Goal: Task Accomplishment & Management: Use online tool/utility

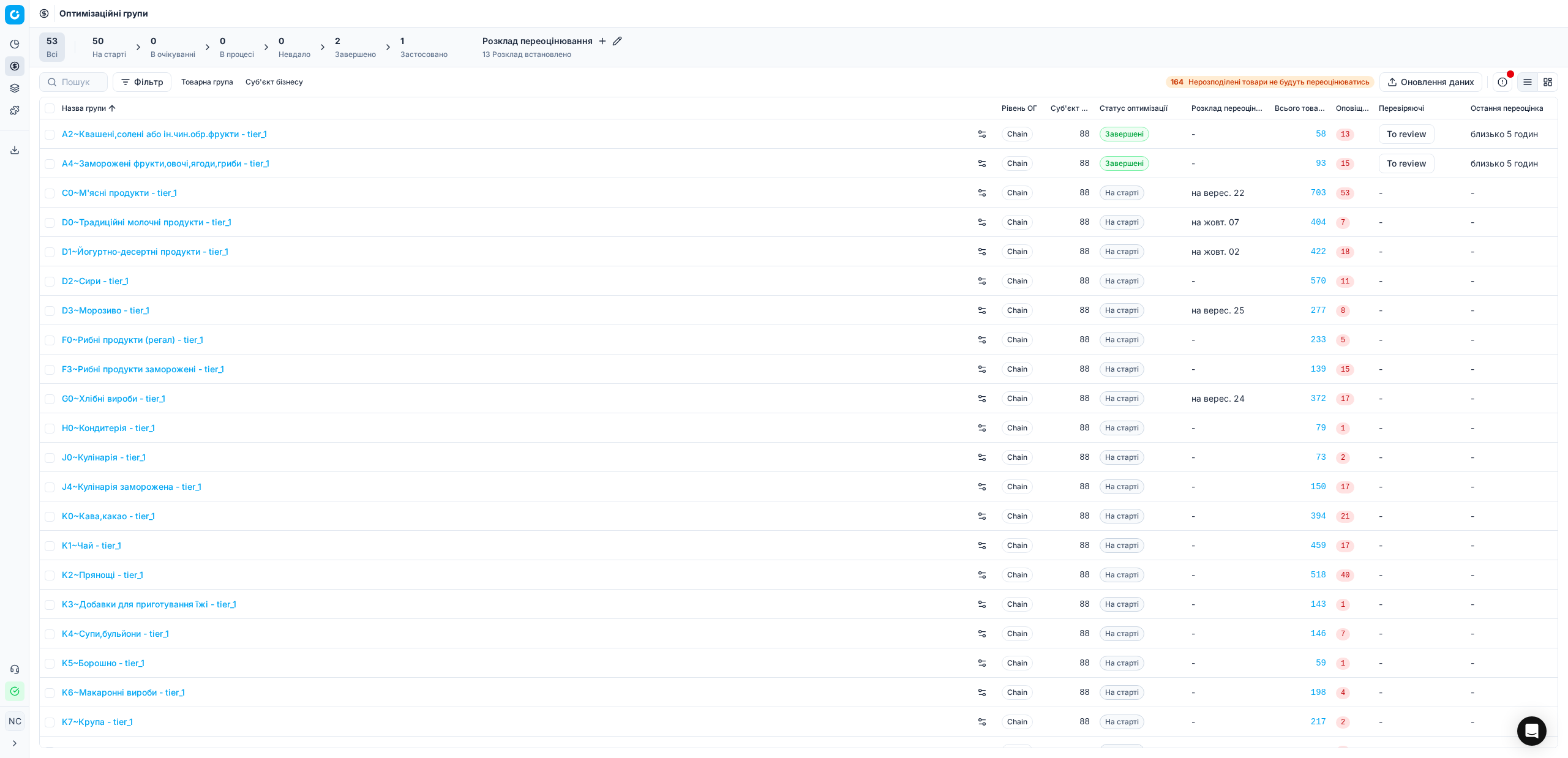
click at [367, 53] on div "Завершено" at bounding box center [356, 55] width 41 height 10
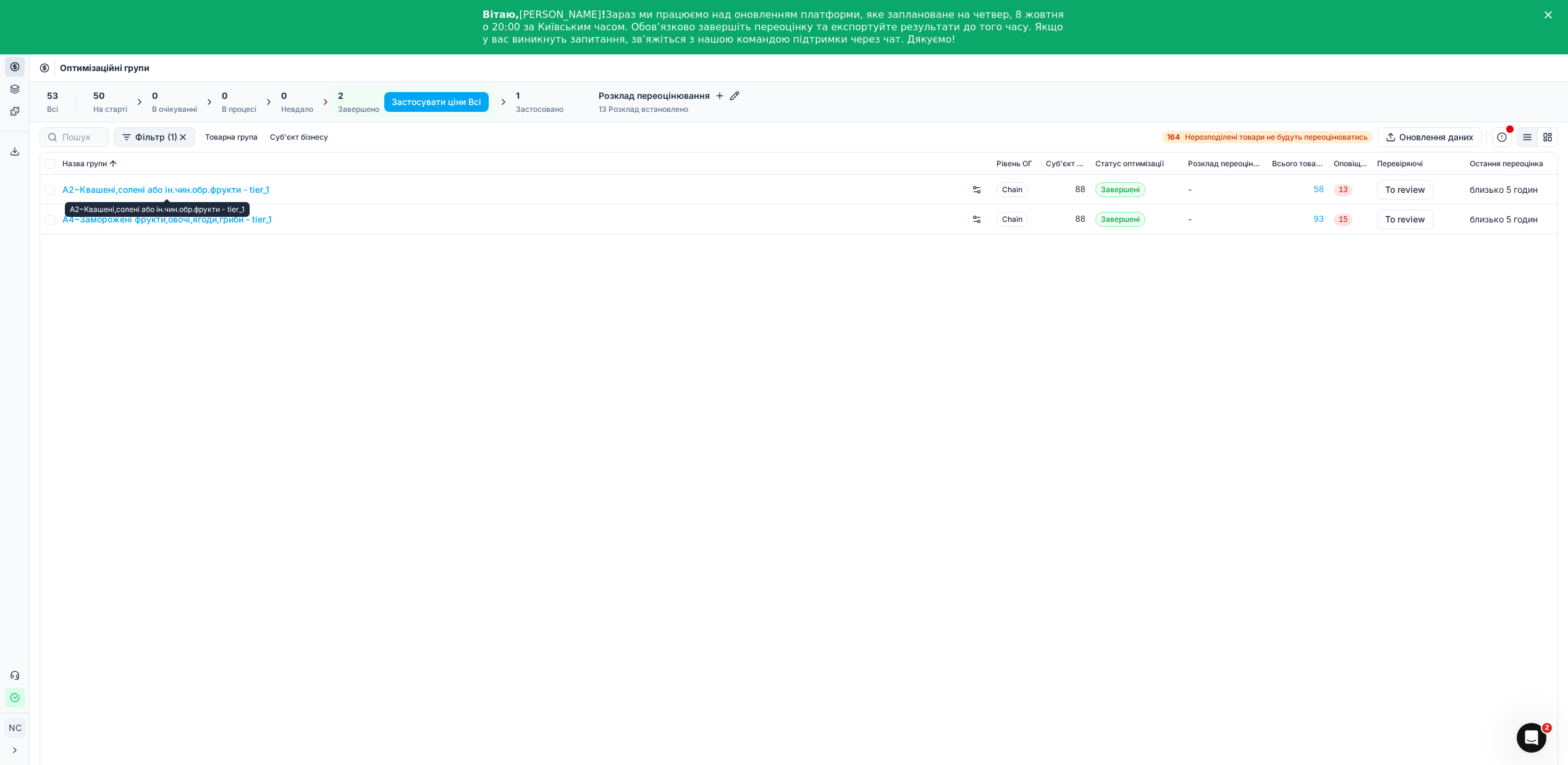
click at [184, 191] on link "A2~Квашені,солені або ін.чин.обр.фрукти - tier_1" at bounding box center [166, 190] width 207 height 13
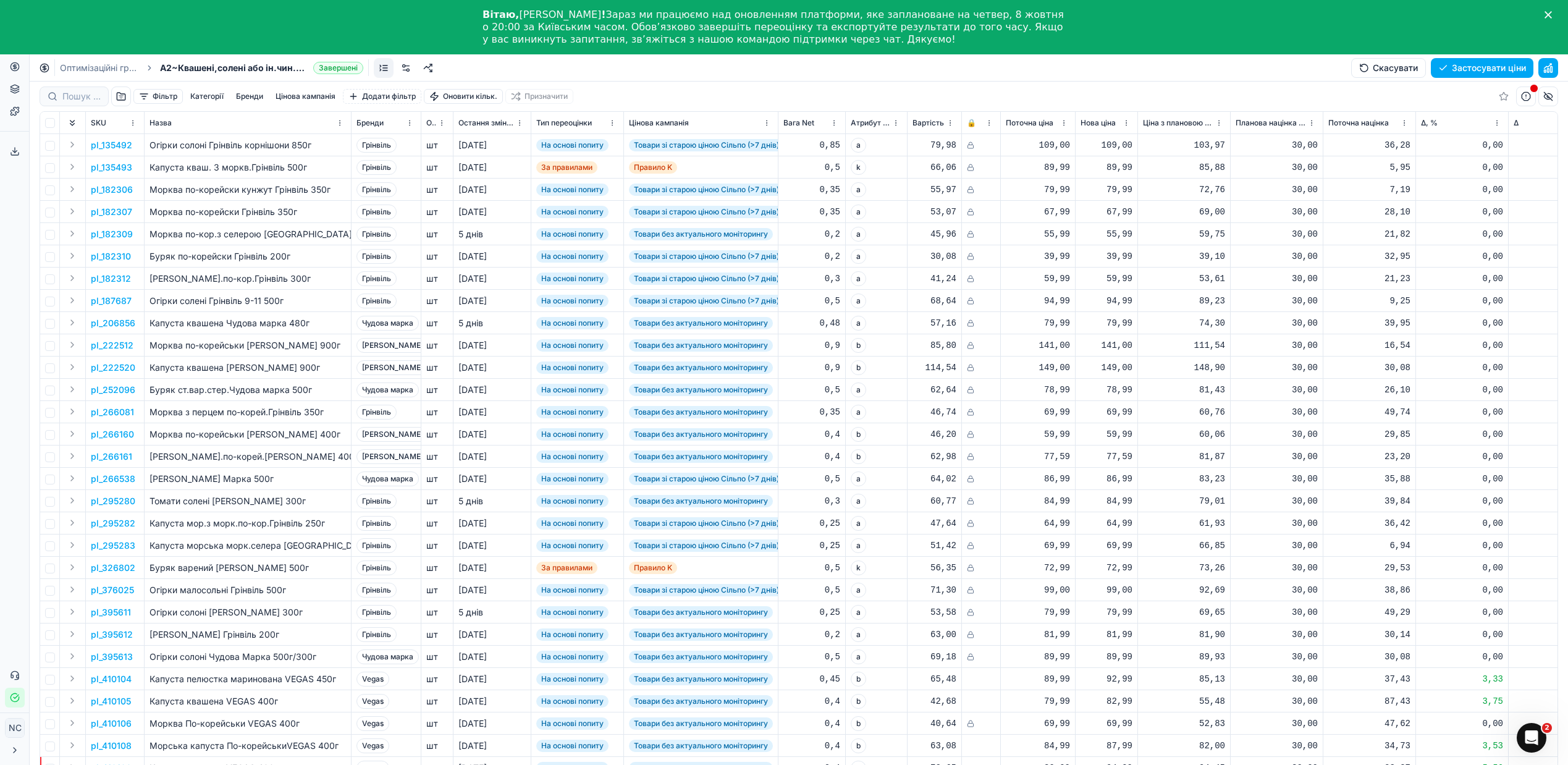
click at [118, 97] on button "button" at bounding box center [121, 97] width 20 height 20
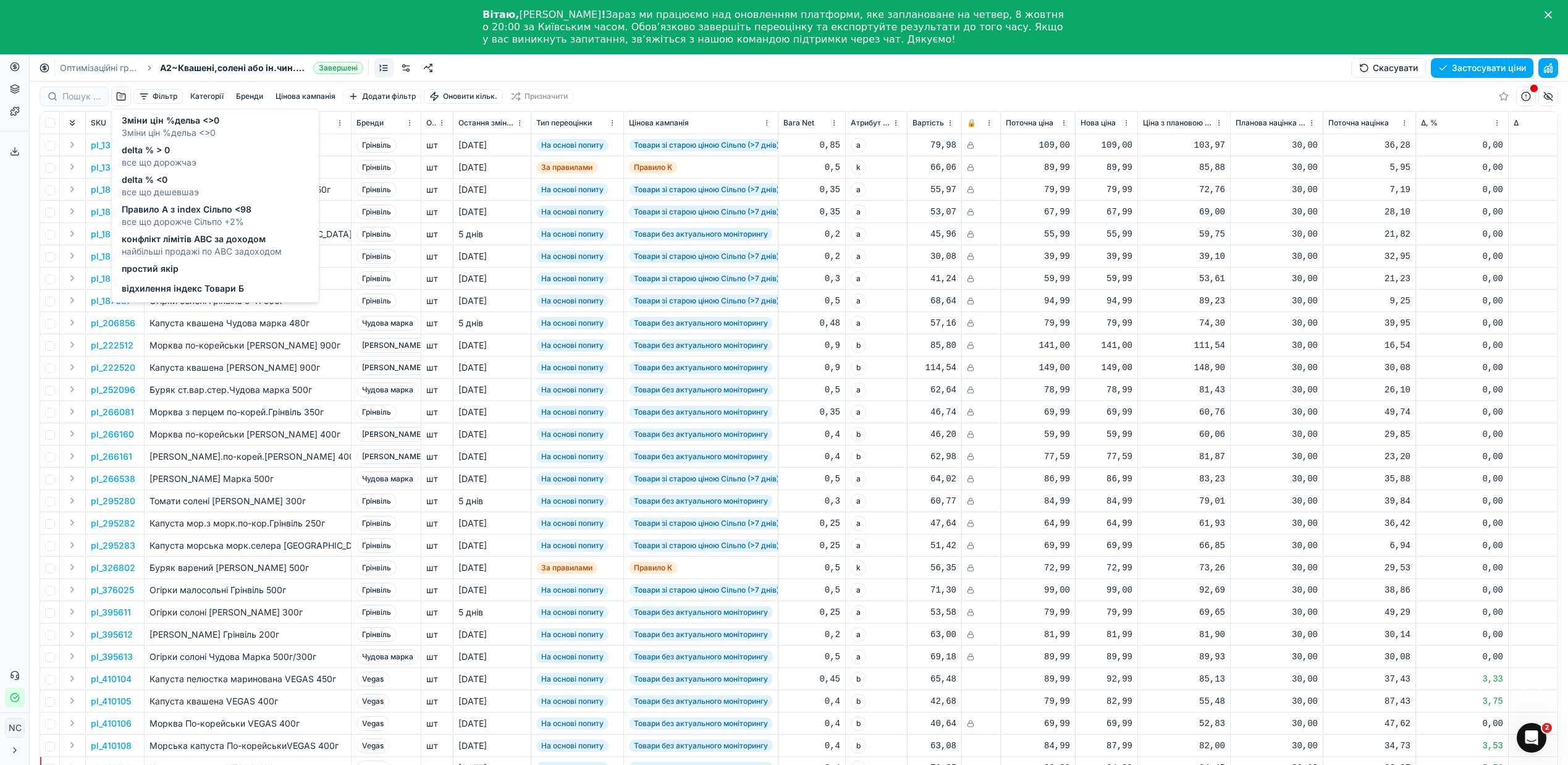
click at [186, 121] on span "Зміни цін %дельа <>0" at bounding box center [171, 120] width 98 height 13
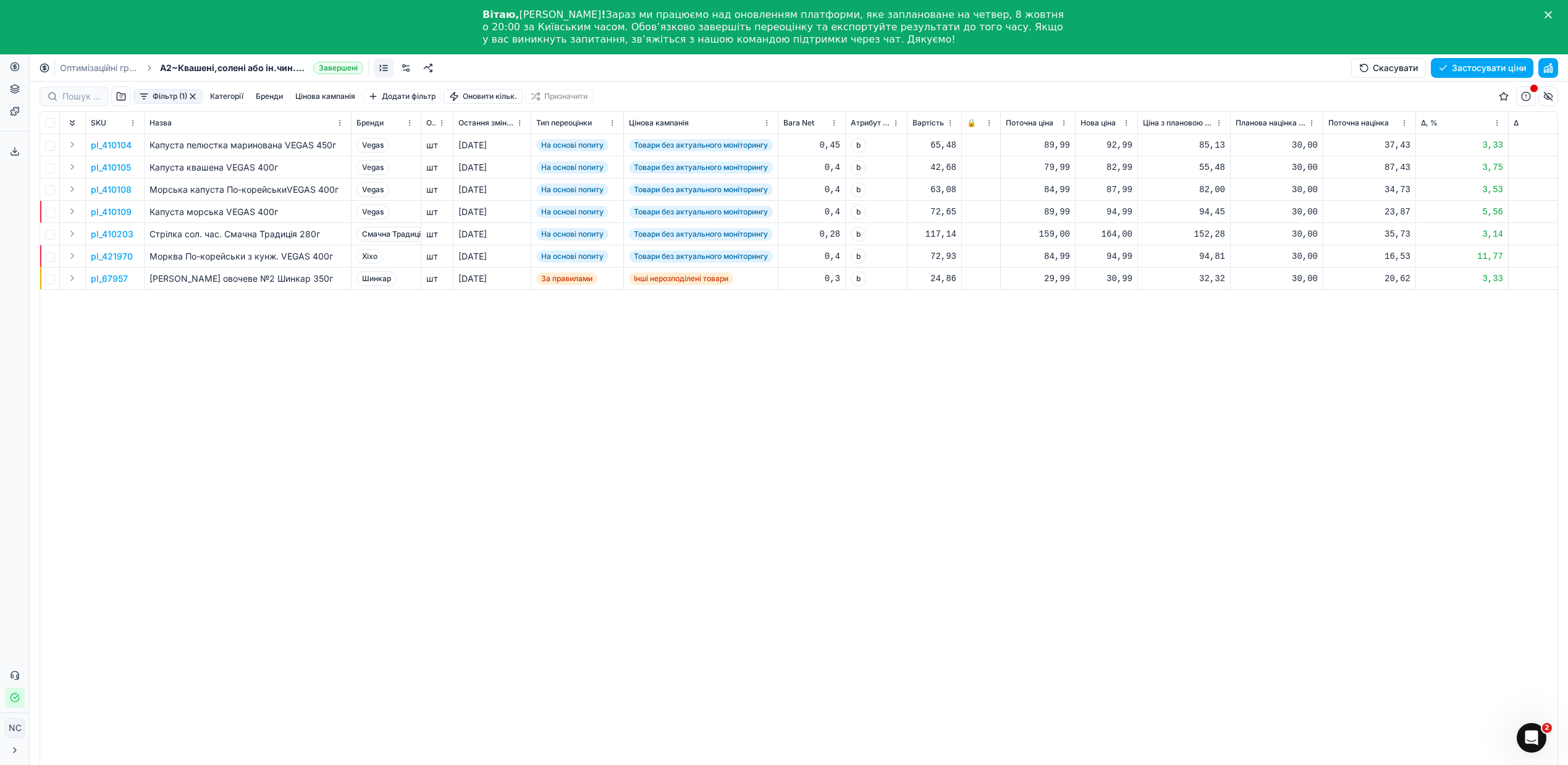
click at [193, 99] on button "button" at bounding box center [193, 97] width 10 height 10
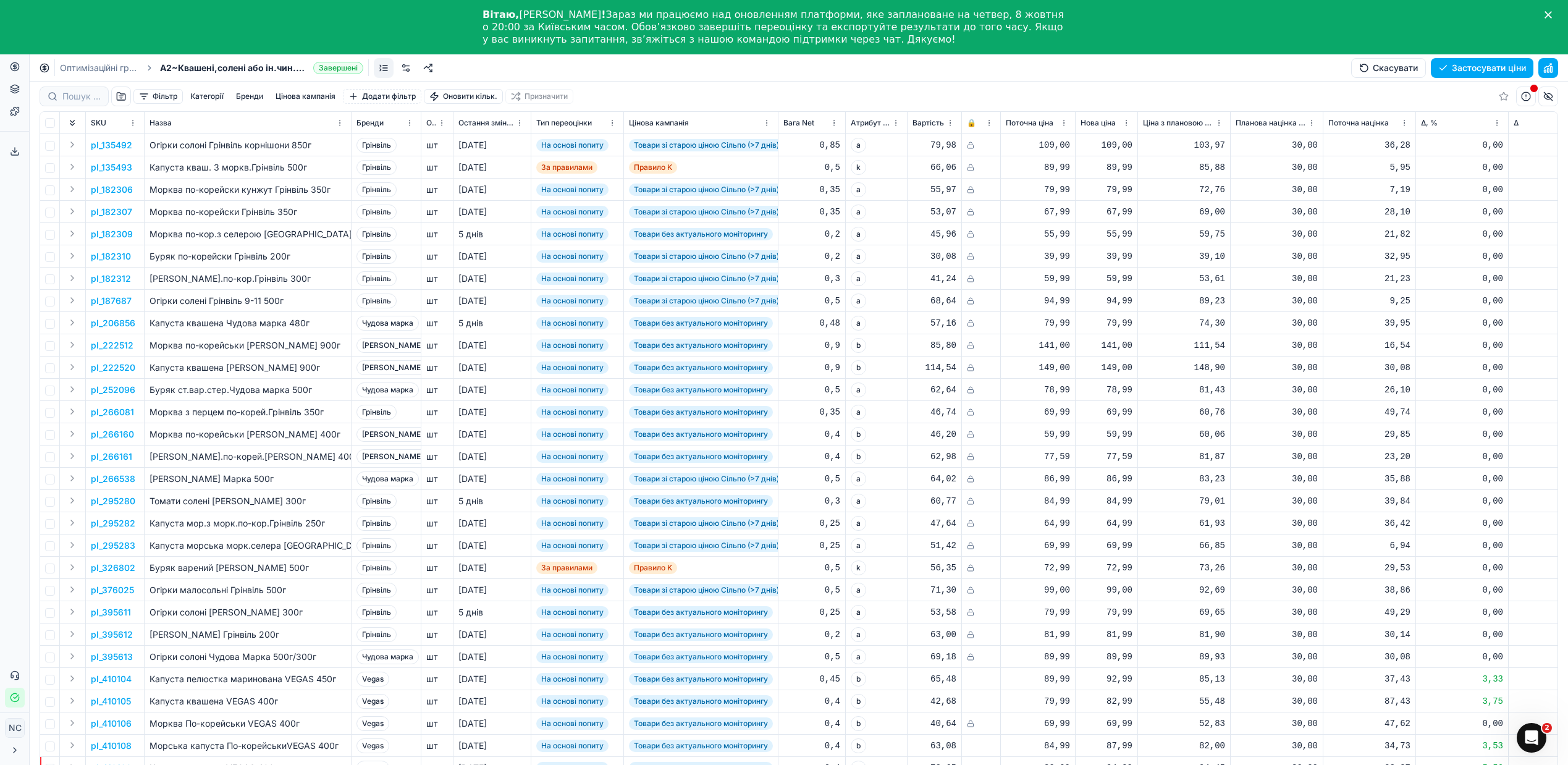
click at [122, 96] on button "button" at bounding box center [121, 97] width 20 height 20
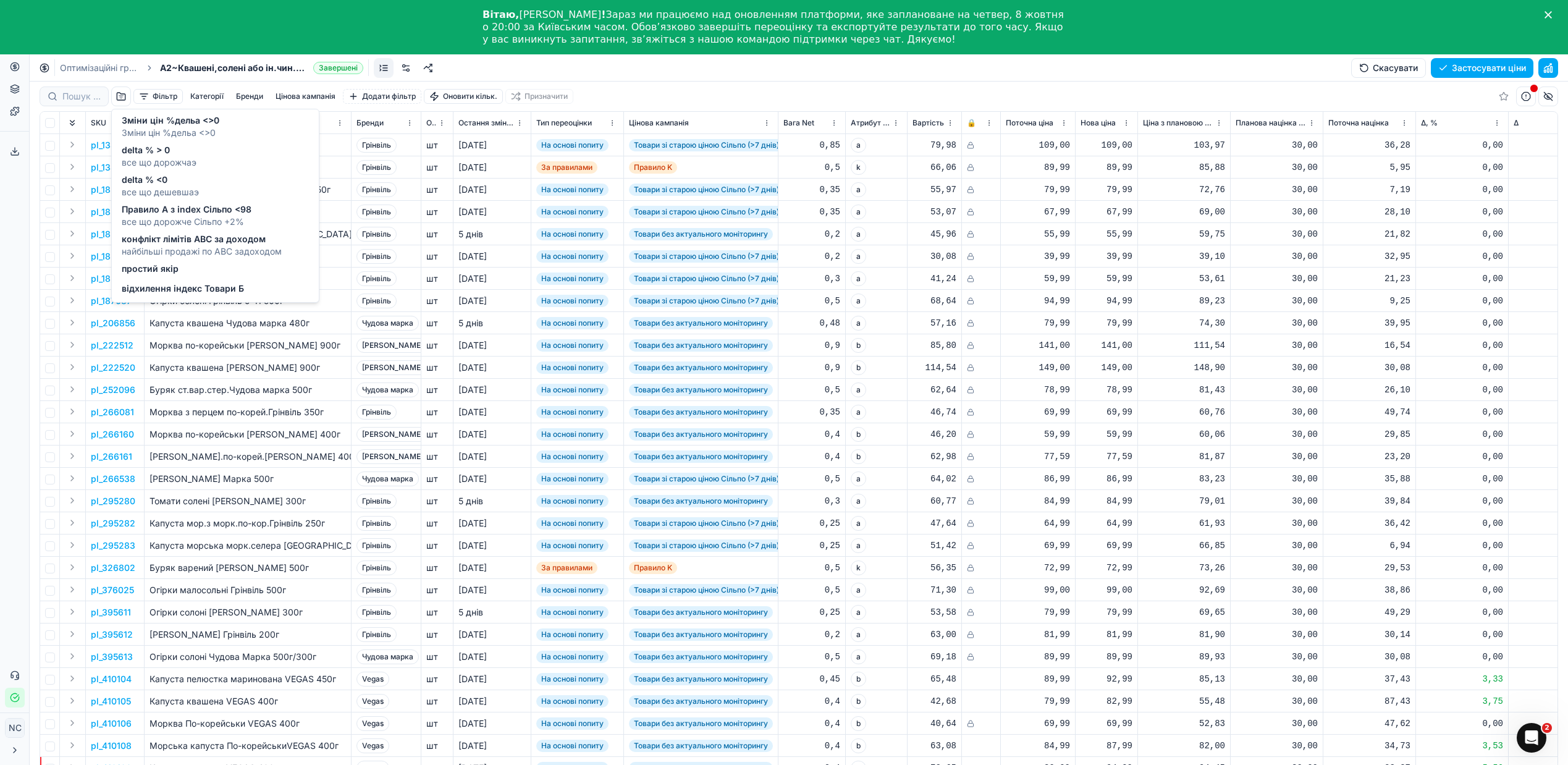
click at [161, 165] on span "все що дорожчаэ" at bounding box center [159, 163] width 75 height 13
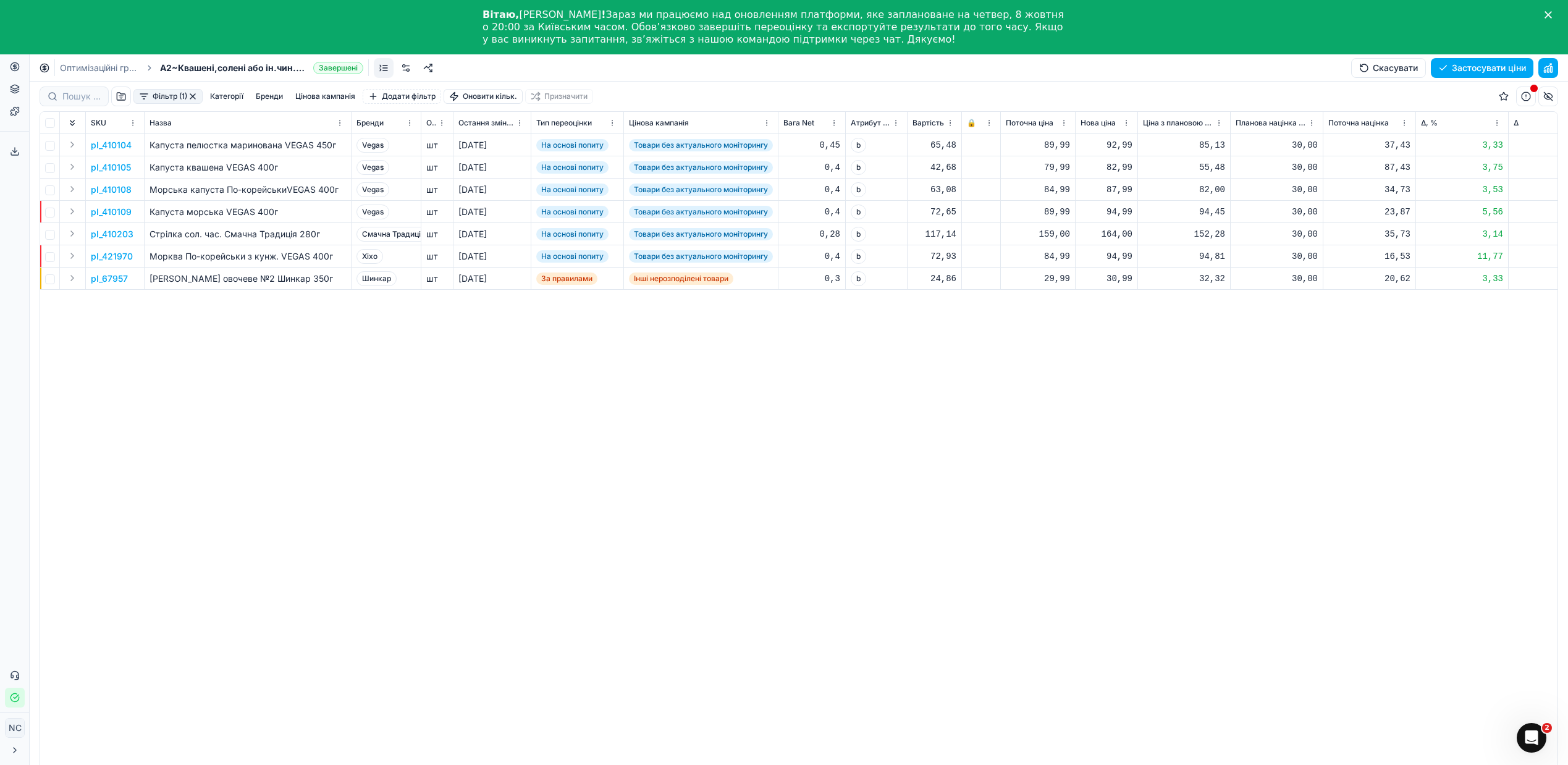
click at [326, 98] on button "Цінова кампанія" at bounding box center [325, 97] width 70 height 15
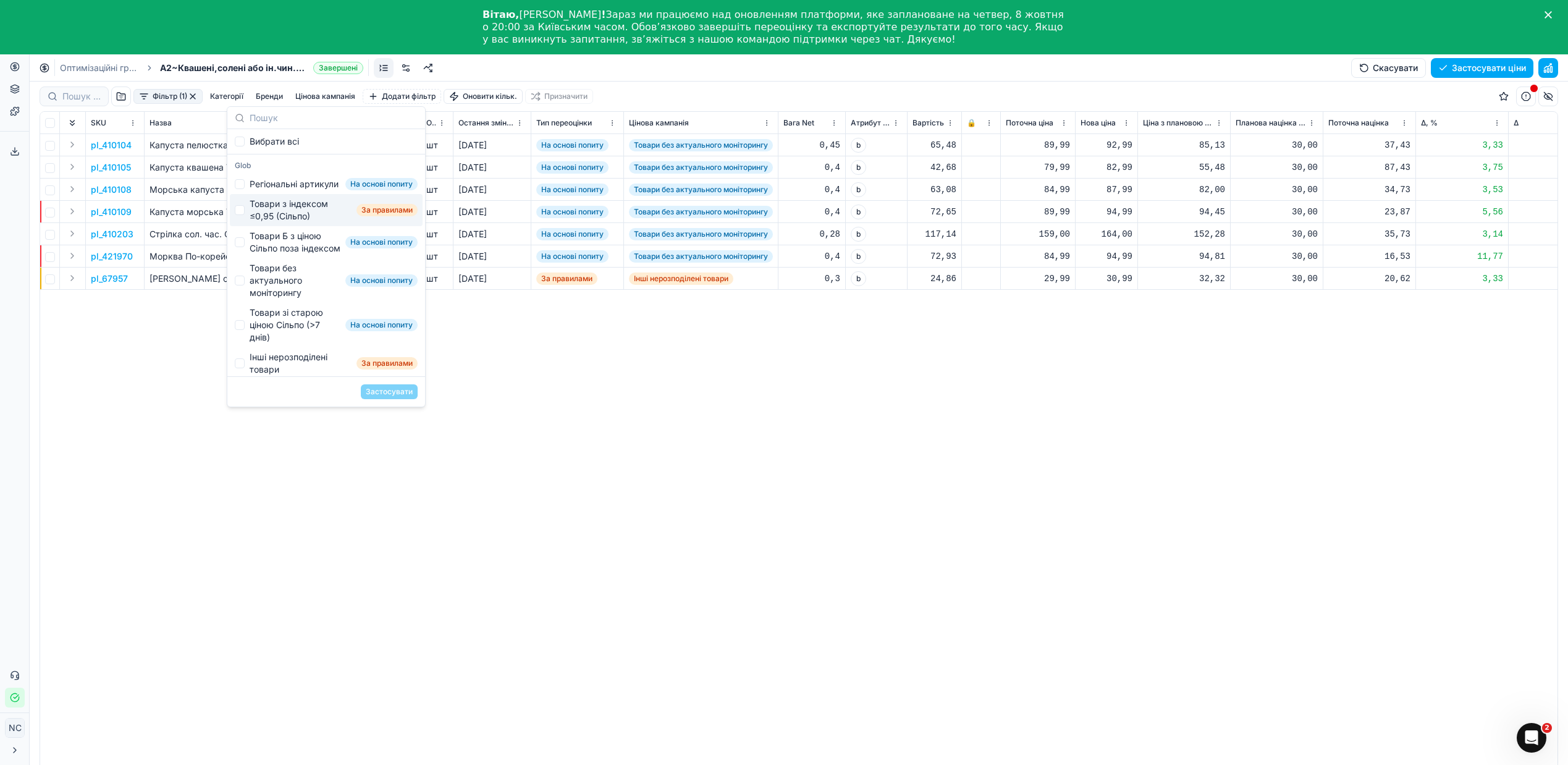
click at [728, 468] on div "pl_410104 Капуста пелюстка маринована VEGAS 450г Vegas шт [DATE] На основі попи…" at bounding box center [799, 467] width 1517 height 665
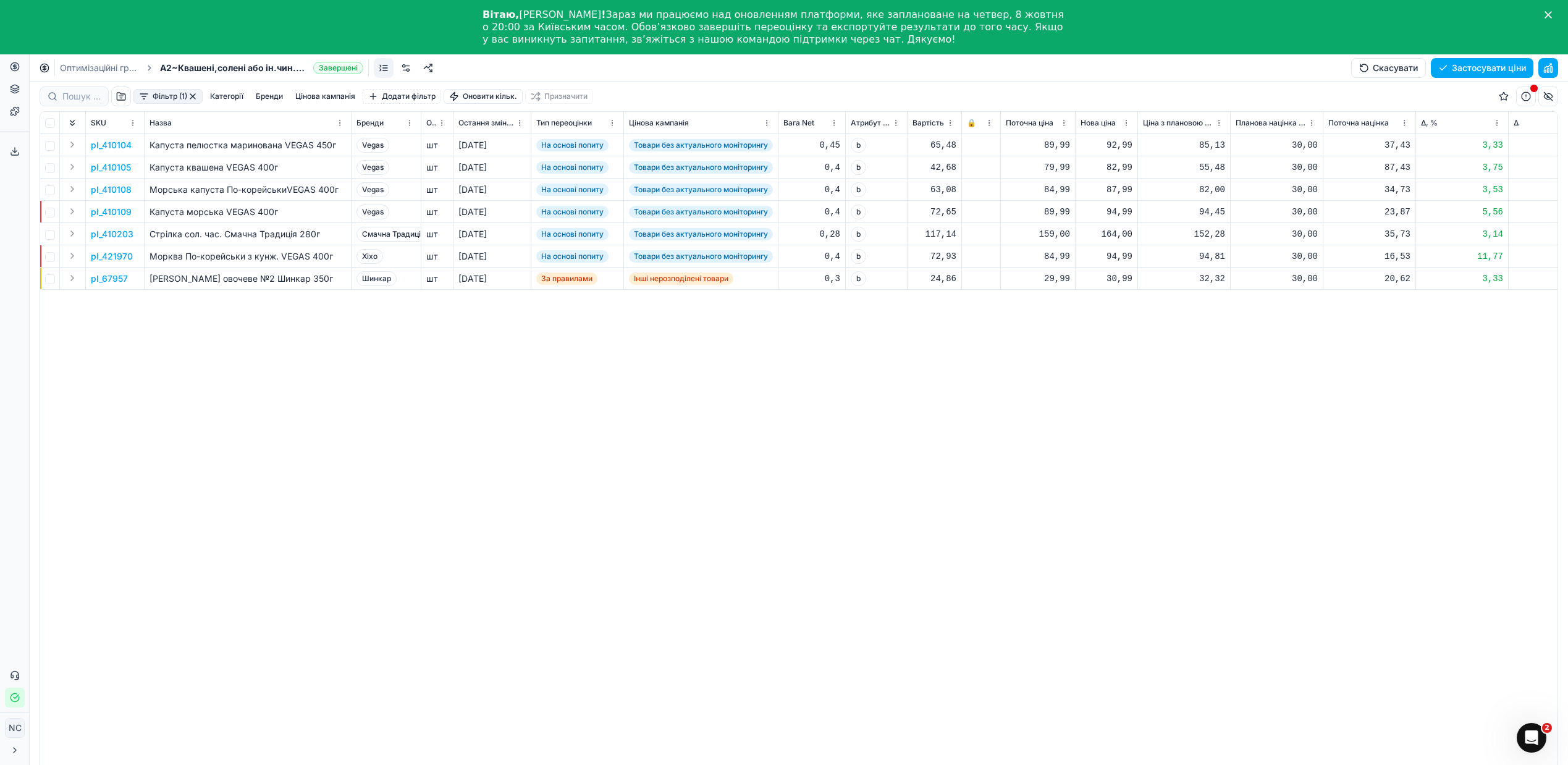
click at [147, 95] on button "Фільтр (1)" at bounding box center [168, 97] width 69 height 15
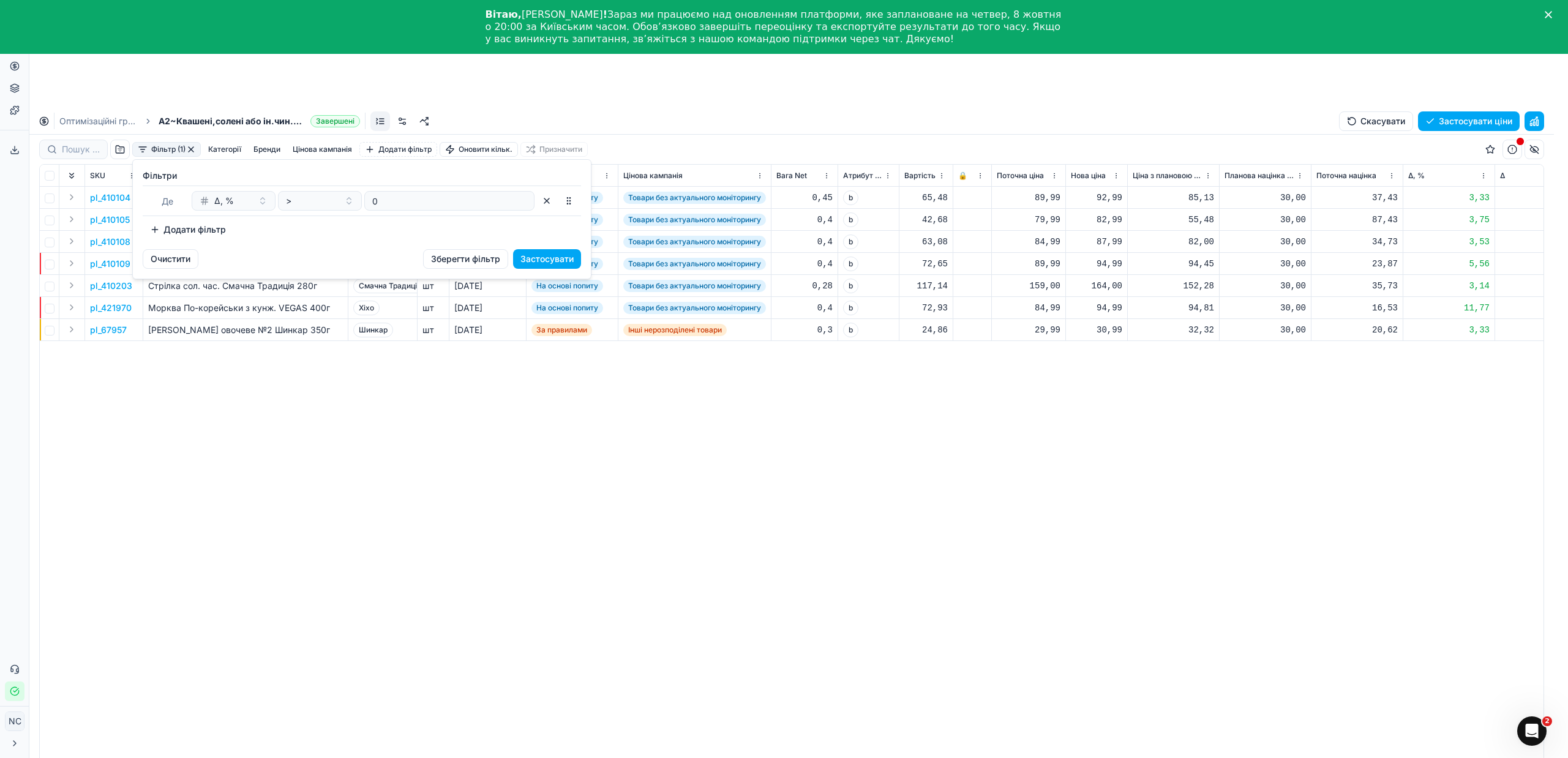
drag, startPoint x: 734, startPoint y: 480, endPoint x: 508, endPoint y: 394, distance: 241.8
click at [733, 479] on html "Pricing platform Аналітика Цінова оптимізація Асортимент продукції Шаблони Серв…" at bounding box center [784, 433] width 1568 height 866
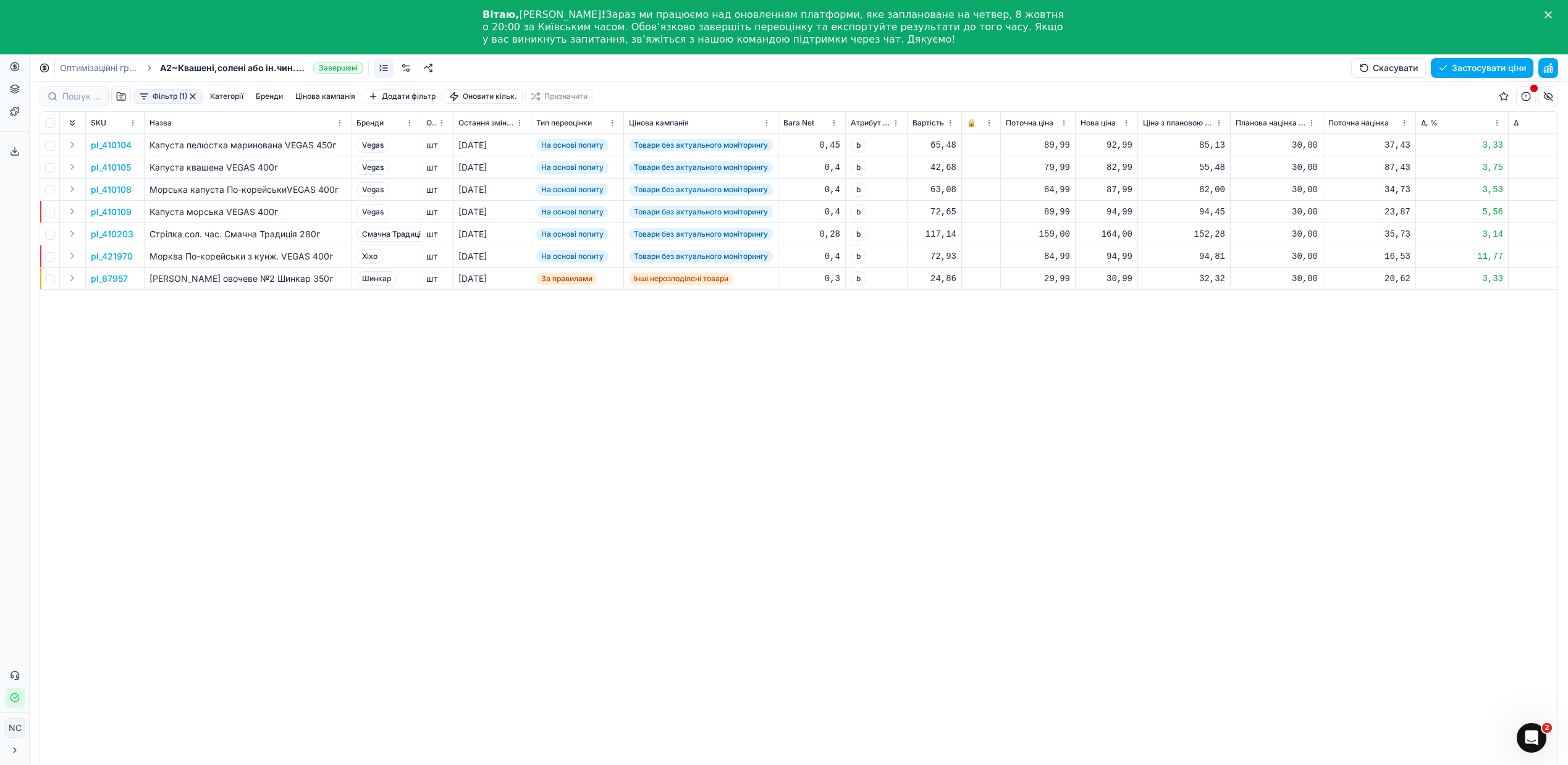
click at [120, 97] on button "button" at bounding box center [121, 97] width 20 height 20
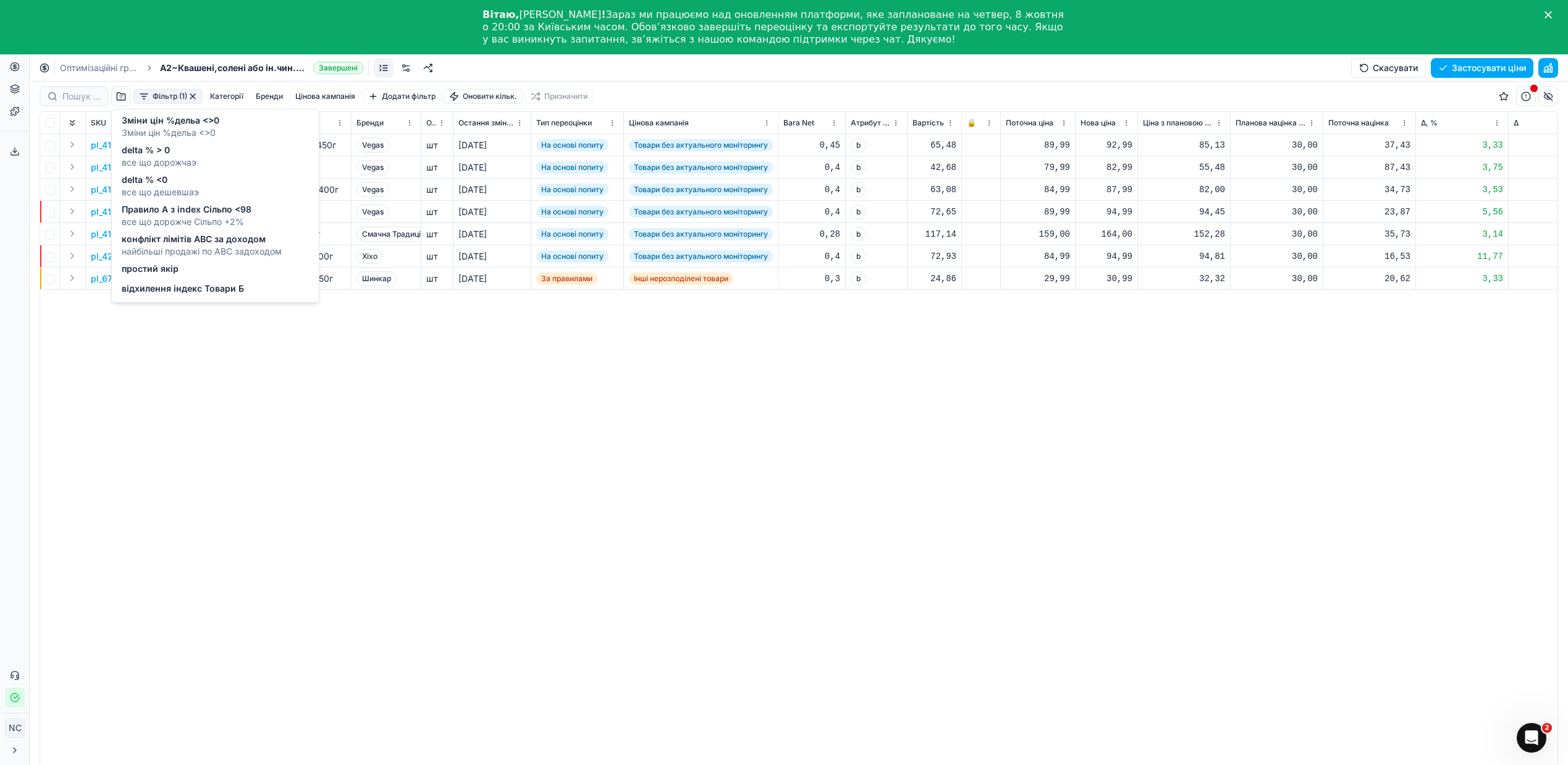
click at [175, 180] on span "delta % <0" at bounding box center [160, 180] width 77 height 13
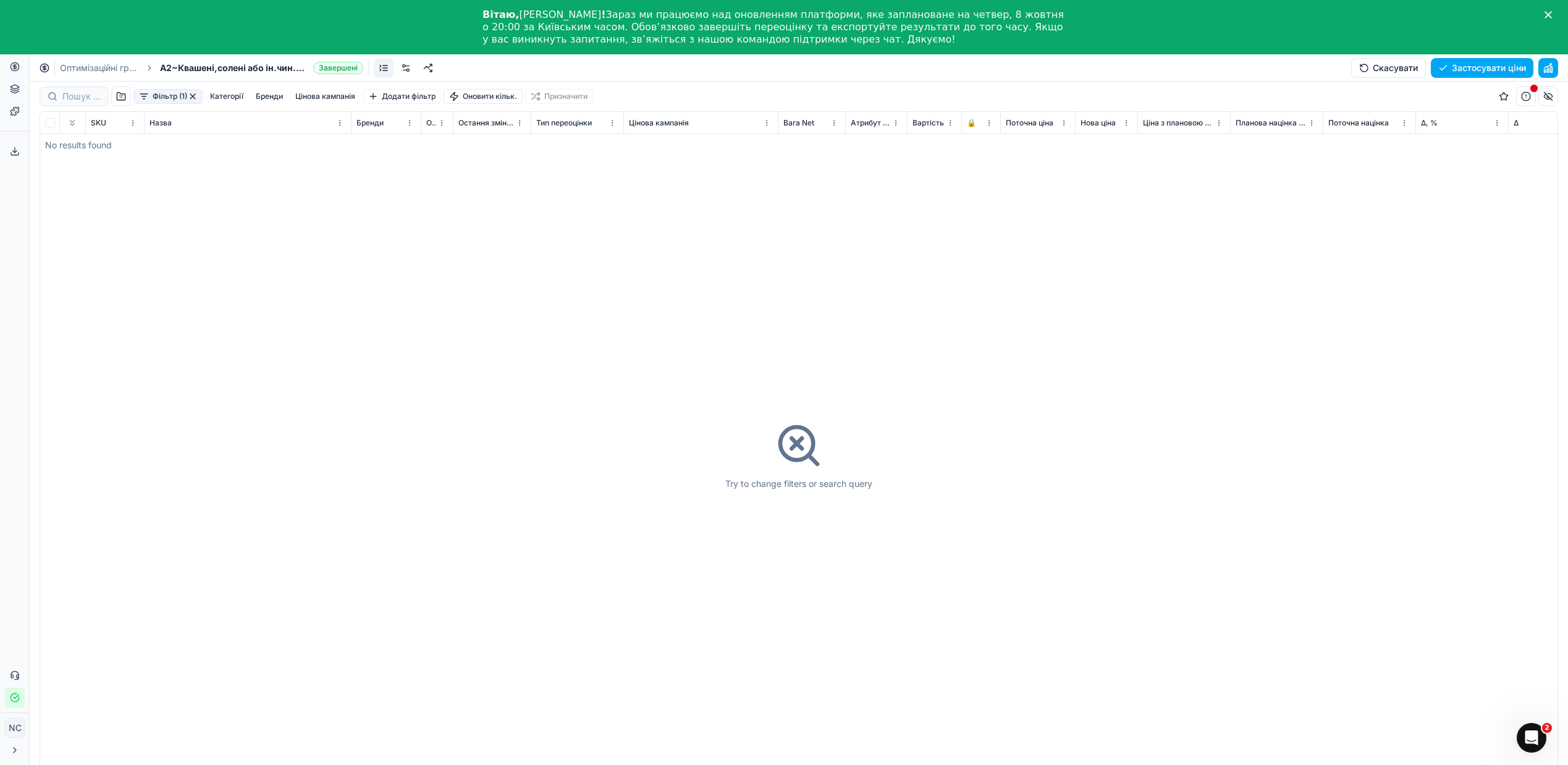
click at [194, 93] on button "button" at bounding box center [193, 97] width 10 height 10
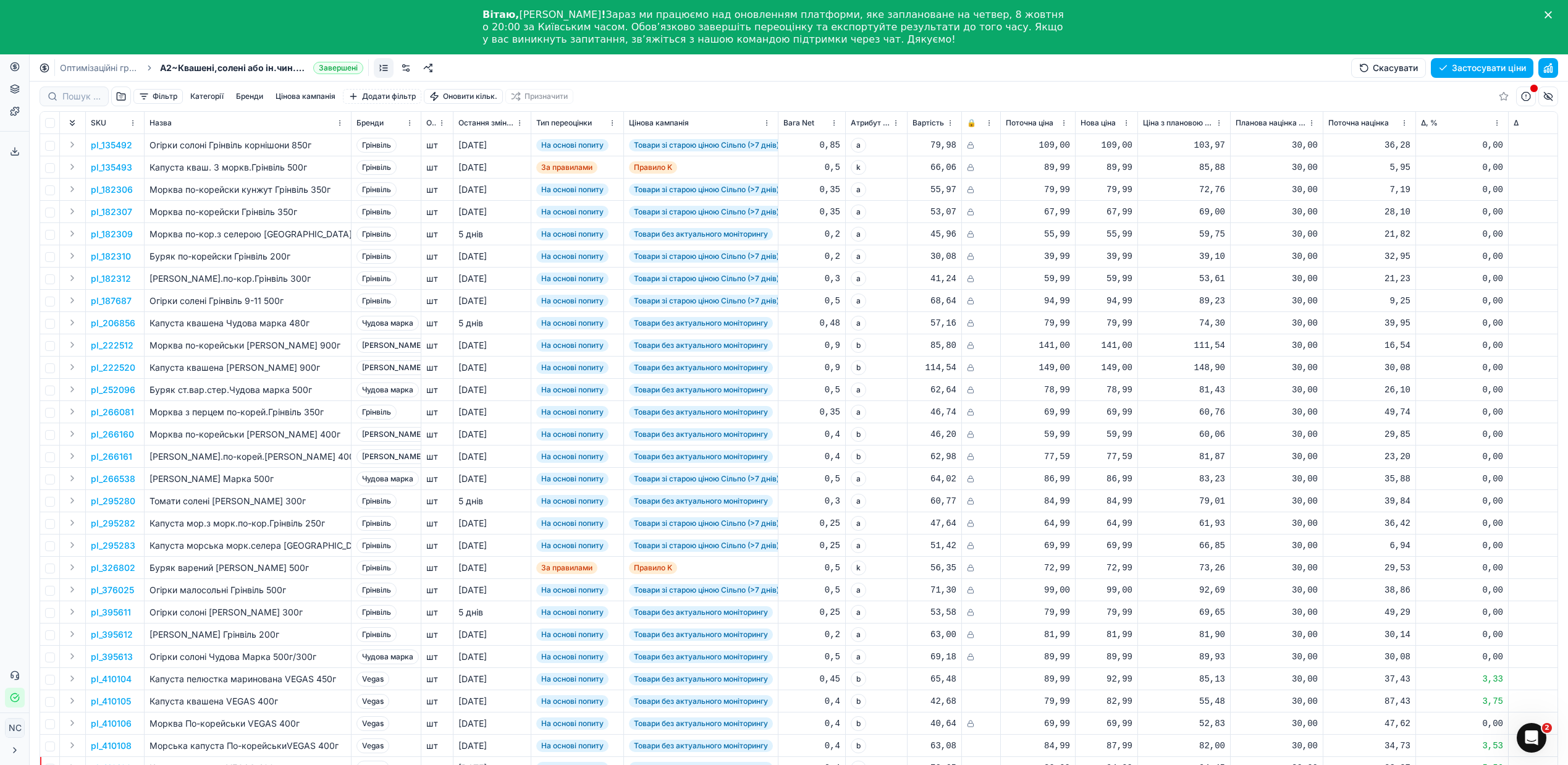
click at [118, 95] on button "button" at bounding box center [121, 97] width 20 height 20
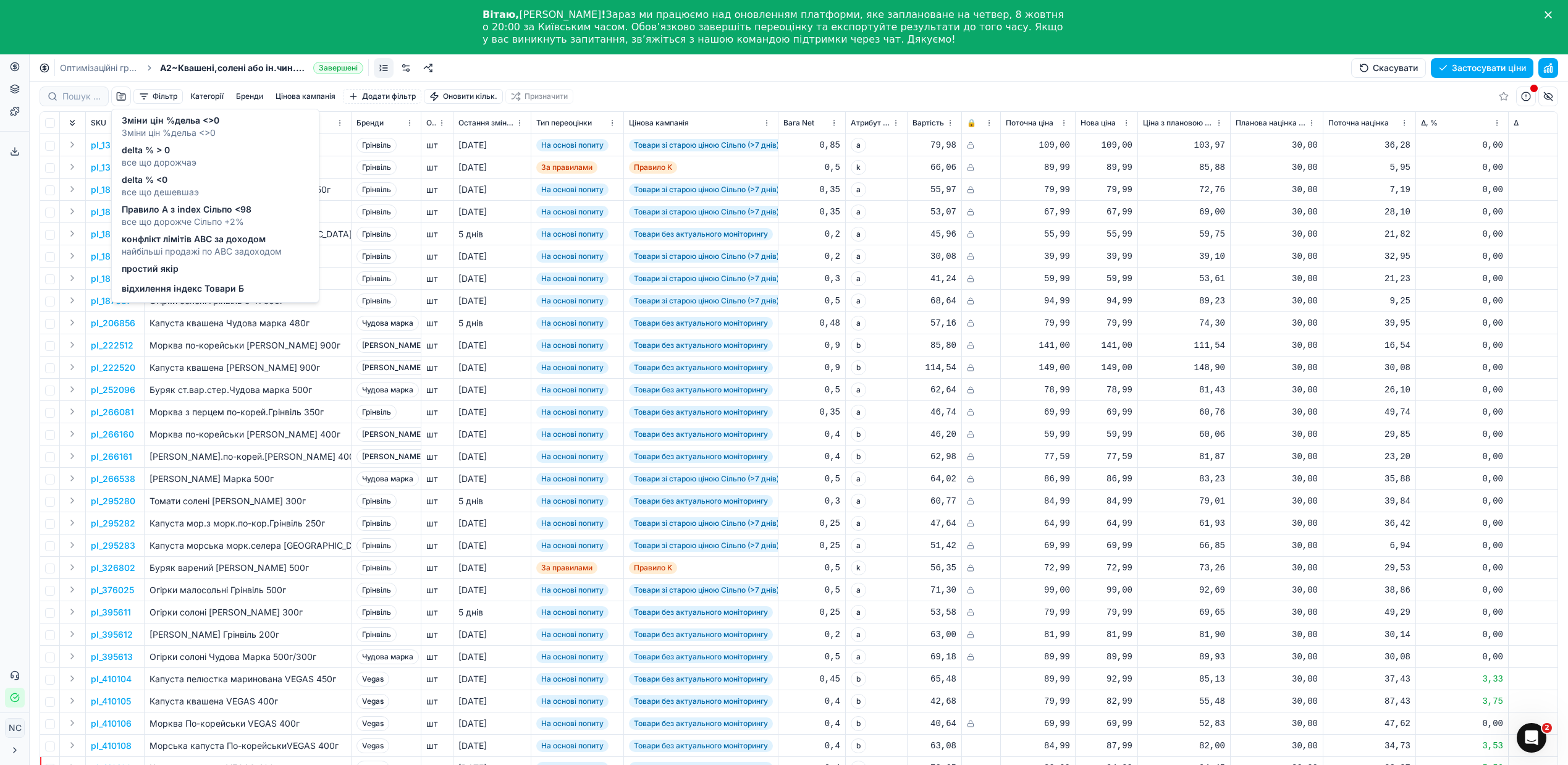
click at [164, 188] on span "все що дешевшаэ" at bounding box center [160, 192] width 77 height 13
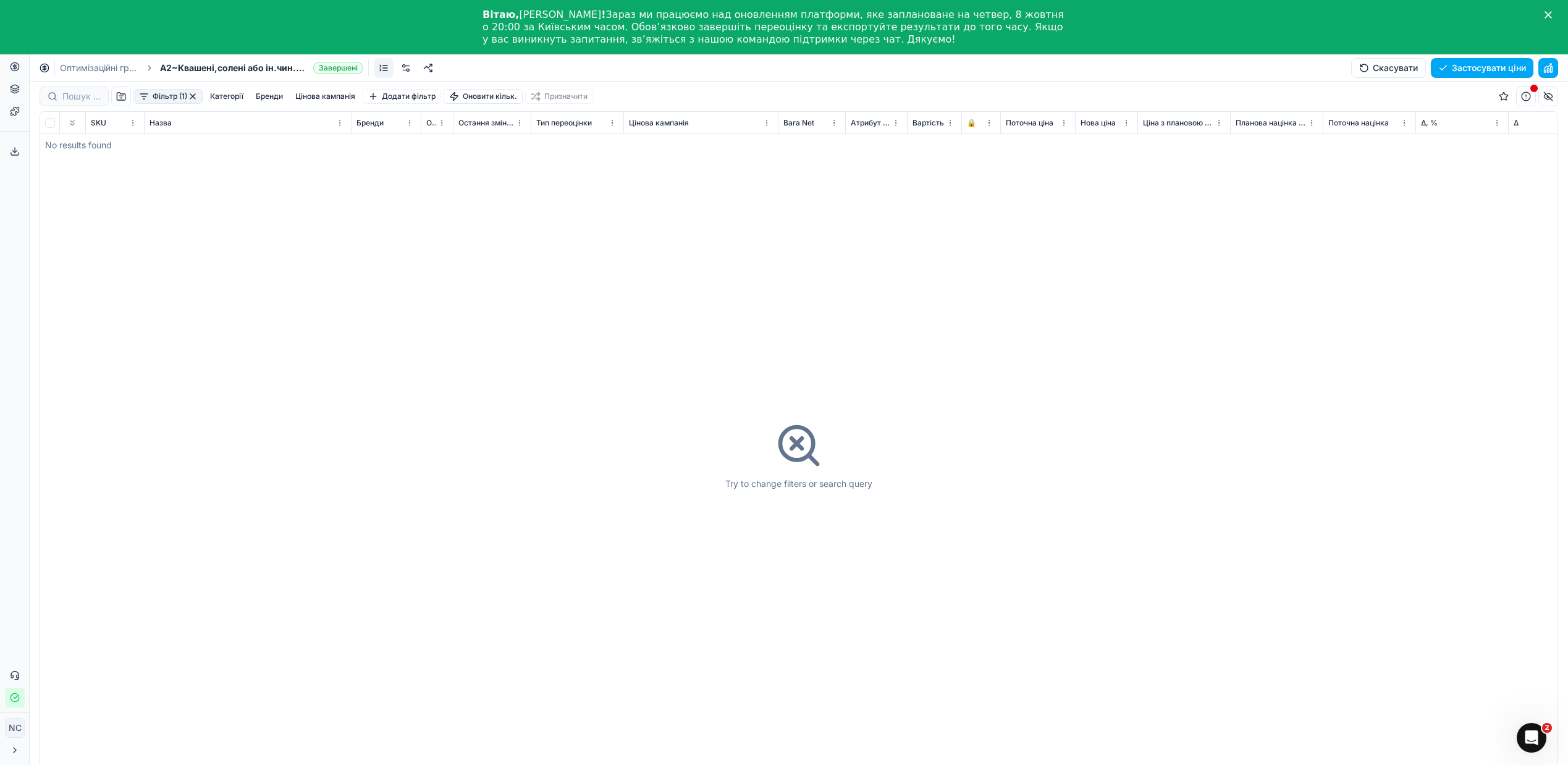
click at [198, 93] on button "Фільтр (1)" at bounding box center [168, 97] width 69 height 15
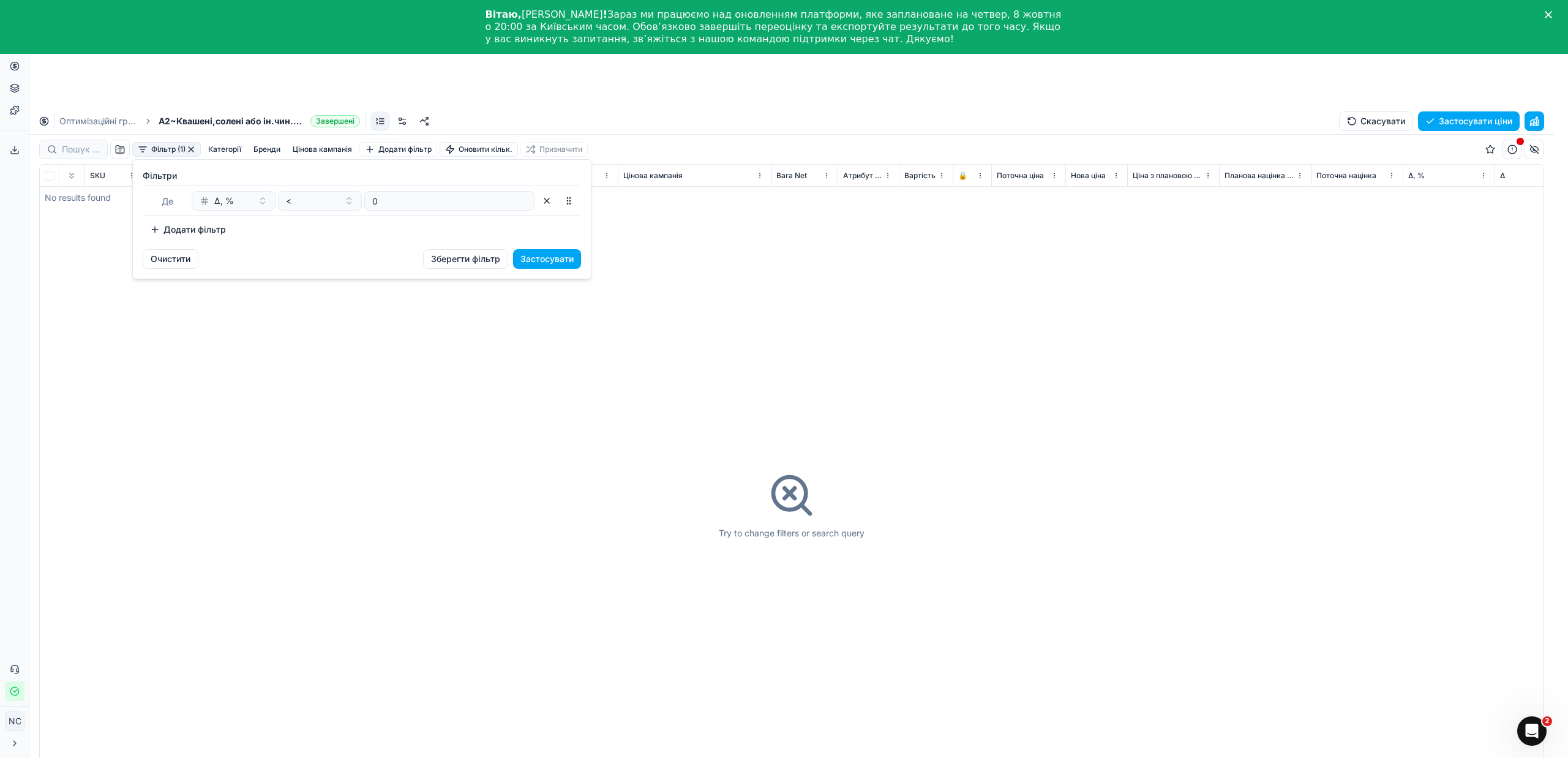
drag, startPoint x: 723, startPoint y: 278, endPoint x: 696, endPoint y: 274, distance: 27.3
click at [721, 275] on html "Pricing platform Аналітика Цінова оптимізація Асортимент продукції Шаблони Серв…" at bounding box center [784, 433] width 1568 height 866
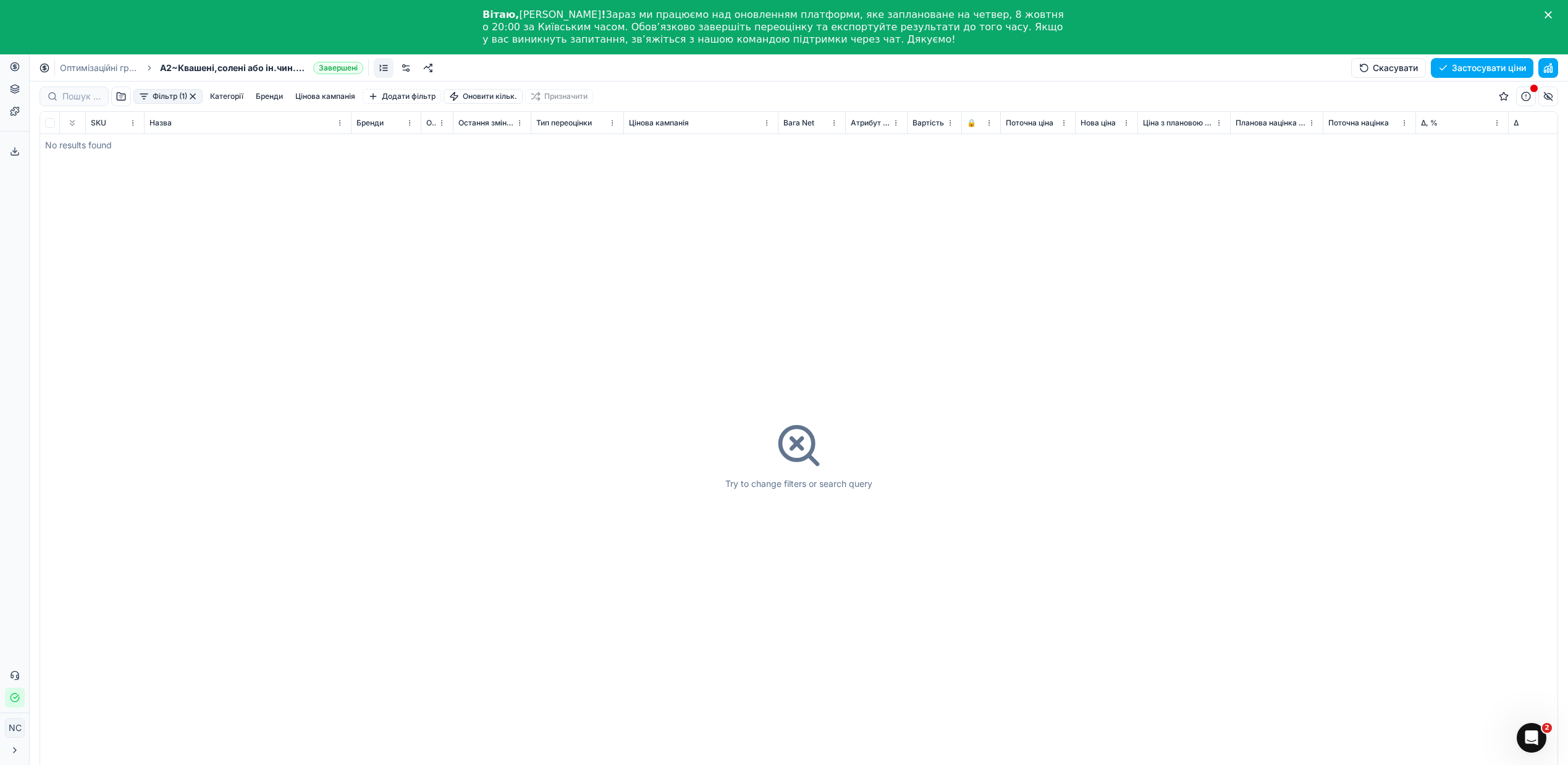
click at [195, 98] on button "button" at bounding box center [193, 97] width 10 height 10
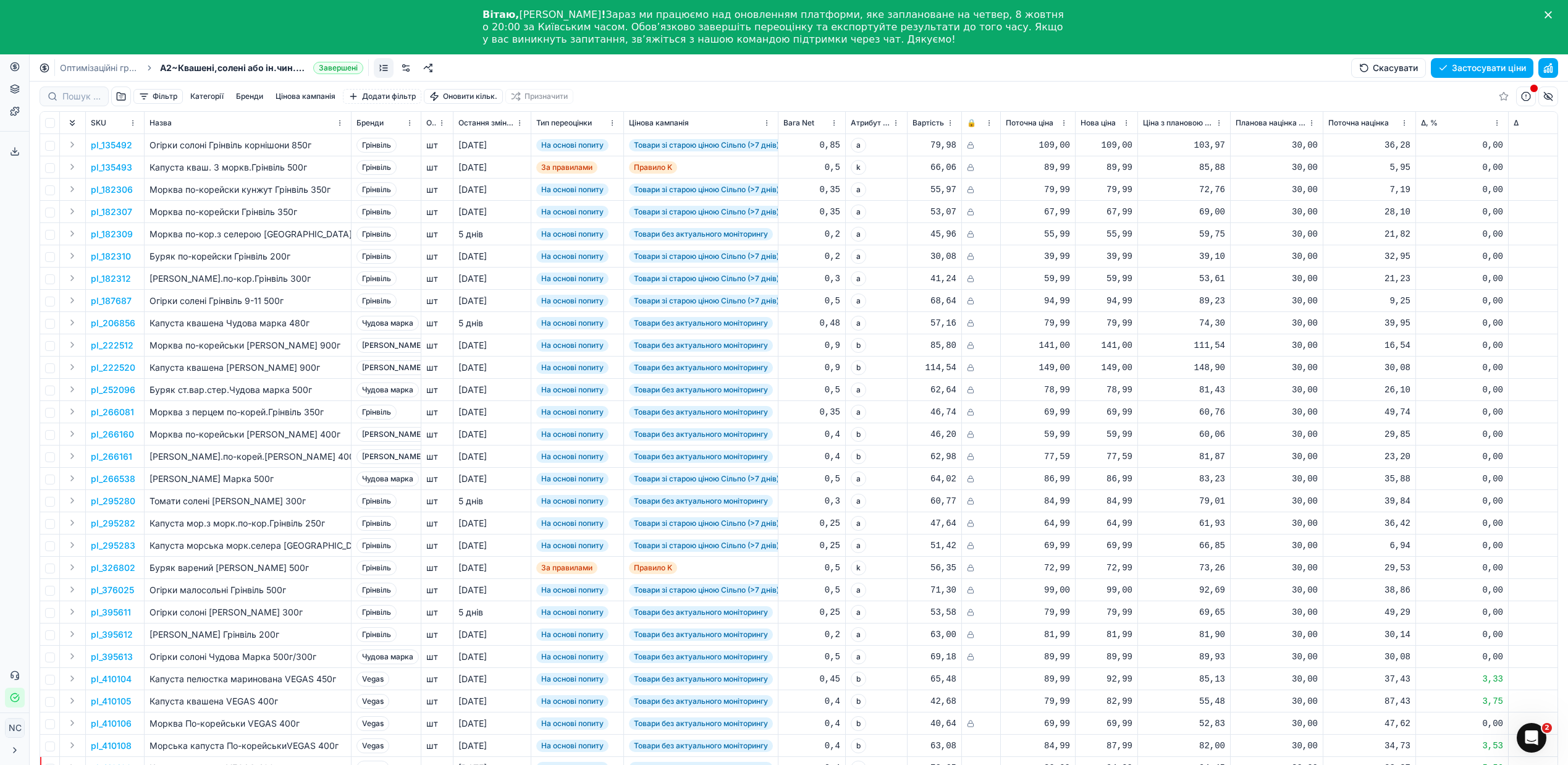
click at [124, 97] on button "button" at bounding box center [121, 97] width 20 height 20
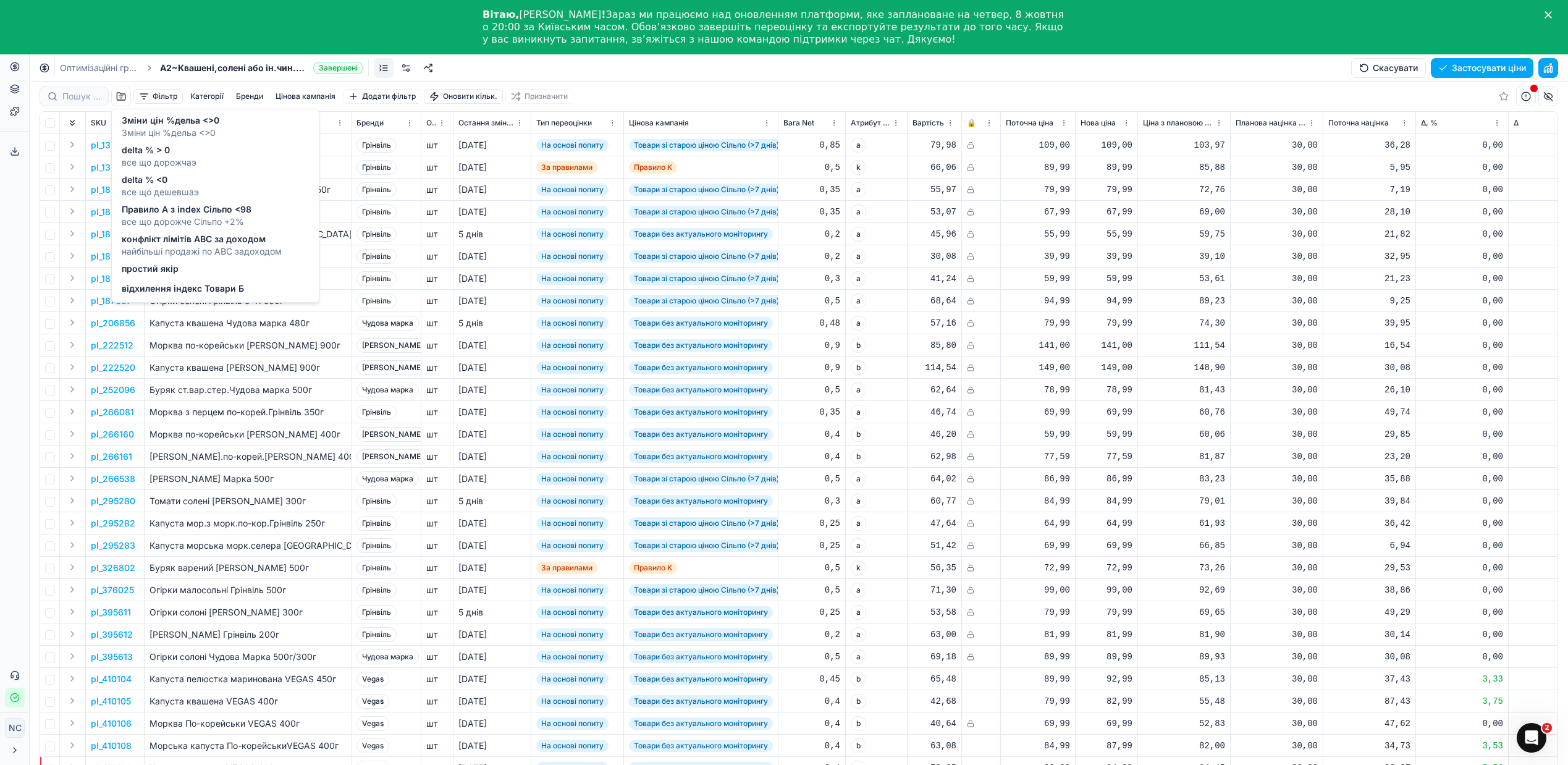
click at [163, 215] on span "Правило А з index Сільпо <98" at bounding box center [186, 210] width 130 height 13
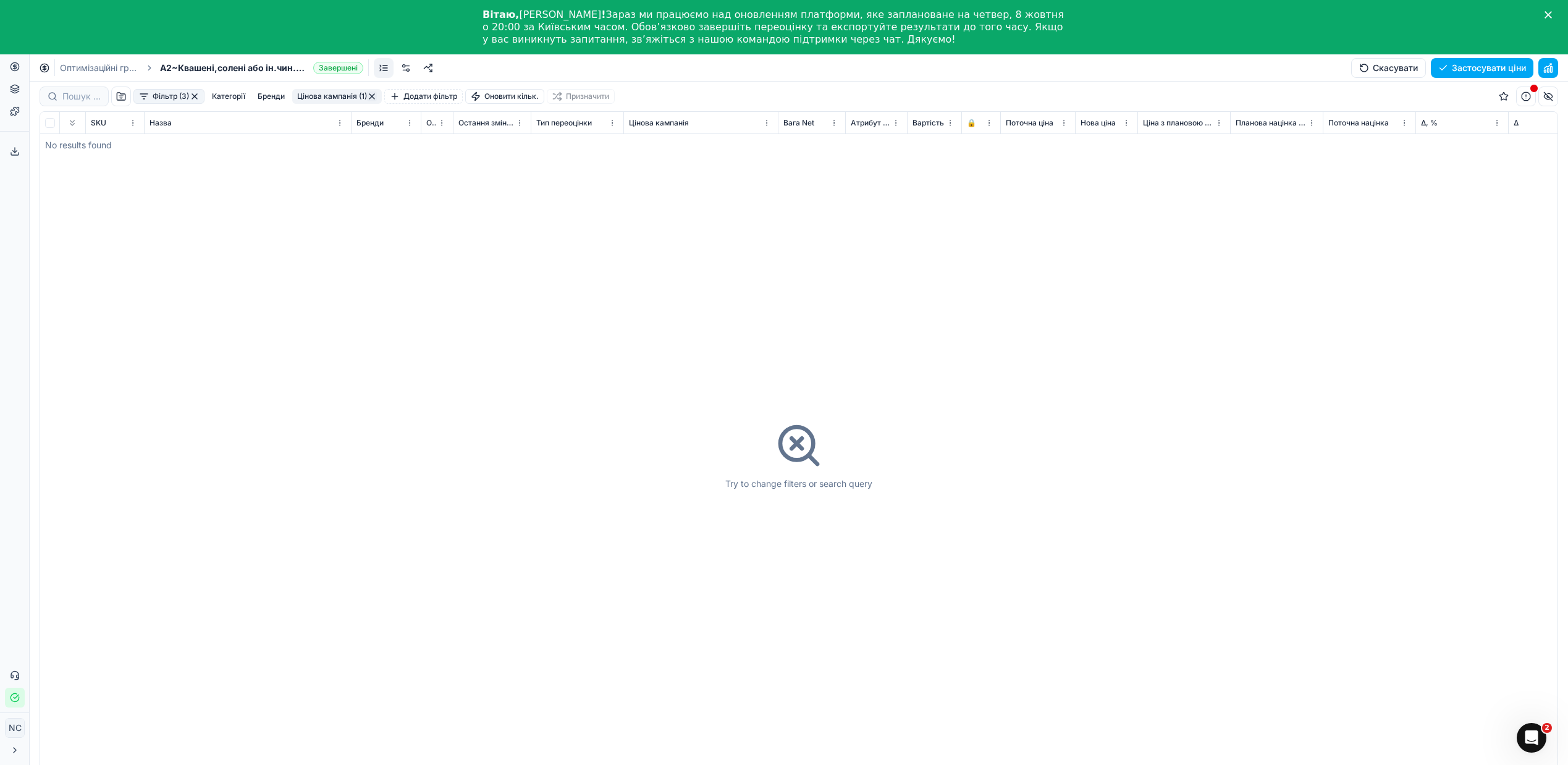
click at [195, 96] on button "button" at bounding box center [195, 97] width 10 height 10
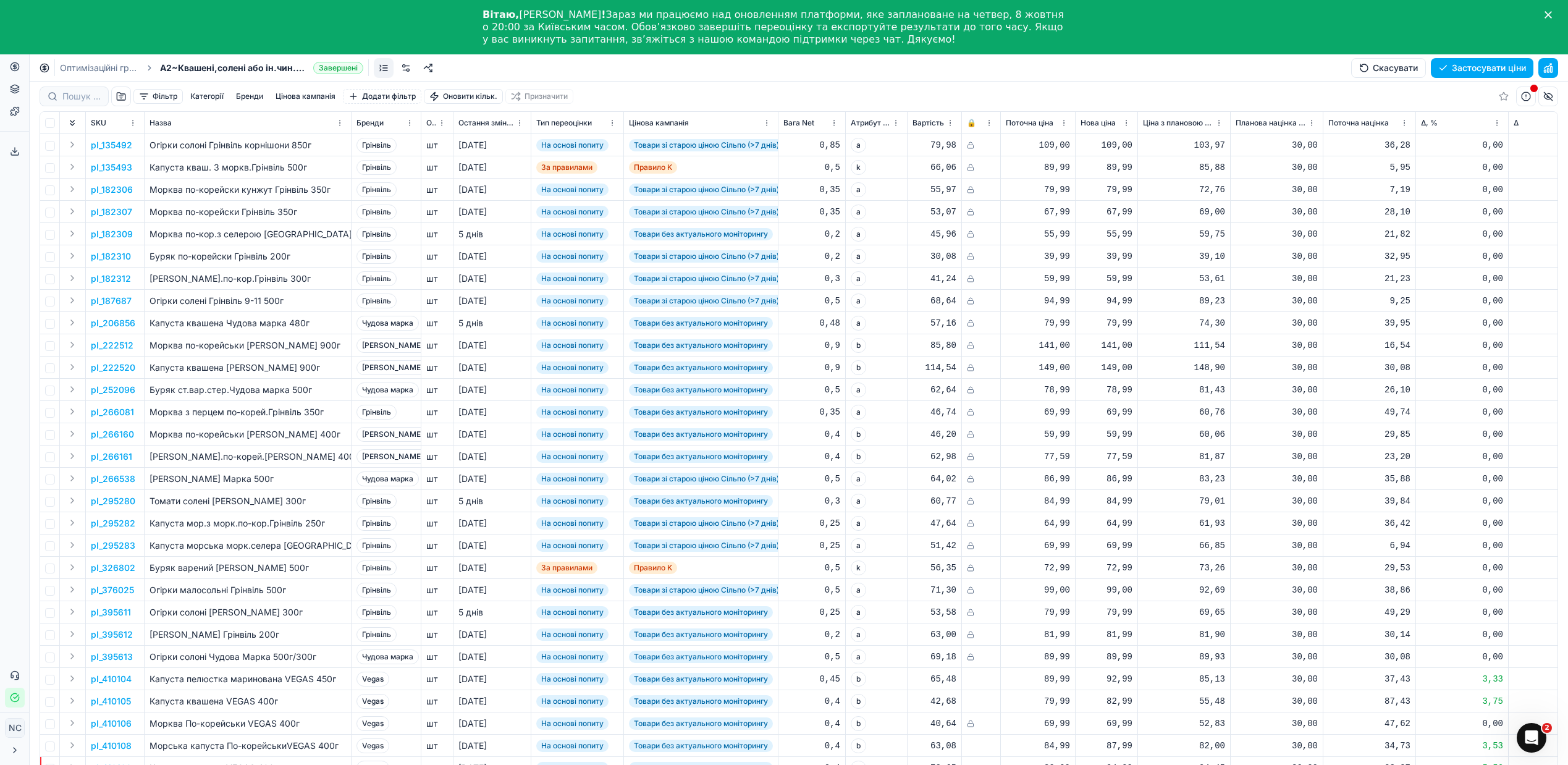
click at [118, 97] on button "button" at bounding box center [121, 97] width 20 height 20
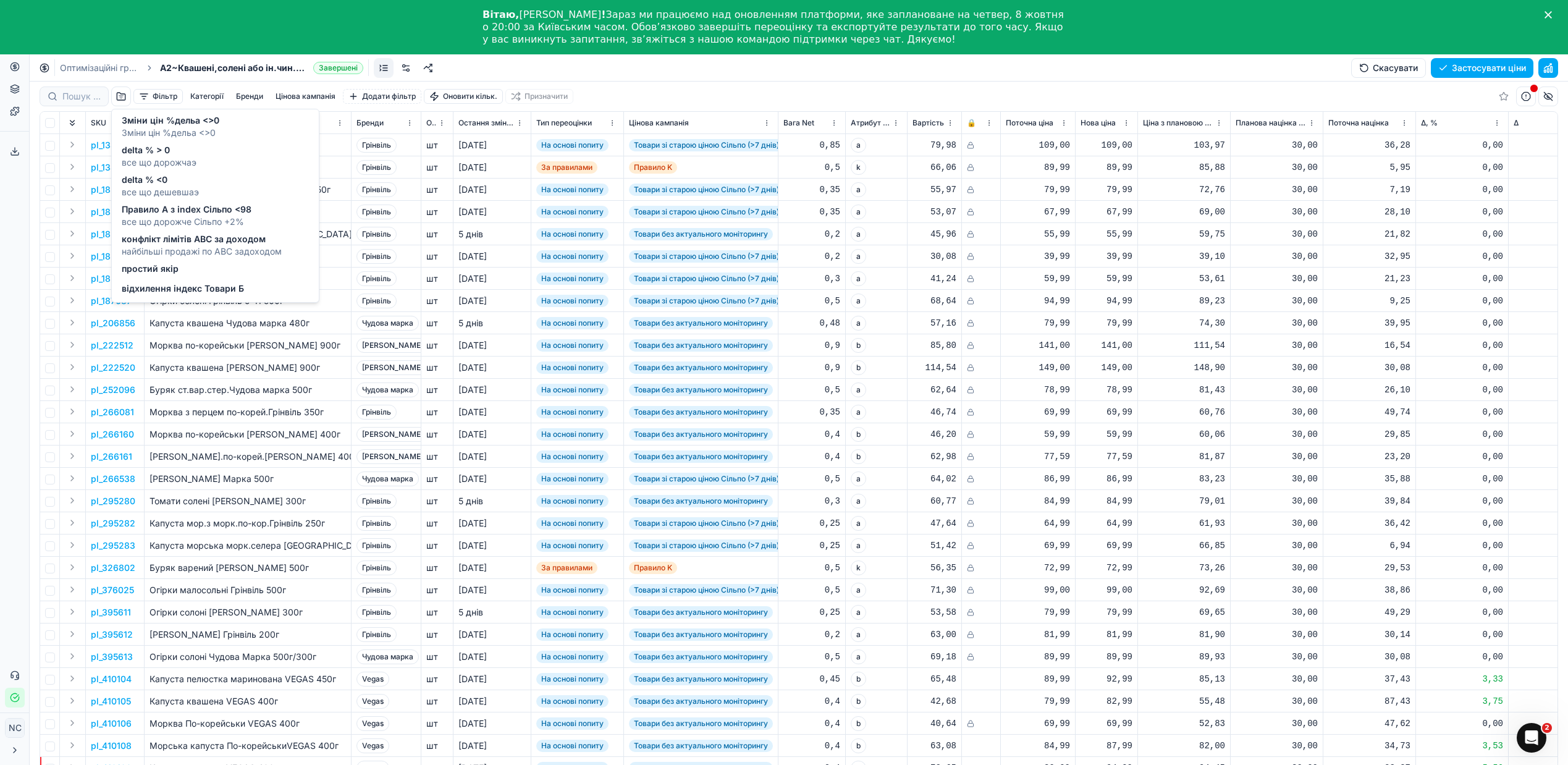
click at [187, 245] on span "найбільші продажі по АВС задоходом" at bounding box center [201, 252] width 160 height 13
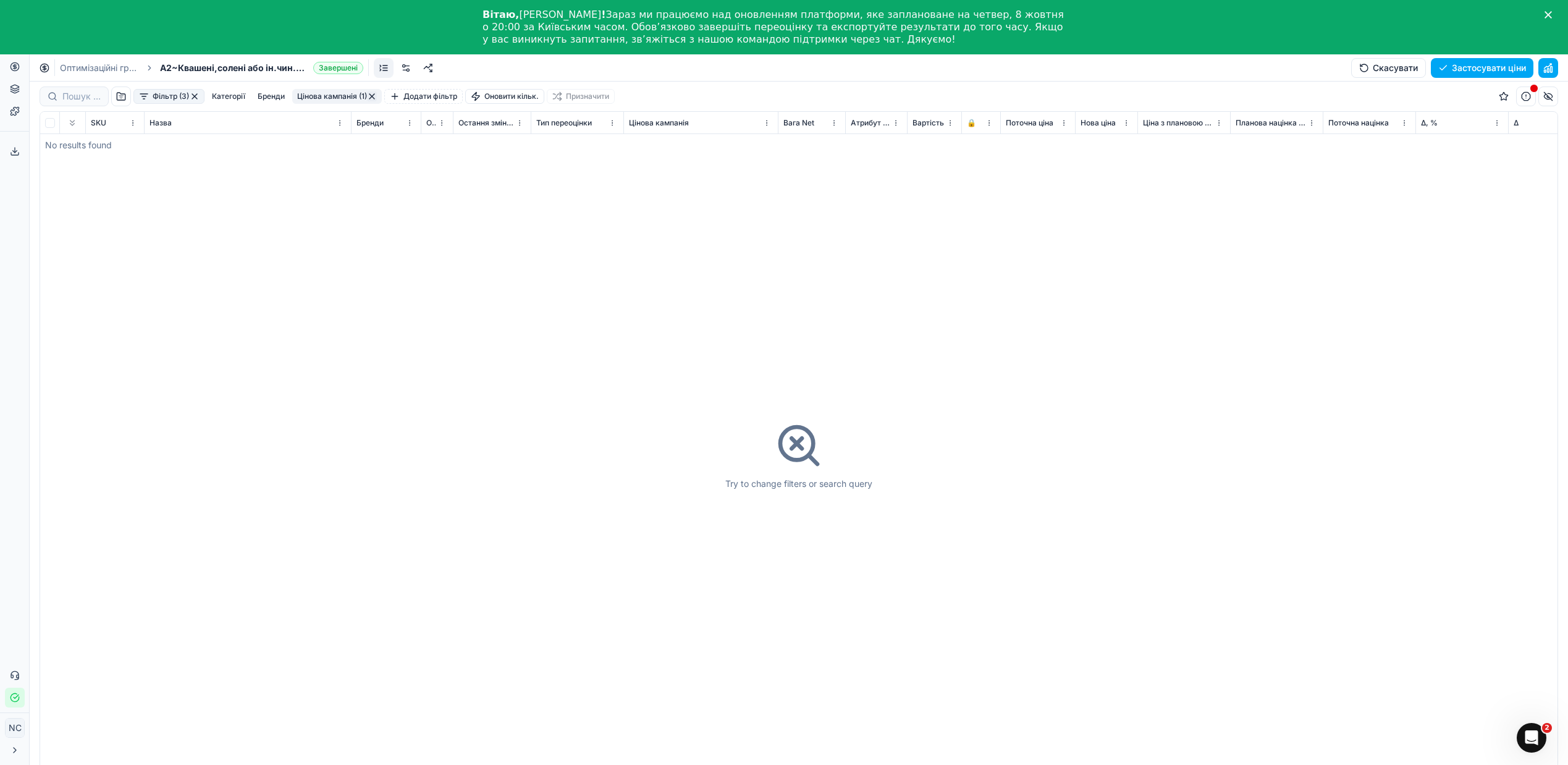
click at [198, 97] on div "Фільтр (3)" at bounding box center [169, 97] width 71 height 15
click at [196, 95] on button "button" at bounding box center [195, 97] width 10 height 10
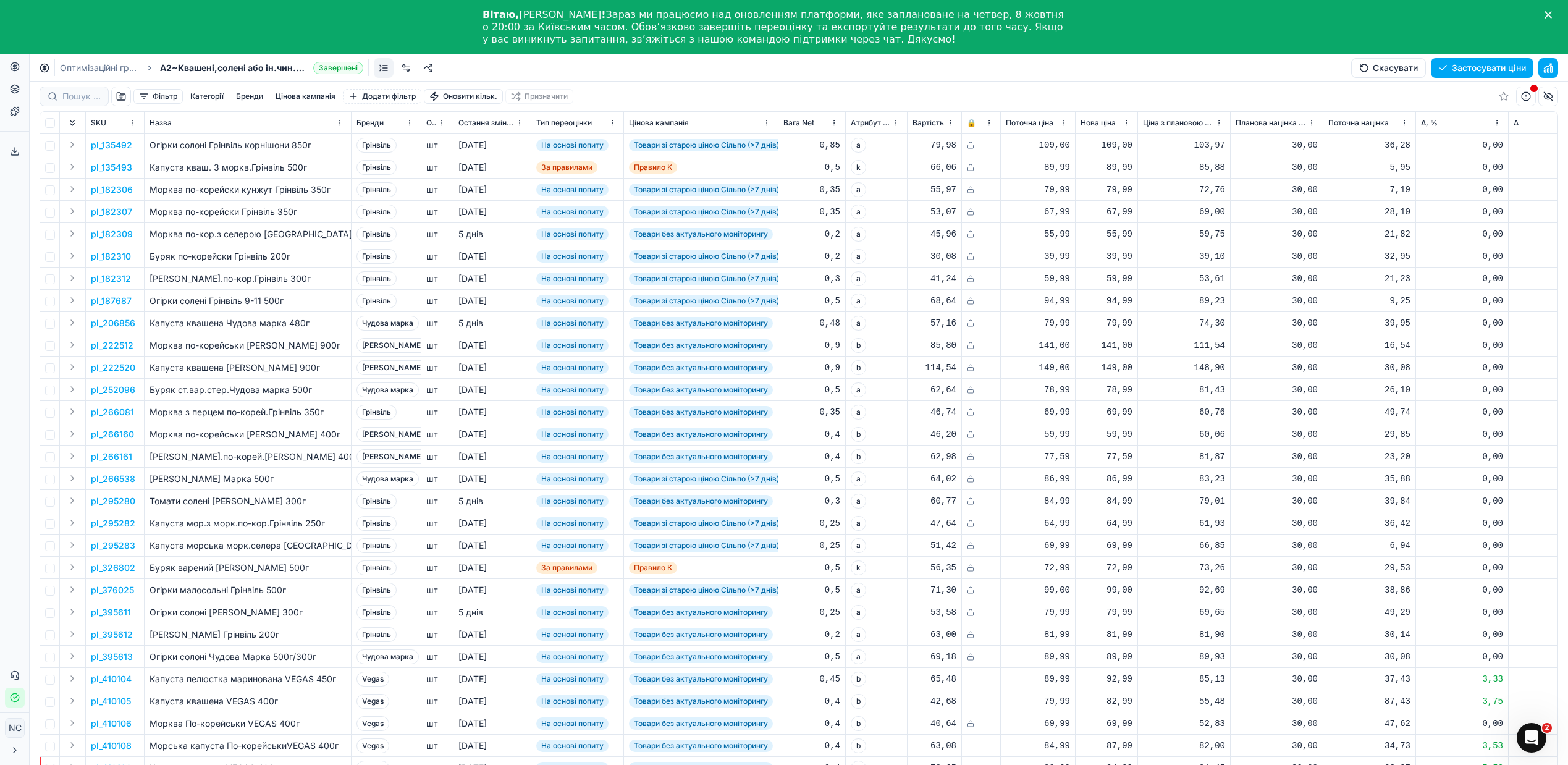
click at [122, 95] on button "button" at bounding box center [121, 97] width 20 height 20
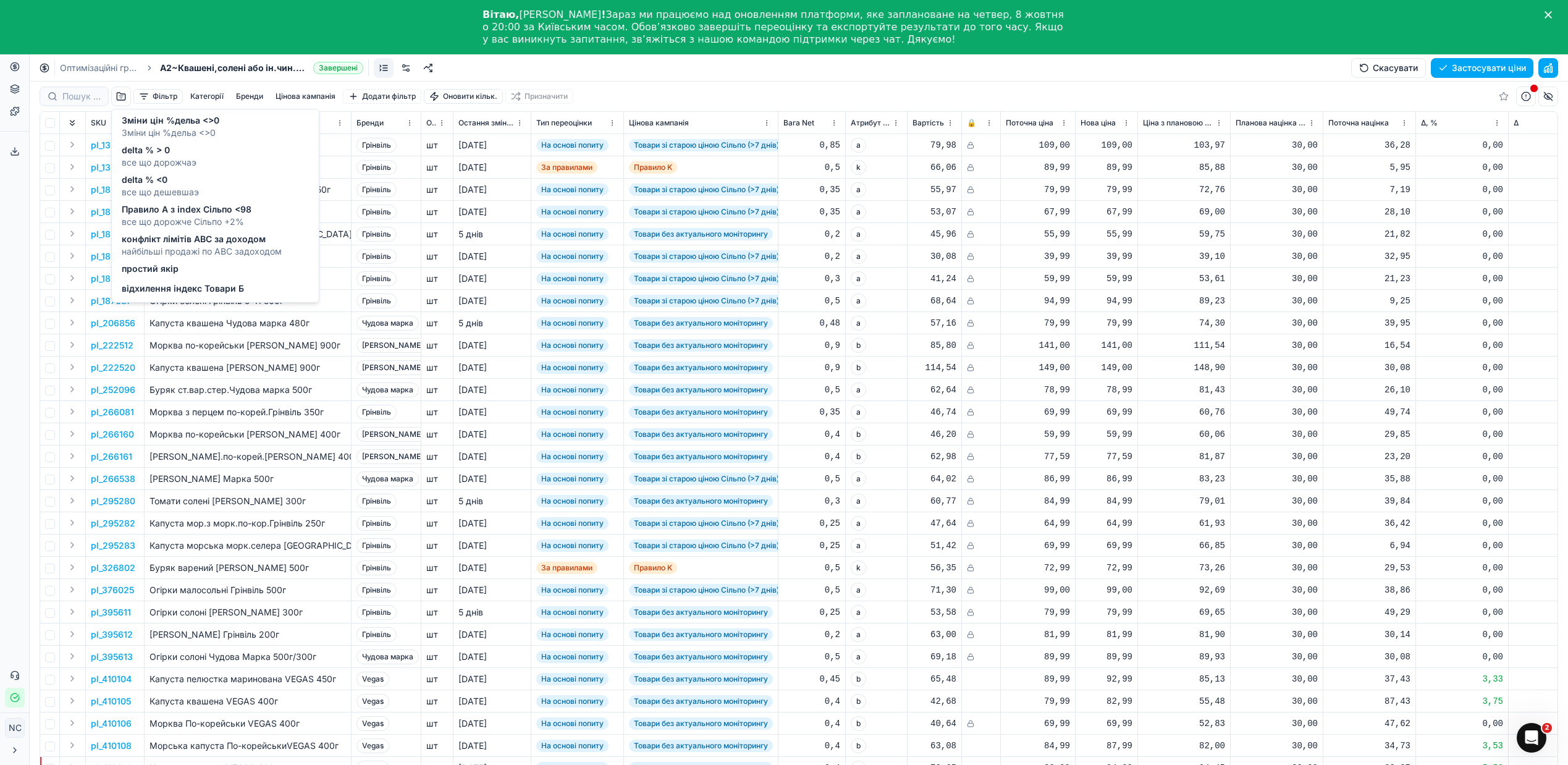
click at [185, 287] on span "відхилення індекс Товари Б" at bounding box center [183, 289] width 122 height 13
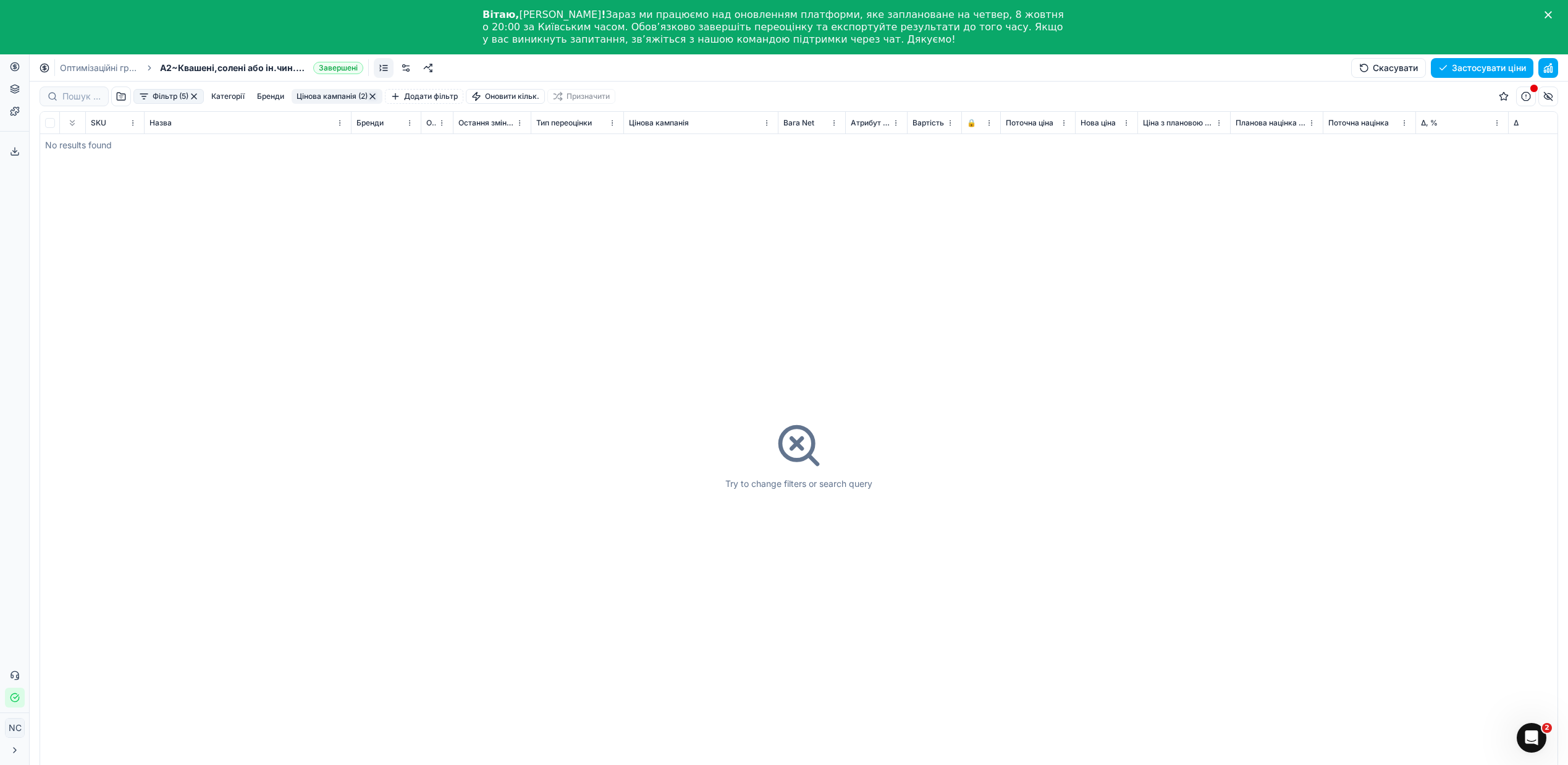
click at [195, 94] on button "button" at bounding box center [194, 97] width 10 height 10
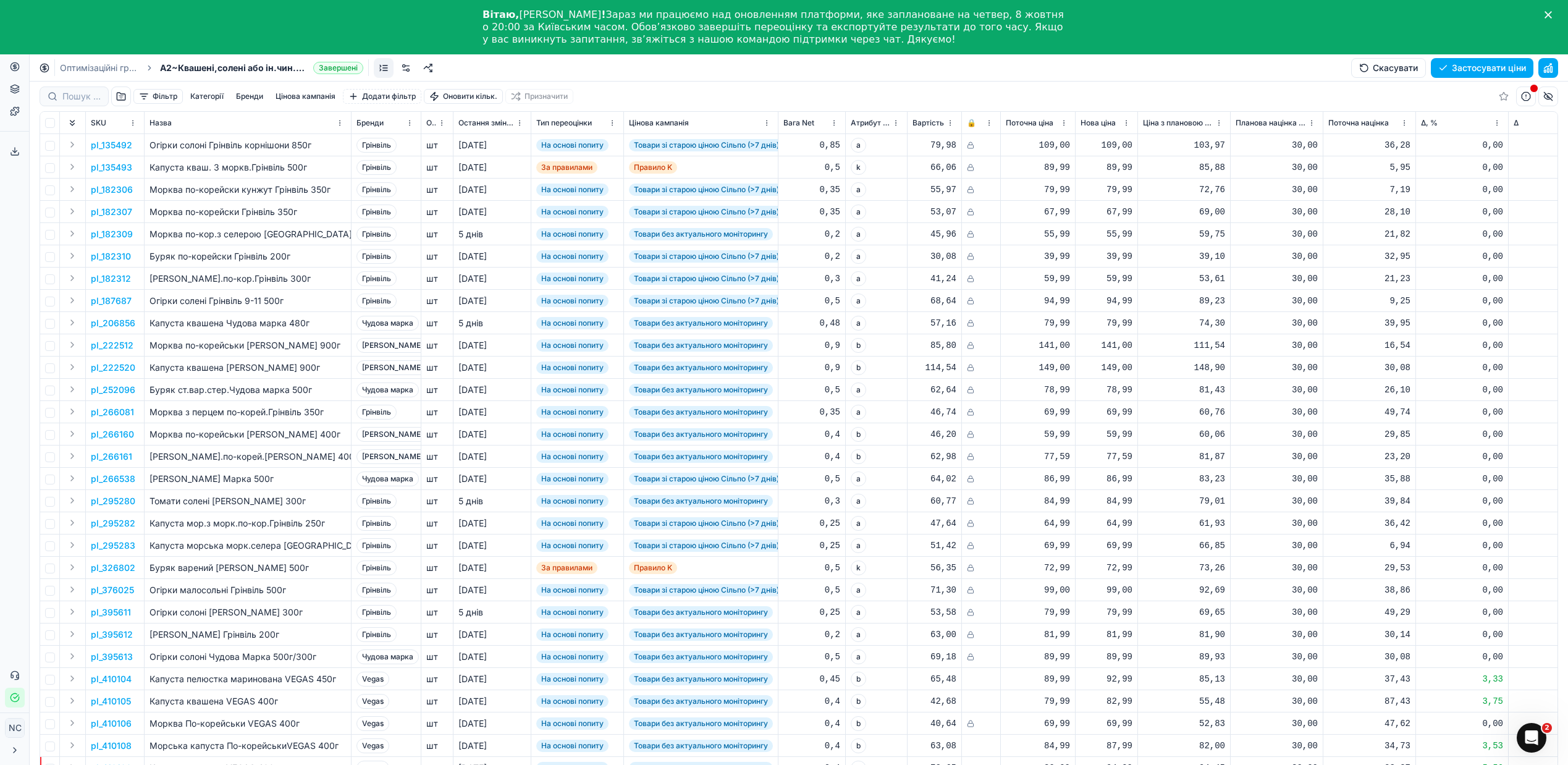
click at [1493, 65] on button "Застосувати ціни" at bounding box center [1482, 68] width 102 height 20
click at [1453, 64] on button "Завантажити звіт" at bounding box center [1481, 68] width 104 height 20
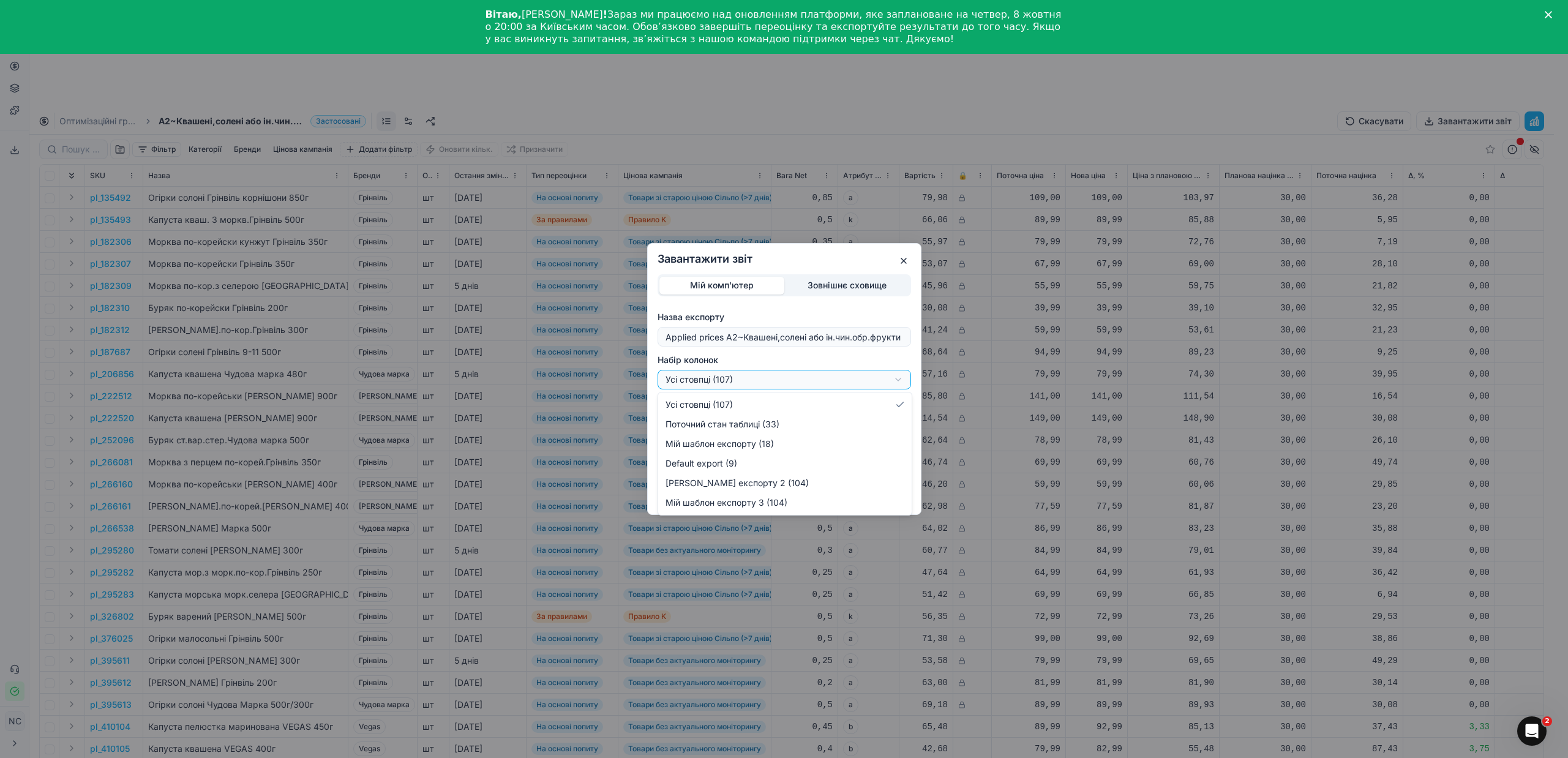
click at [895, 380] on div "Завантажити звіт Мій комп'ютер Зовнішнє сховище Назва експорту Applied prices A…" at bounding box center [784, 379] width 1568 height 758
select select "custom"
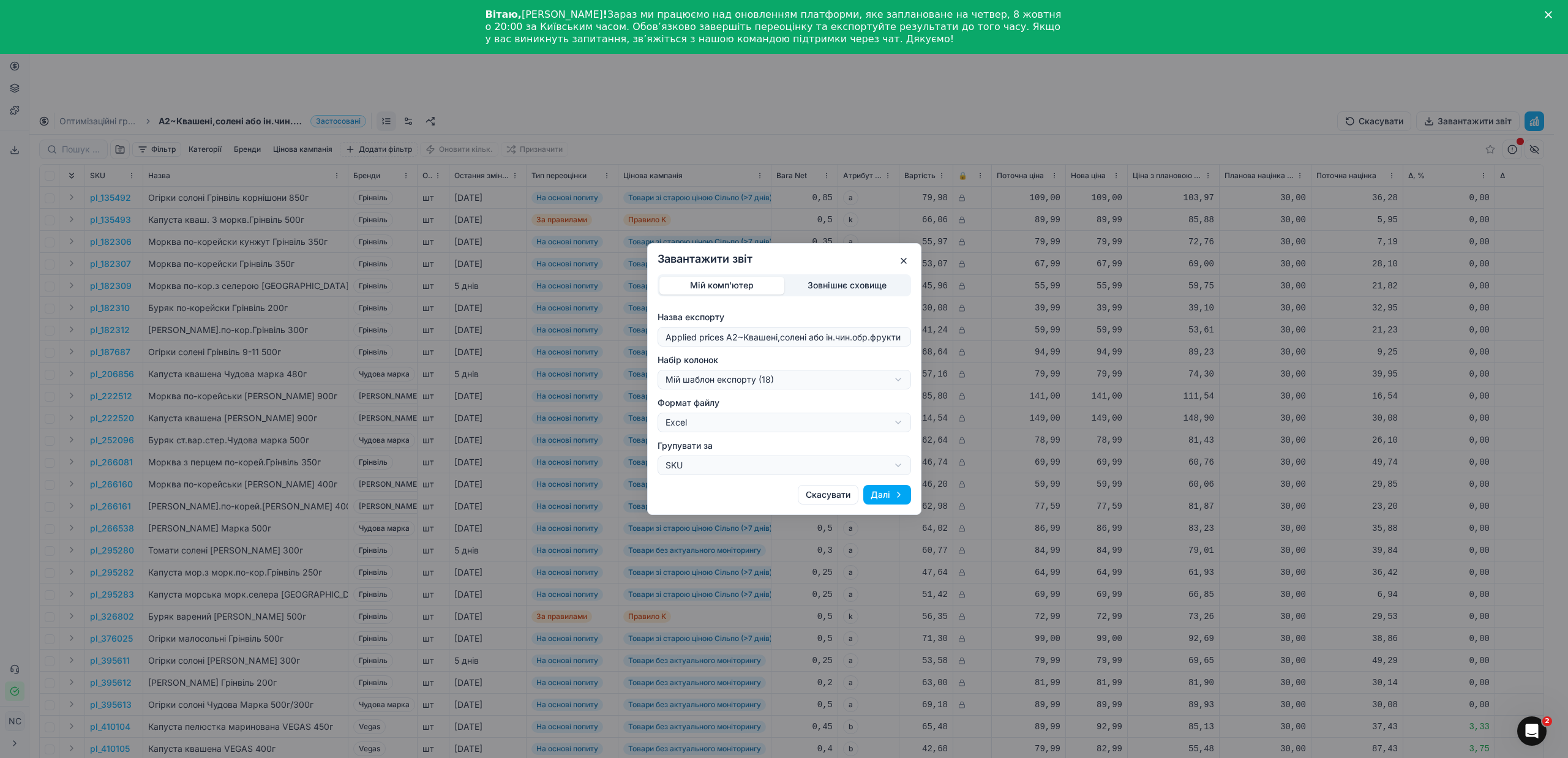
click at [875, 492] on button "Далі" at bounding box center [887, 495] width 48 height 20
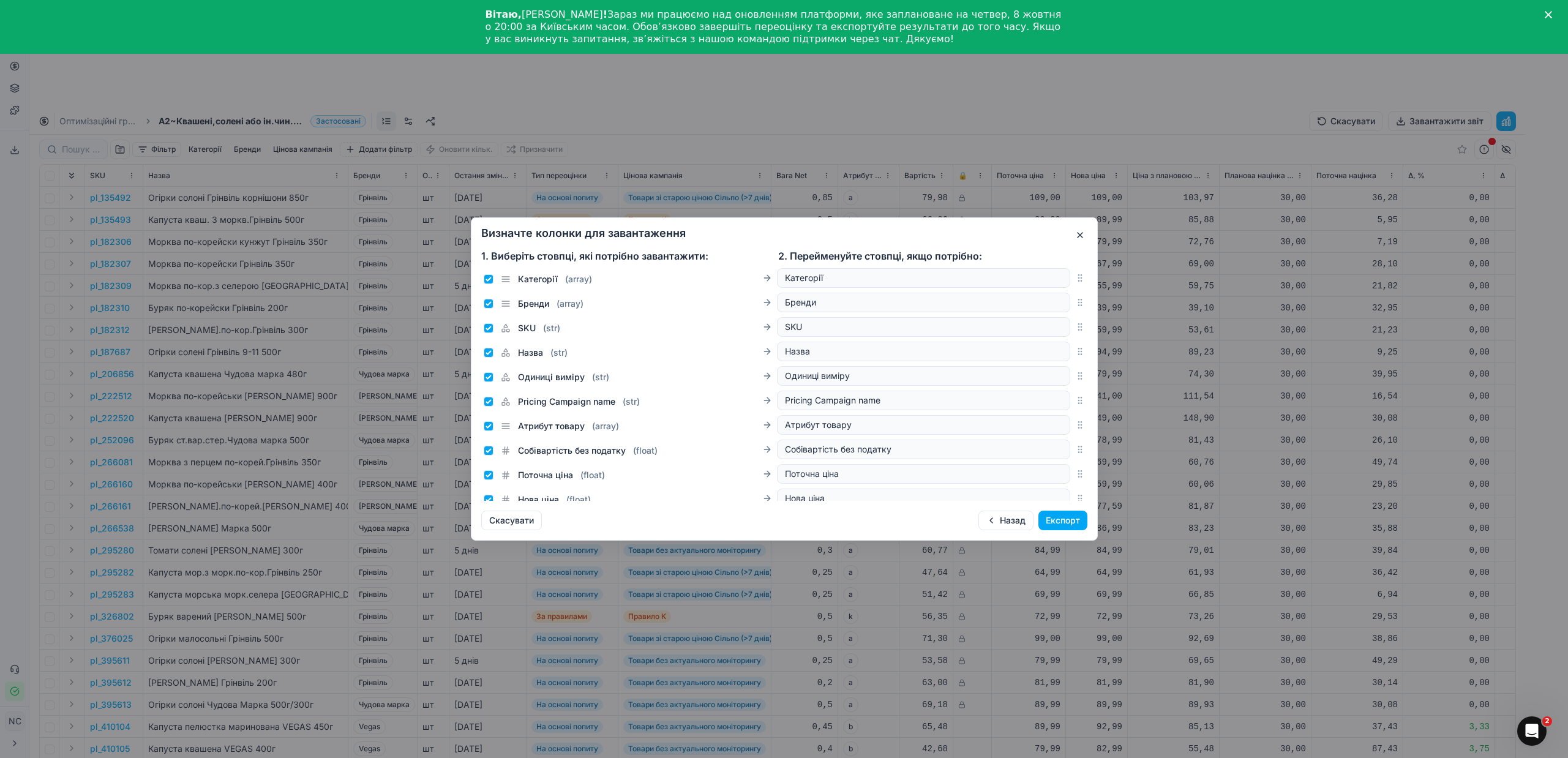
click at [1074, 520] on button "Експорт" at bounding box center [1063, 520] width 49 height 20
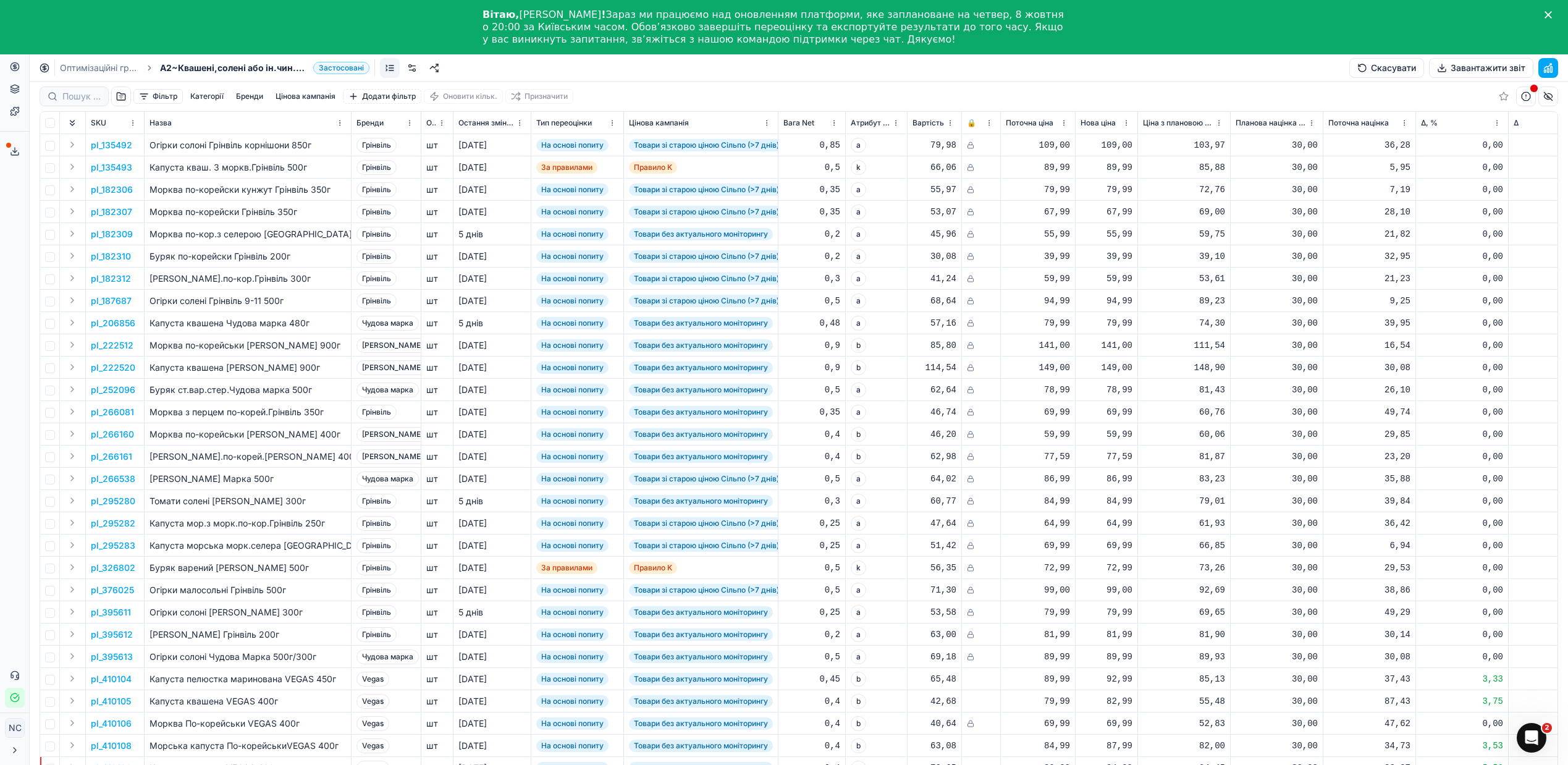
click at [19, 151] on icon at bounding box center [15, 151] width 10 height 10
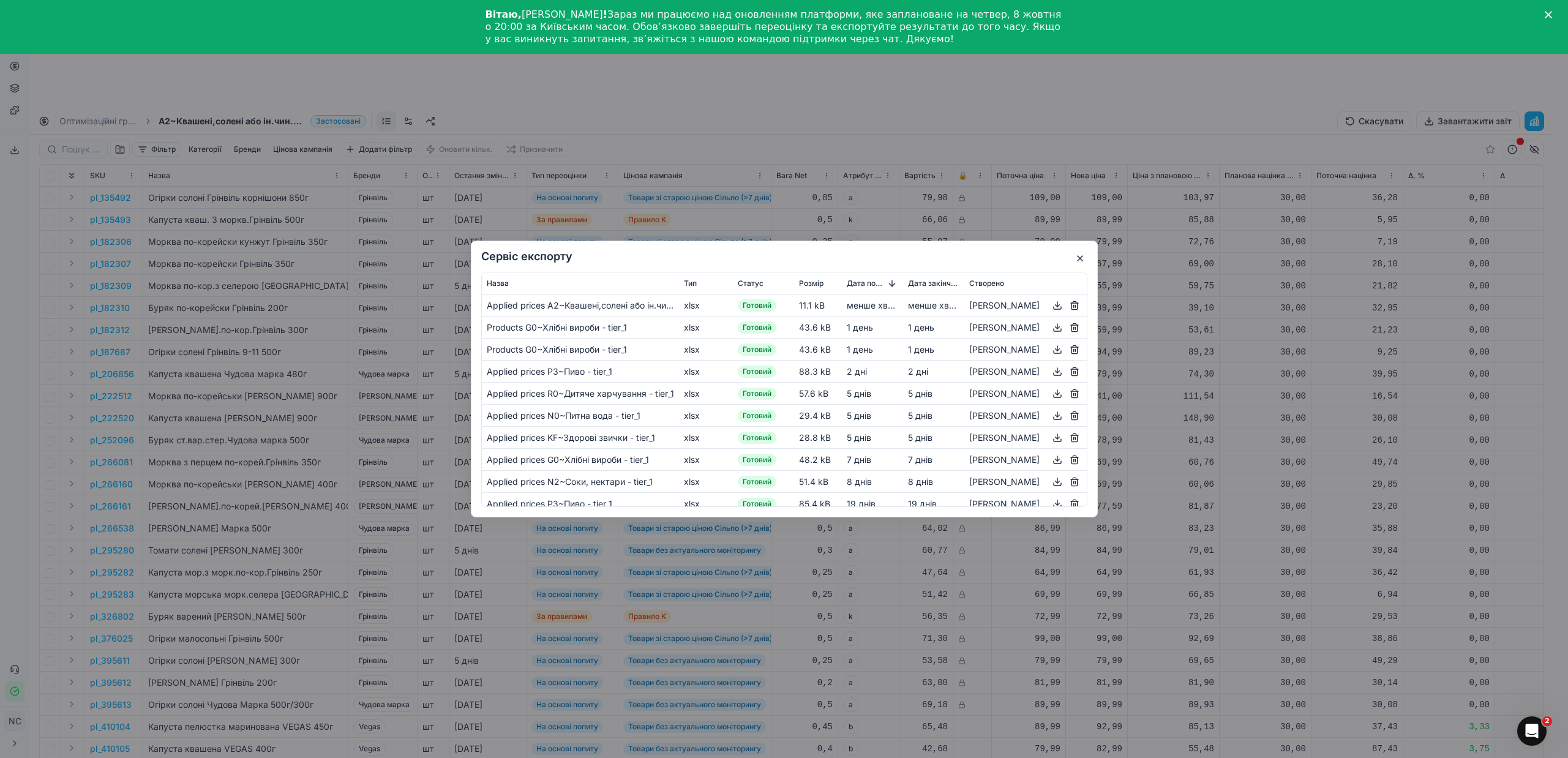
click at [1063, 304] on button "button" at bounding box center [1058, 306] width 15 height 15
click at [1084, 255] on button "button" at bounding box center [1080, 259] width 15 height 15
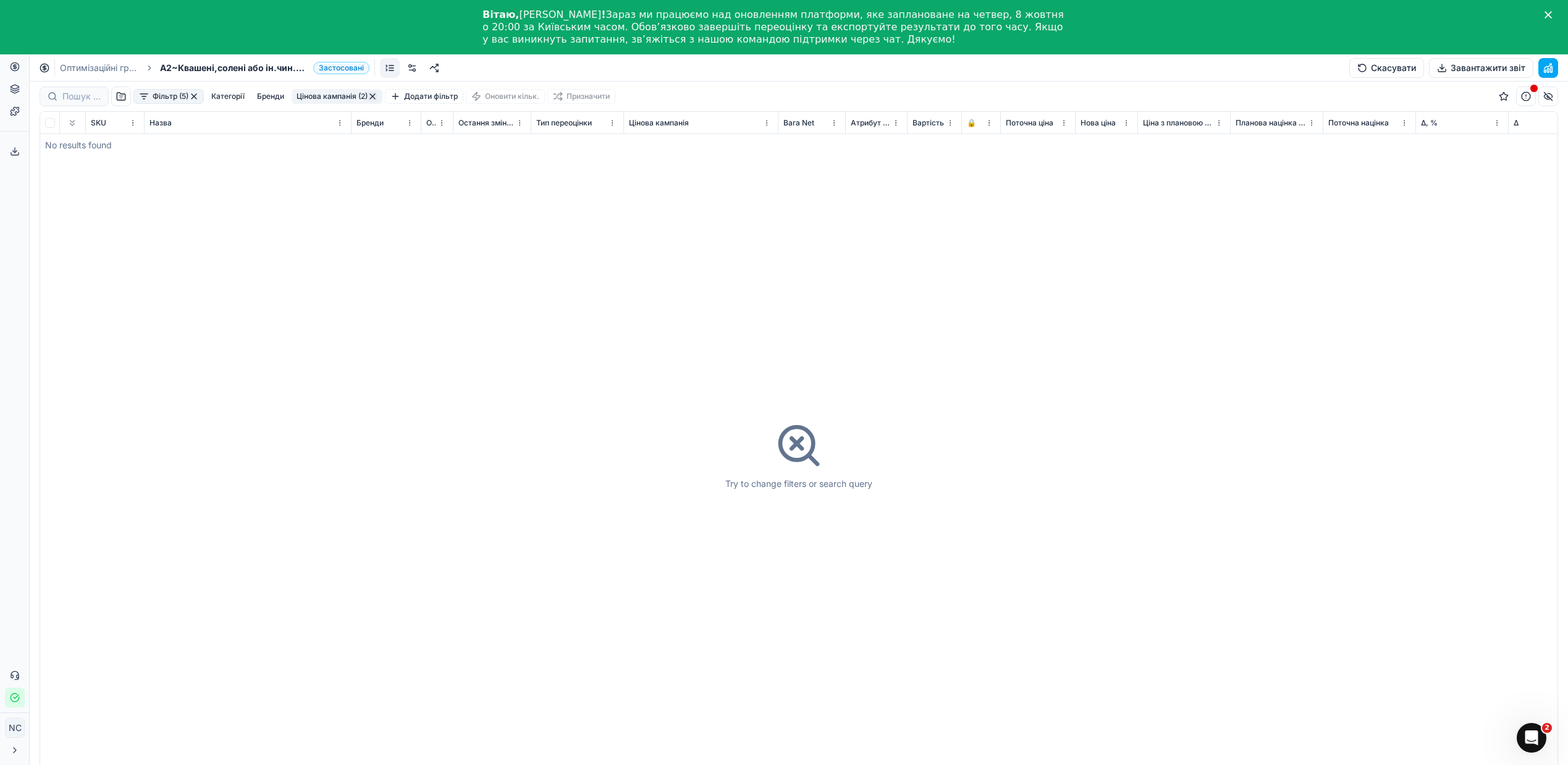
click at [93, 68] on link "Оптимізаційні групи" at bounding box center [100, 68] width 79 height 13
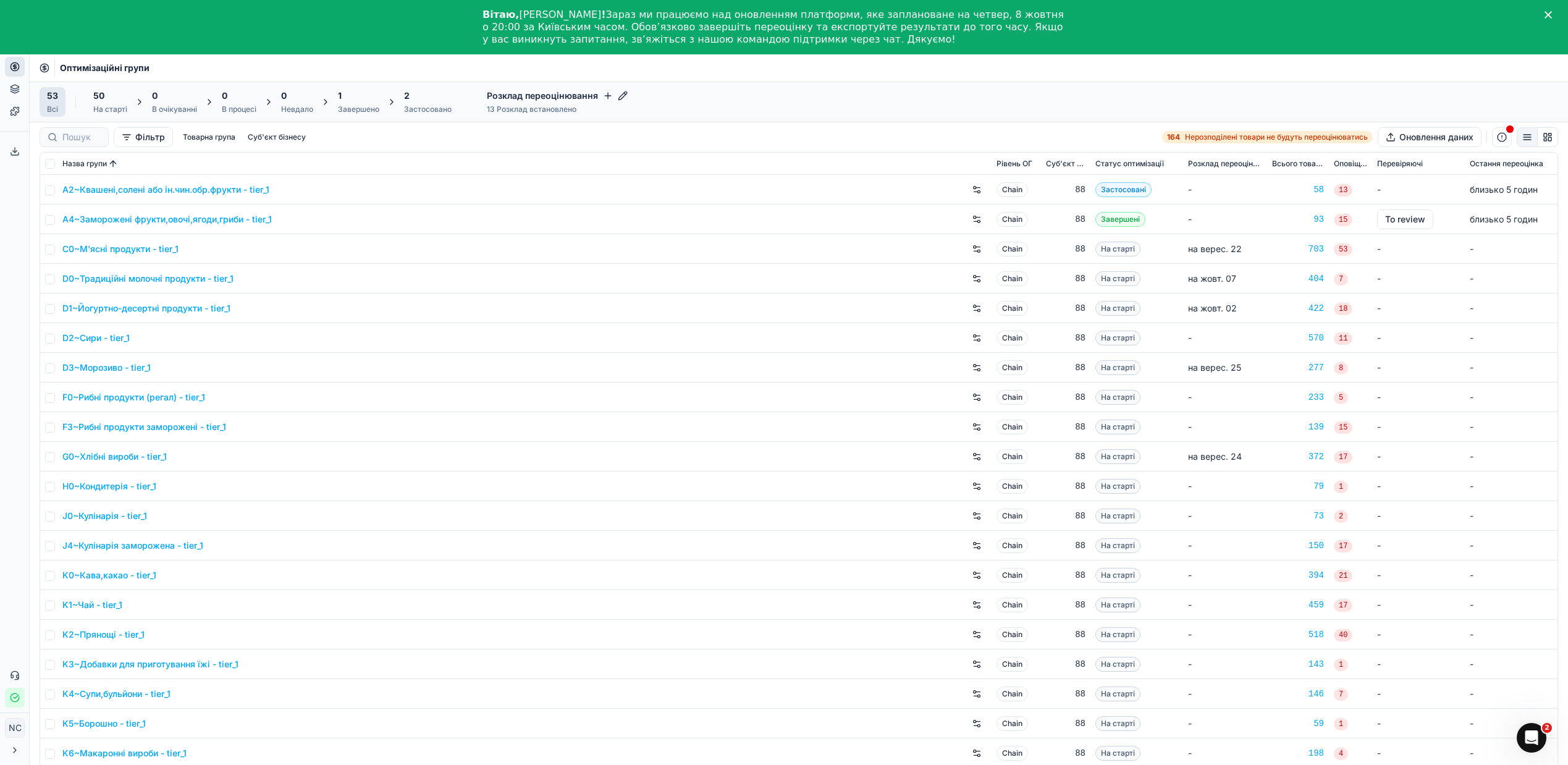
click at [356, 106] on div "Завершено" at bounding box center [359, 109] width 41 height 10
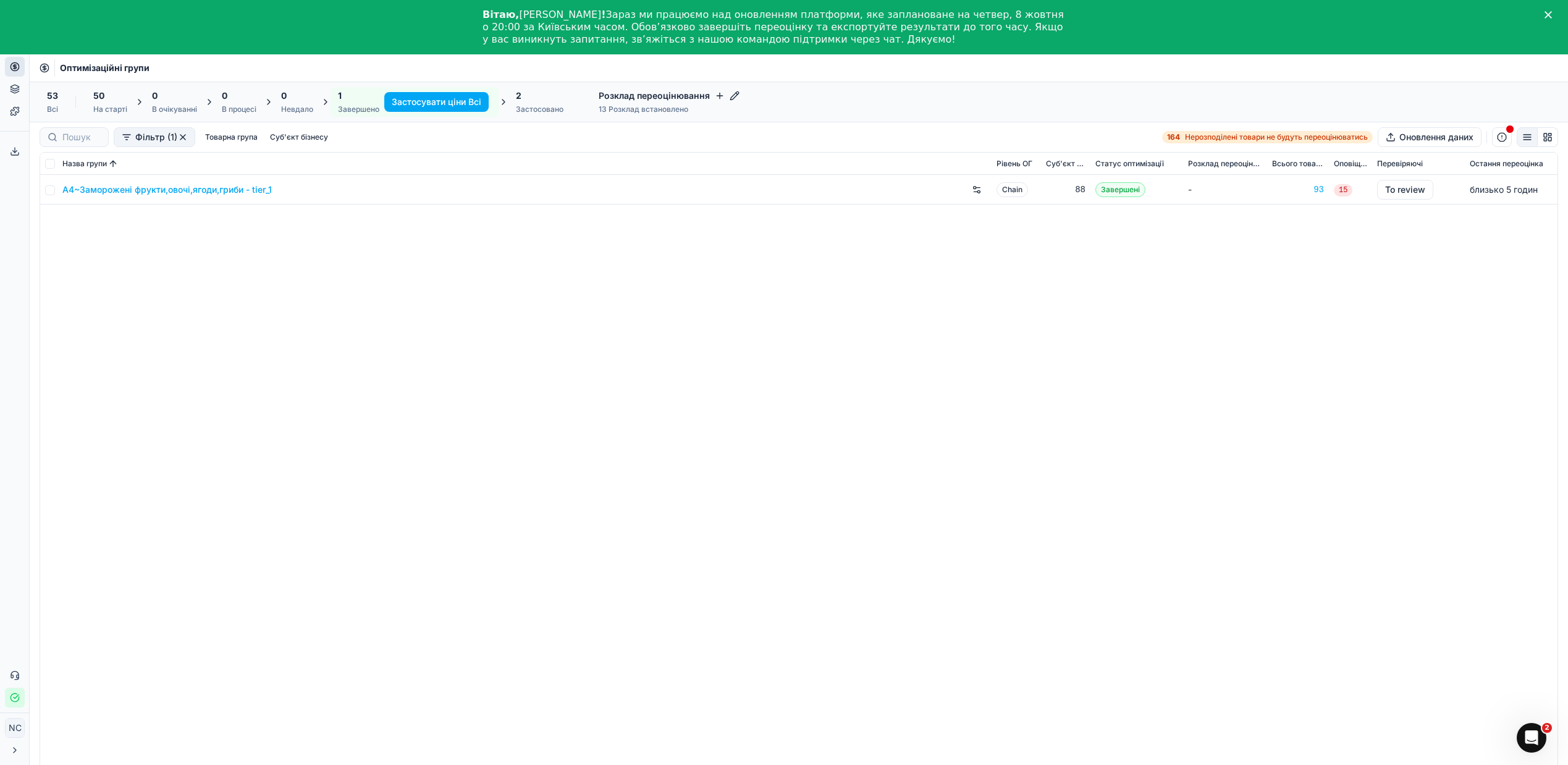
click at [186, 193] on link "A4~Заморожені фрукти,овочі,ягоди,гриби - tier_1" at bounding box center [167, 190] width 210 height 13
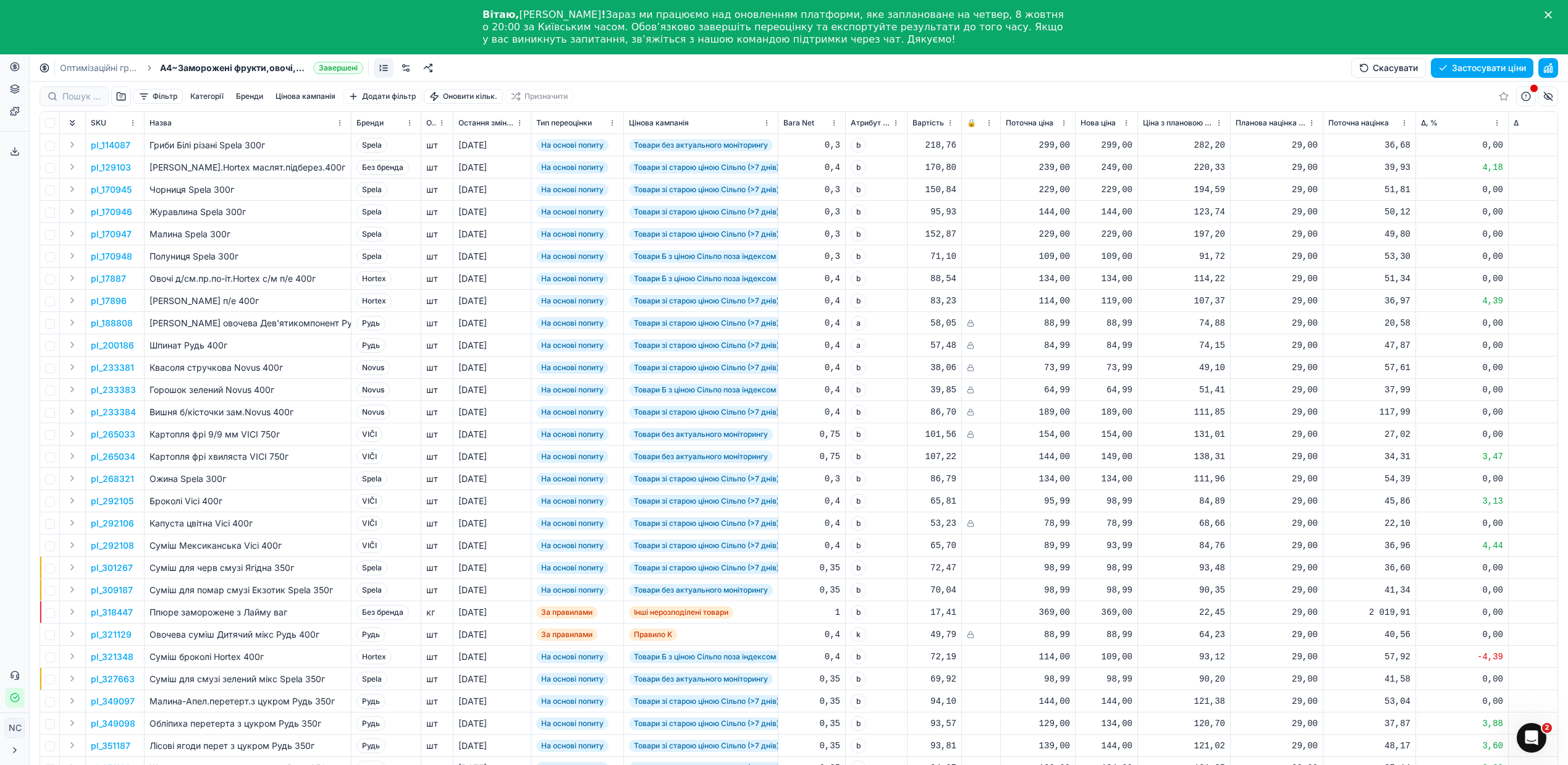
click at [125, 96] on button "button" at bounding box center [121, 97] width 20 height 20
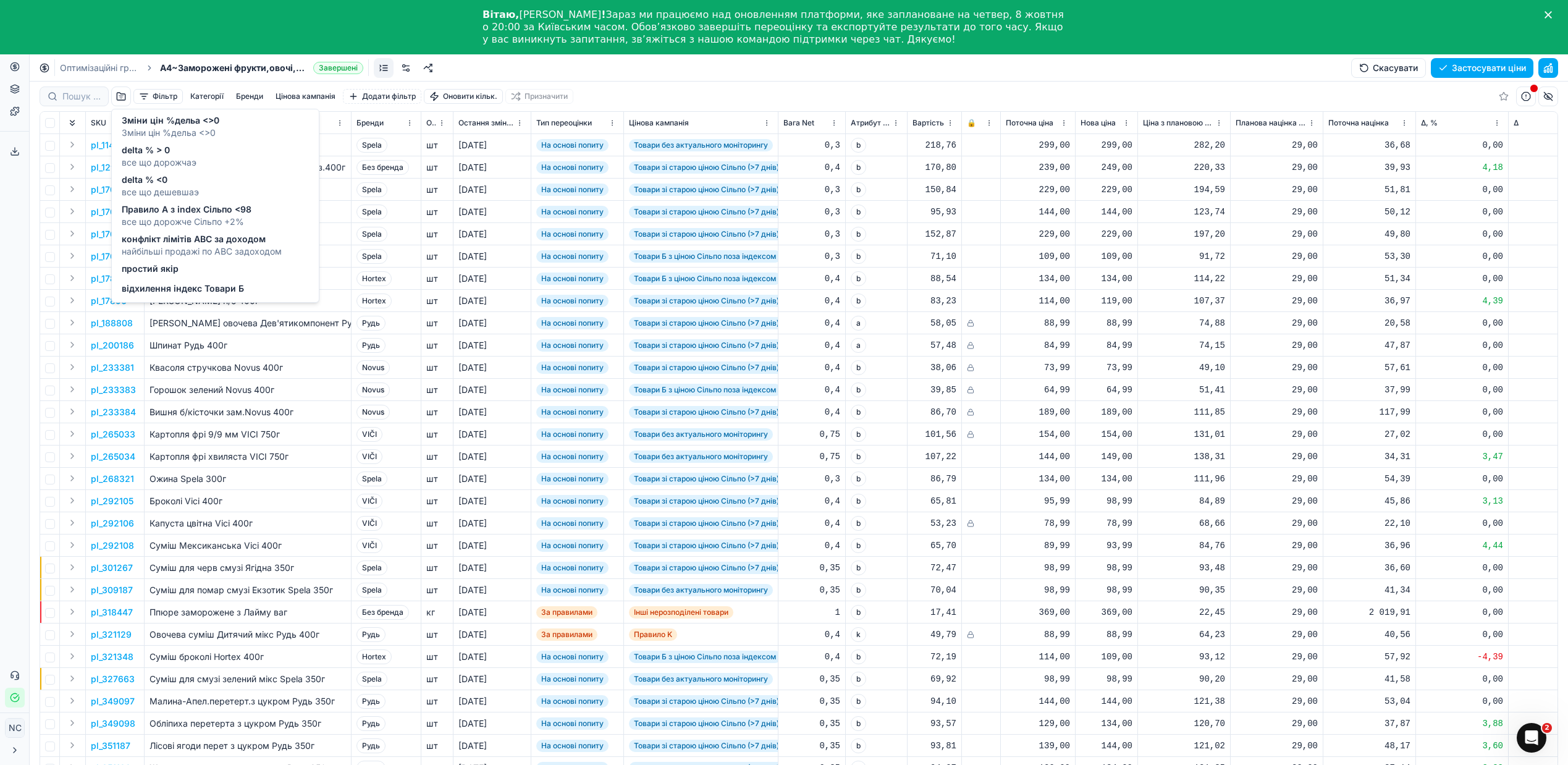
click at [175, 154] on span "delta % > 0" at bounding box center [159, 150] width 75 height 13
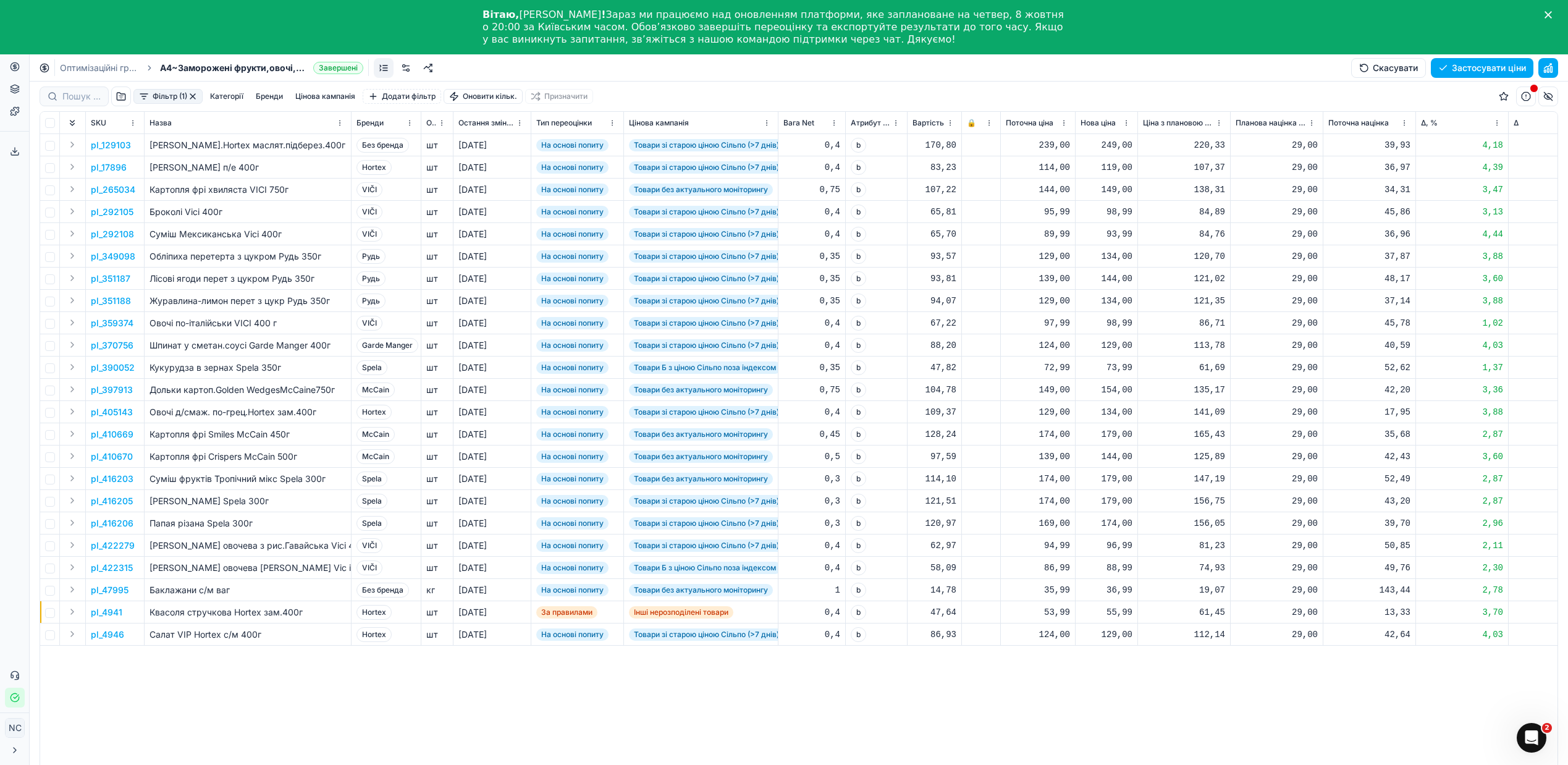
click at [144, 95] on button "Фільтр (1)" at bounding box center [168, 97] width 69 height 15
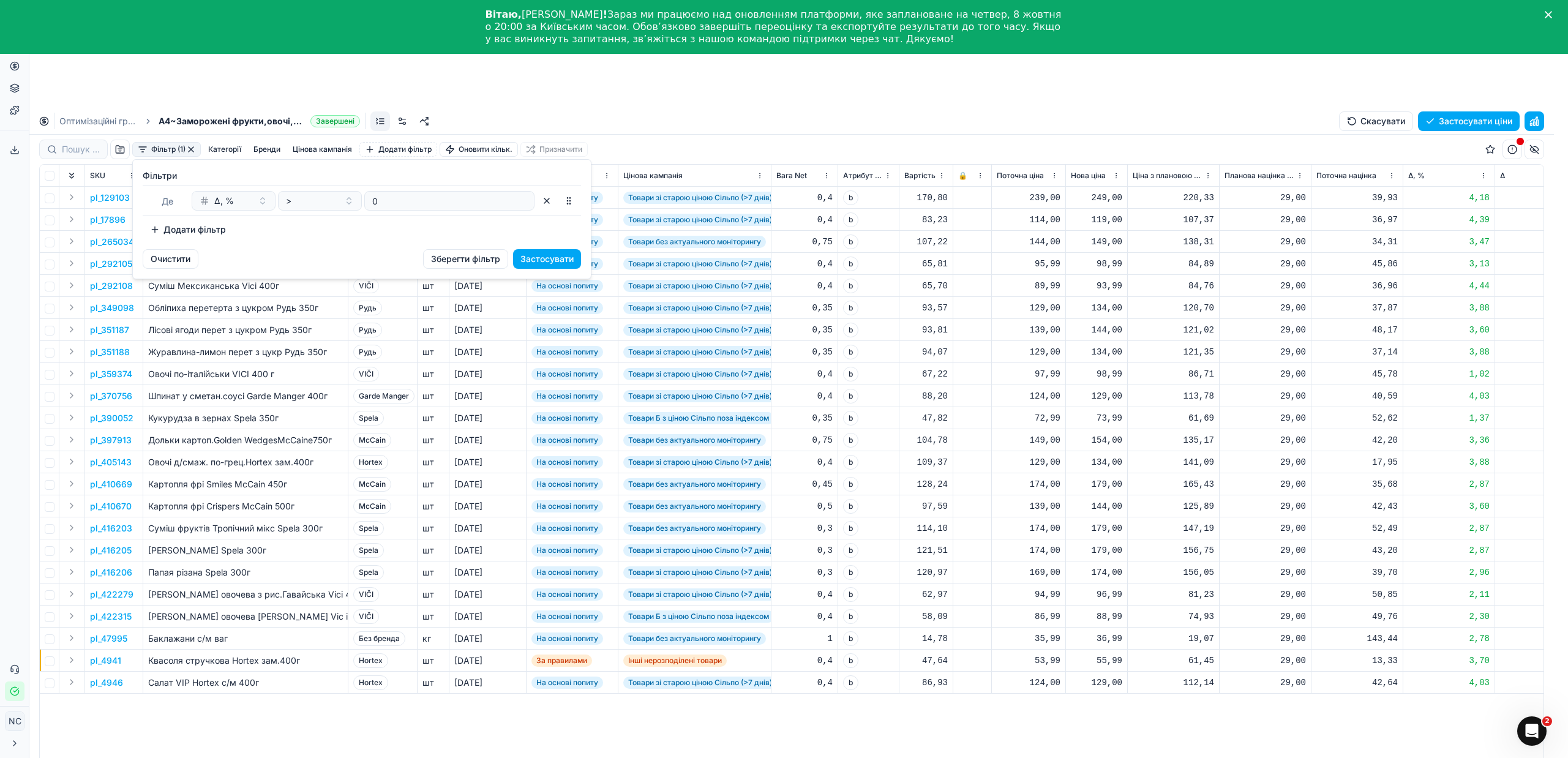
click at [221, 229] on button "Додати фільтр" at bounding box center [188, 230] width 91 height 20
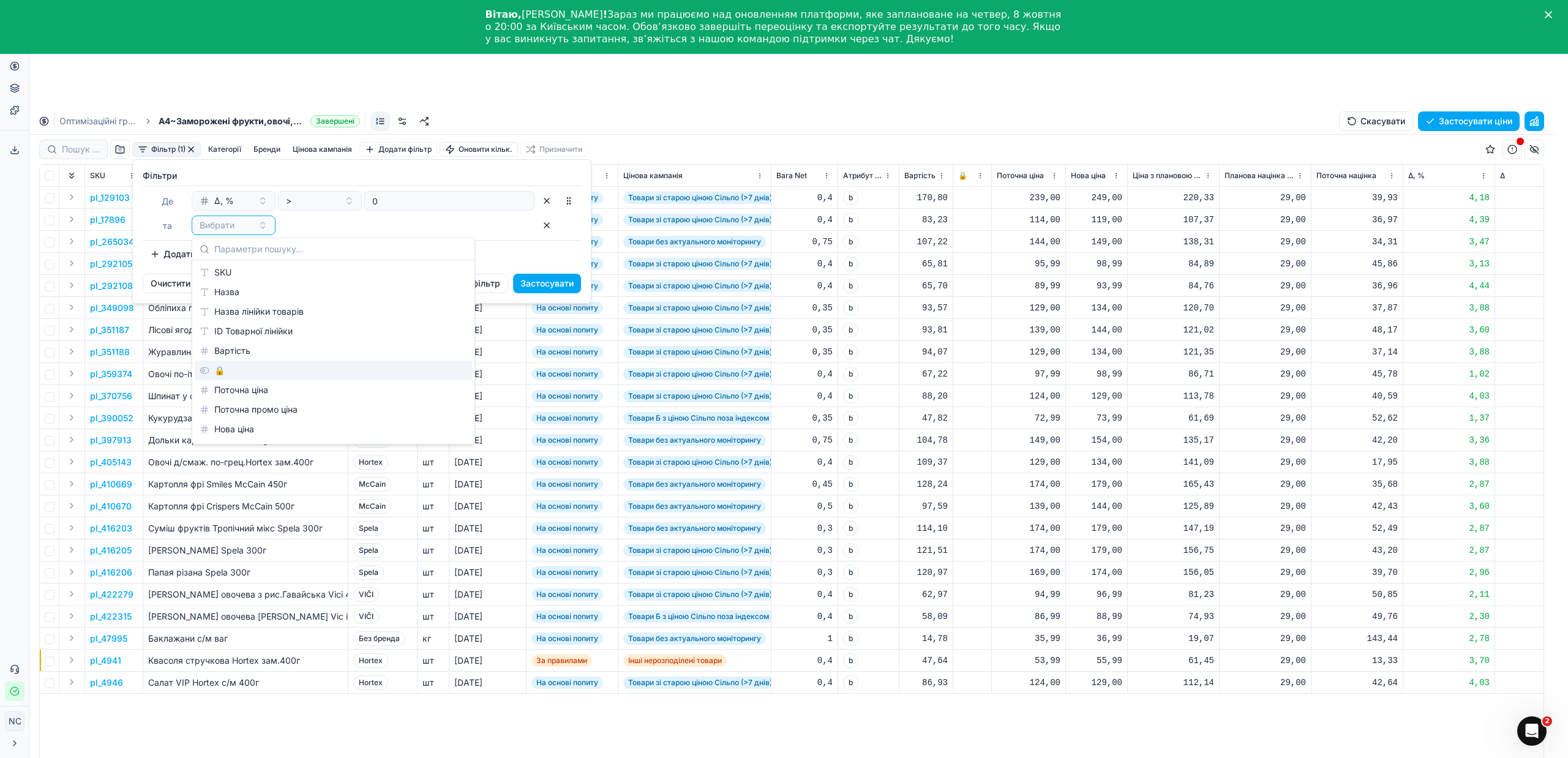
click at [221, 379] on div "🔒" at bounding box center [333, 371] width 277 height 20
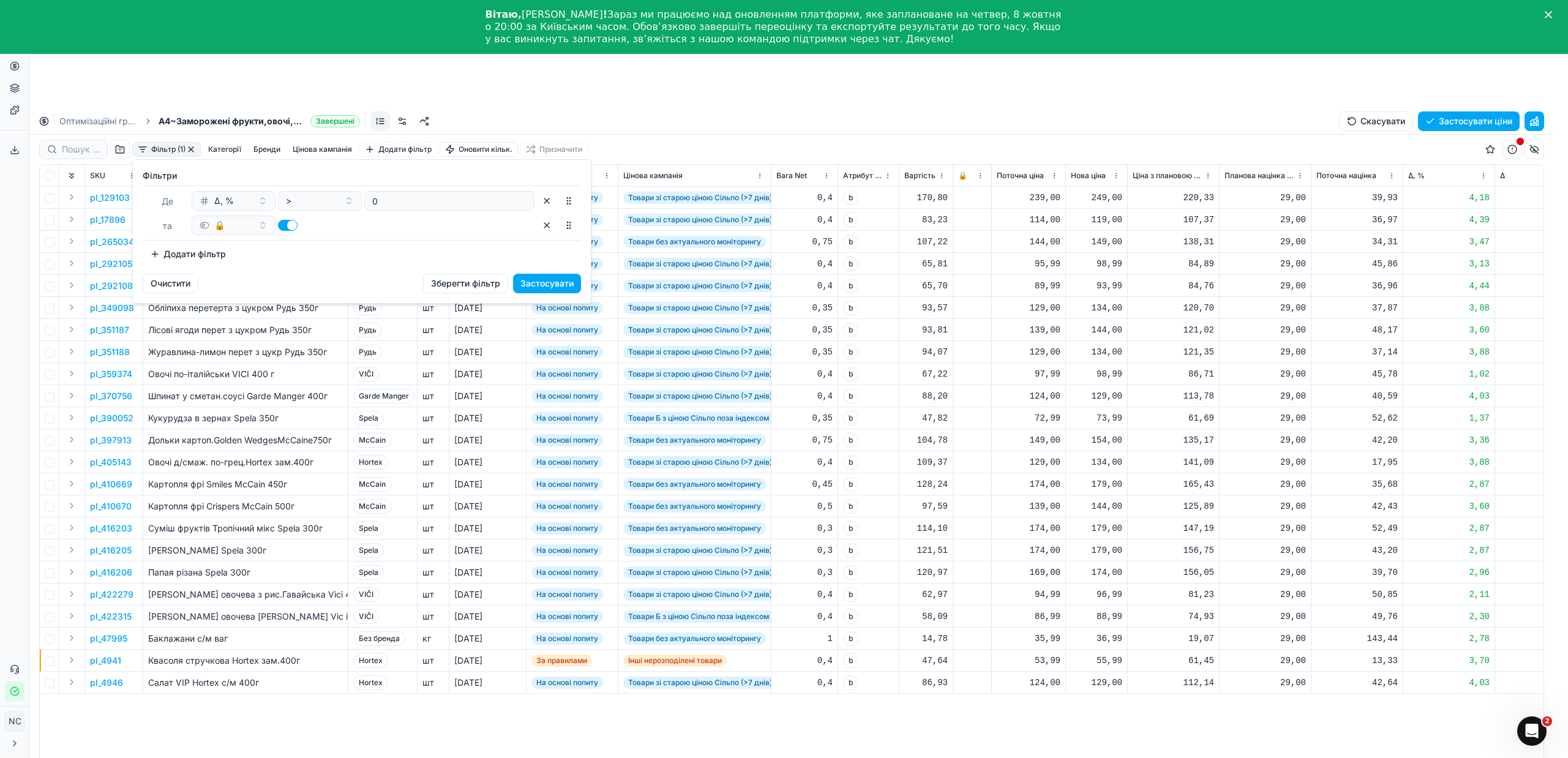
click at [281, 223] on button "button" at bounding box center [288, 226] width 20 height 11
checkbox input "false"
click at [551, 284] on button "Застосувати" at bounding box center [546, 284] width 68 height 20
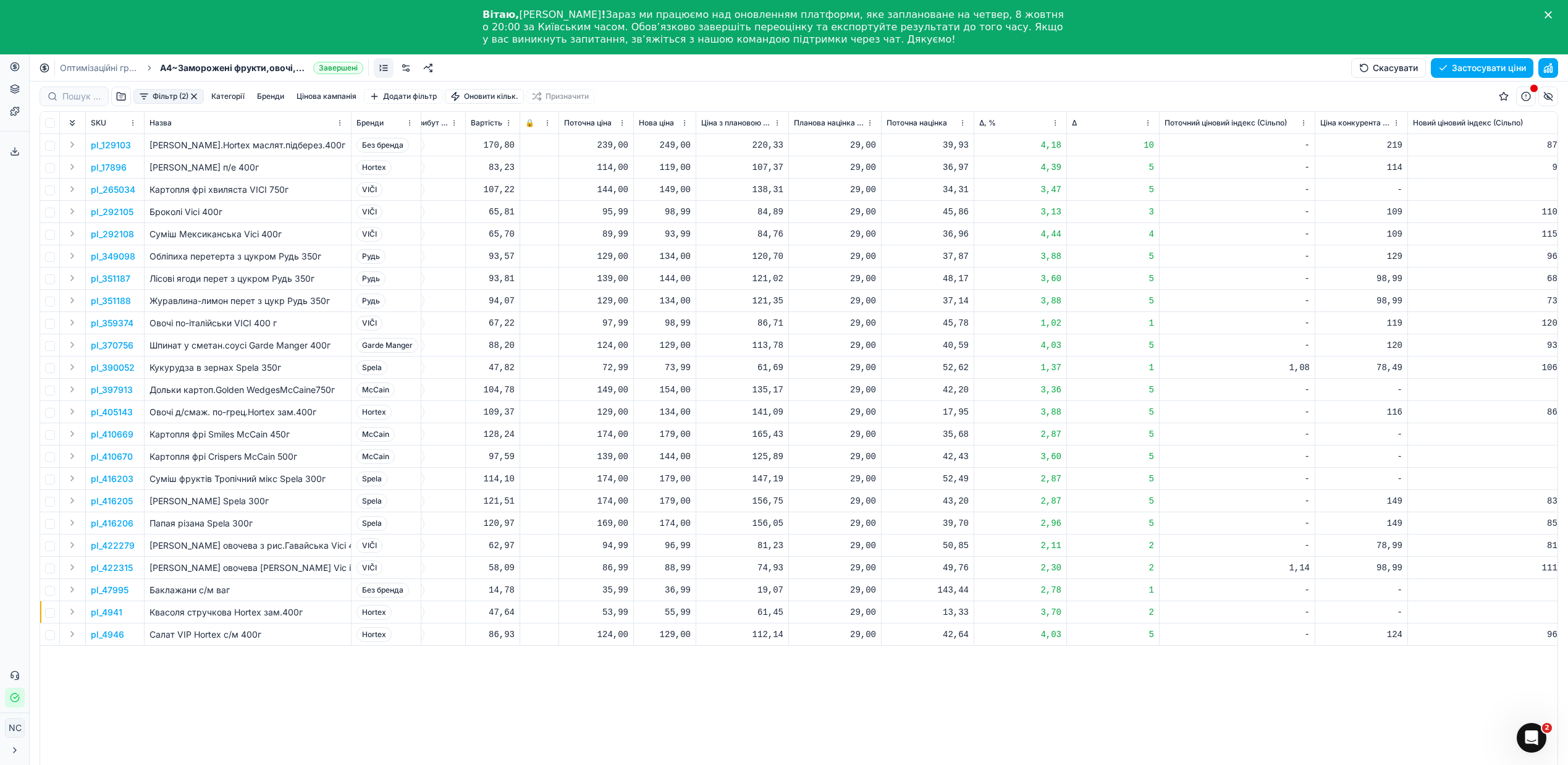
click at [305, 96] on button "Цінова кампанія" at bounding box center [326, 97] width 70 height 15
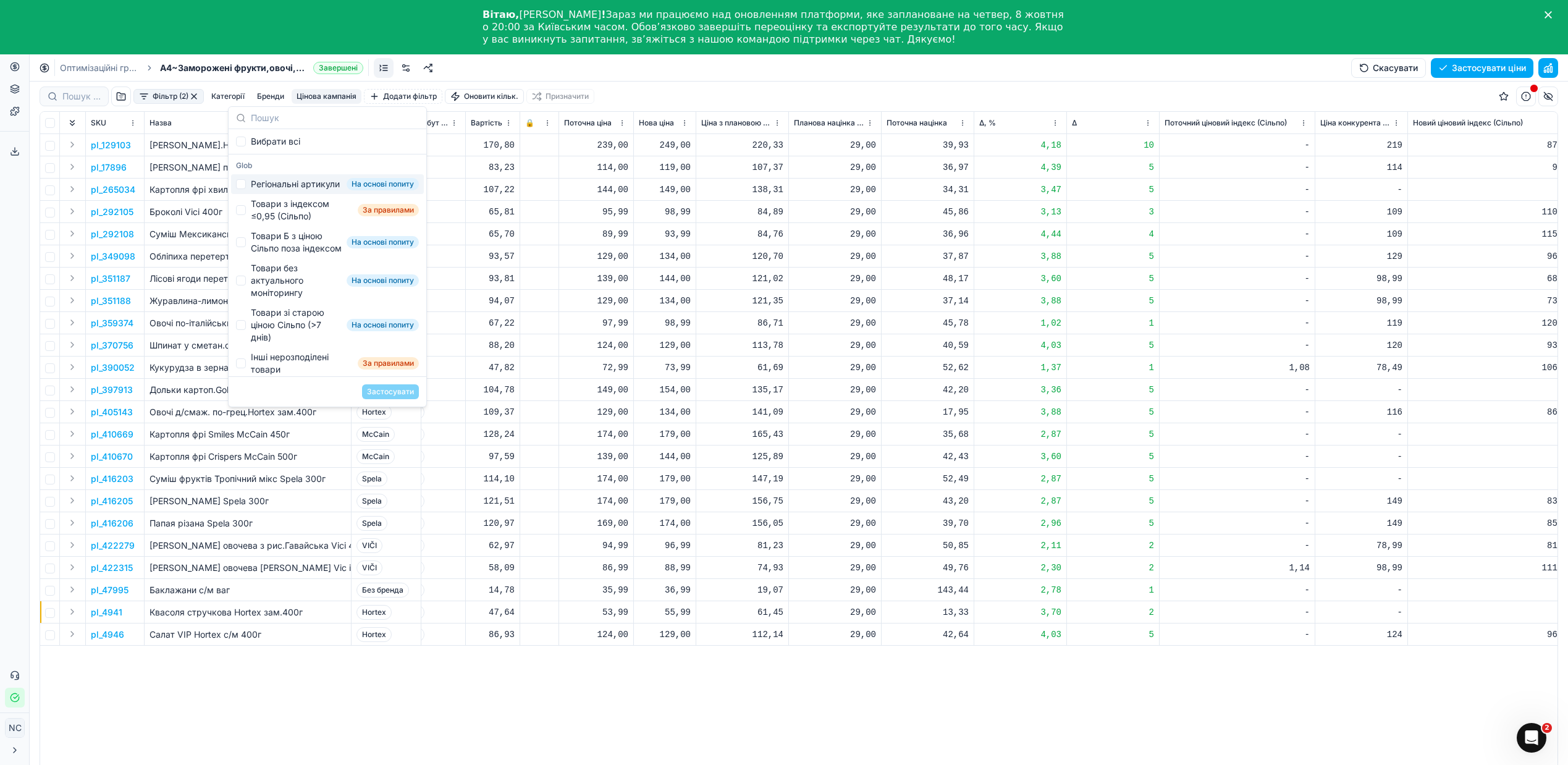
click at [261, 186] on div "Регіональні артикули" at bounding box center [296, 185] width 89 height 13
checkbox input "true"
click at [392, 388] on button "Застосувати" at bounding box center [390, 392] width 57 height 15
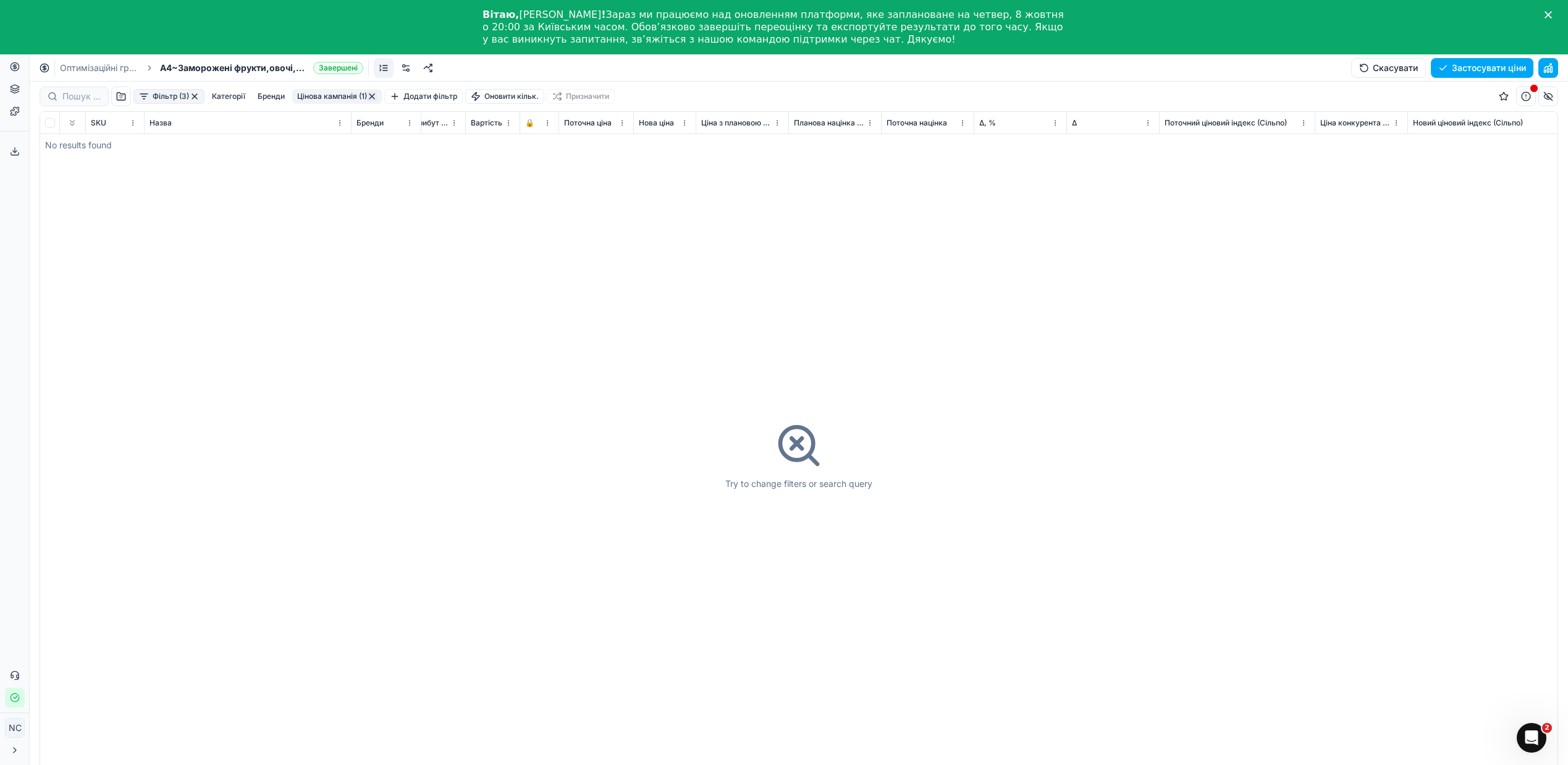
click at [316, 94] on button "Цінова кампанія (1)" at bounding box center [337, 97] width 90 height 15
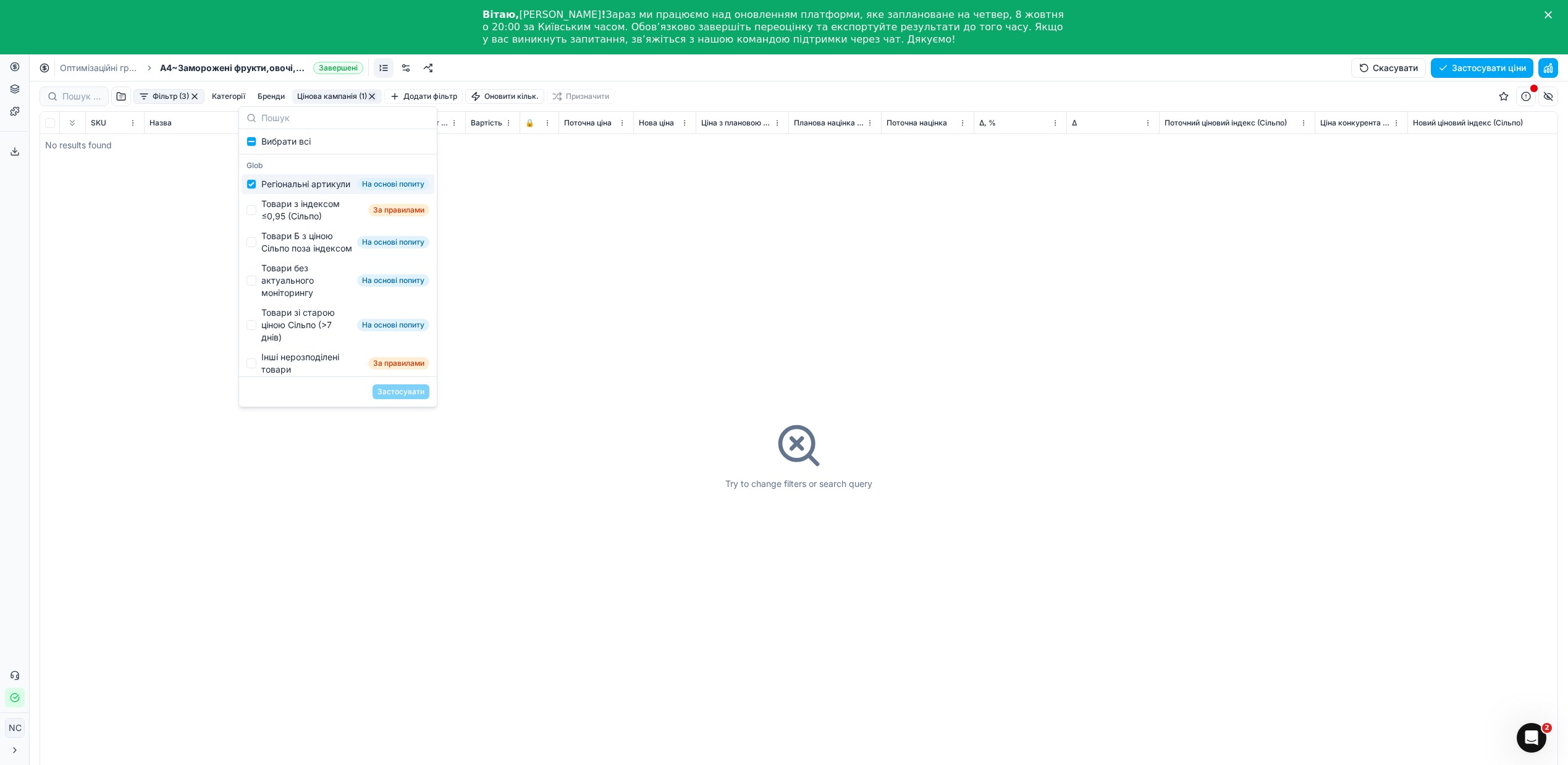
click at [292, 190] on div "Регіональні артикули" at bounding box center [306, 185] width 89 height 13
checkbox input "false"
click at [294, 220] on div "Товари з індексом ≤0,95 (Сільпо)" at bounding box center [312, 210] width 102 height 24
checkbox input "true"
click at [384, 392] on button "Застосувати" at bounding box center [401, 392] width 57 height 15
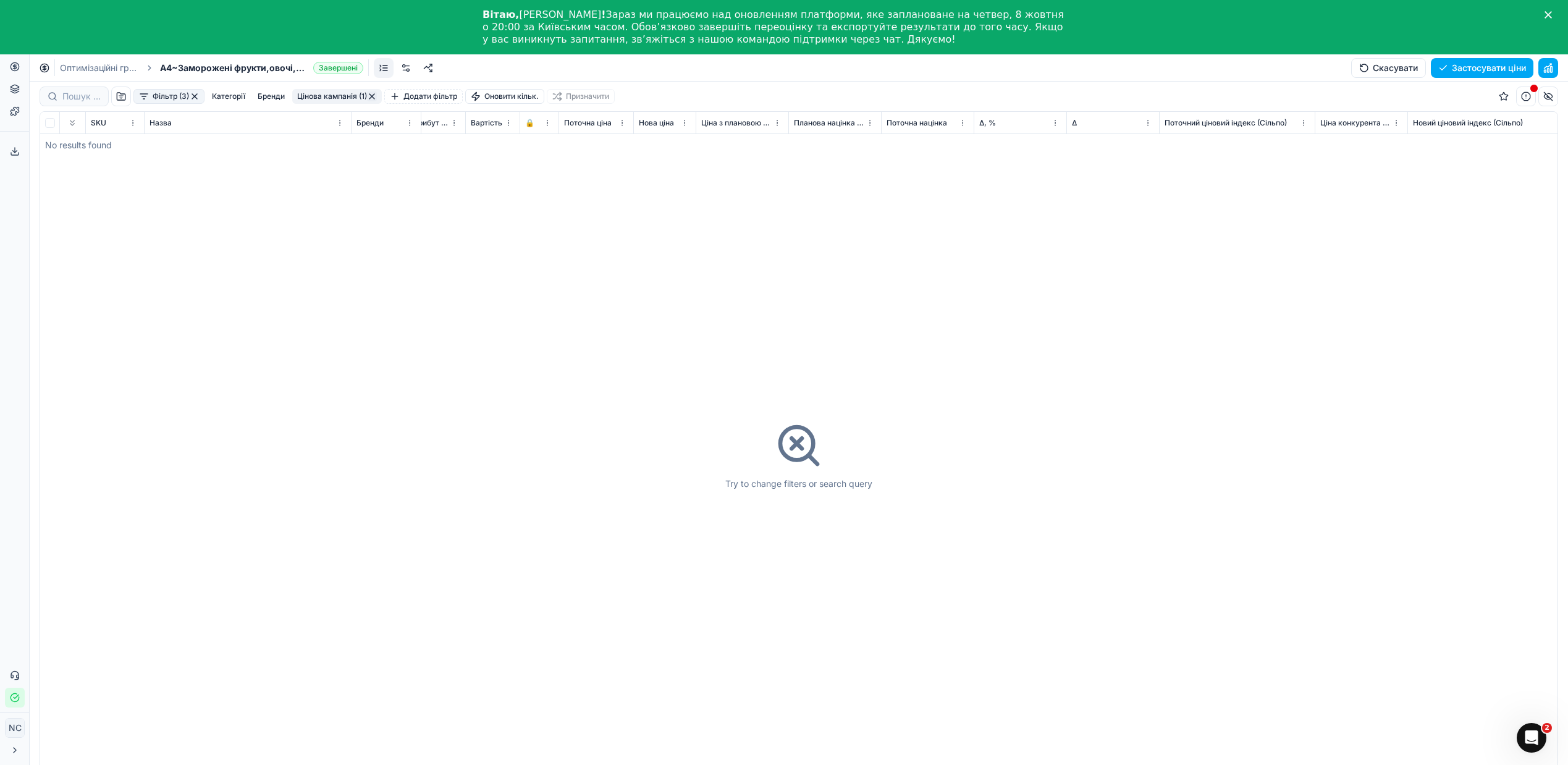
click at [307, 99] on button "Цінова кампанія (1)" at bounding box center [337, 97] width 90 height 15
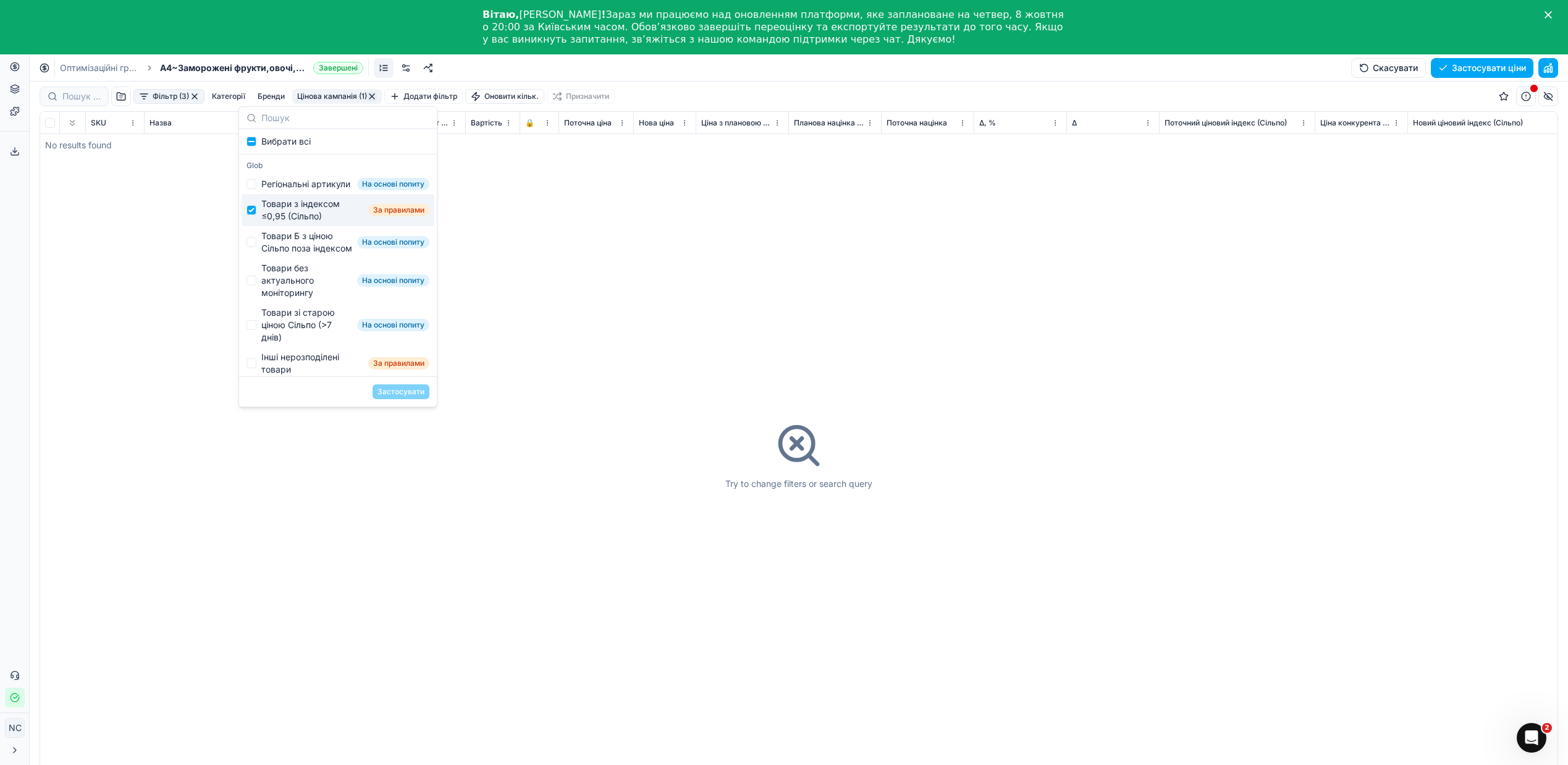
click at [284, 222] on div "Товари з індексом ≤0,95 (Сільпо)" at bounding box center [312, 210] width 102 height 24
checkbox input "false"
click at [299, 255] on div "Товари Б з ціною Сільпо поза індексом" at bounding box center [307, 242] width 91 height 24
checkbox input "true"
click at [391, 394] on button "Застосувати" at bounding box center [401, 392] width 57 height 15
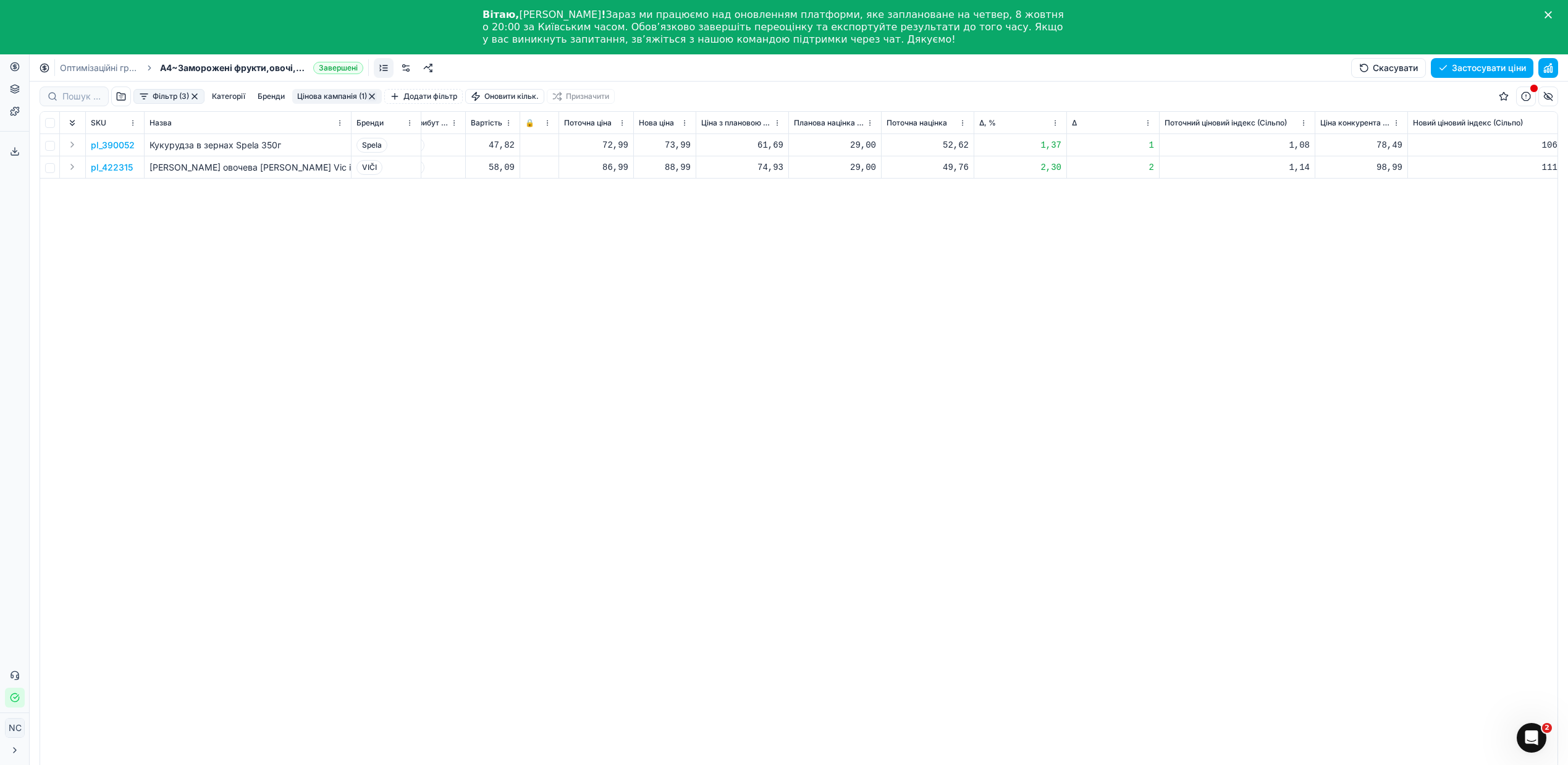
click at [114, 147] on p "pl_390052" at bounding box center [113, 146] width 44 height 13
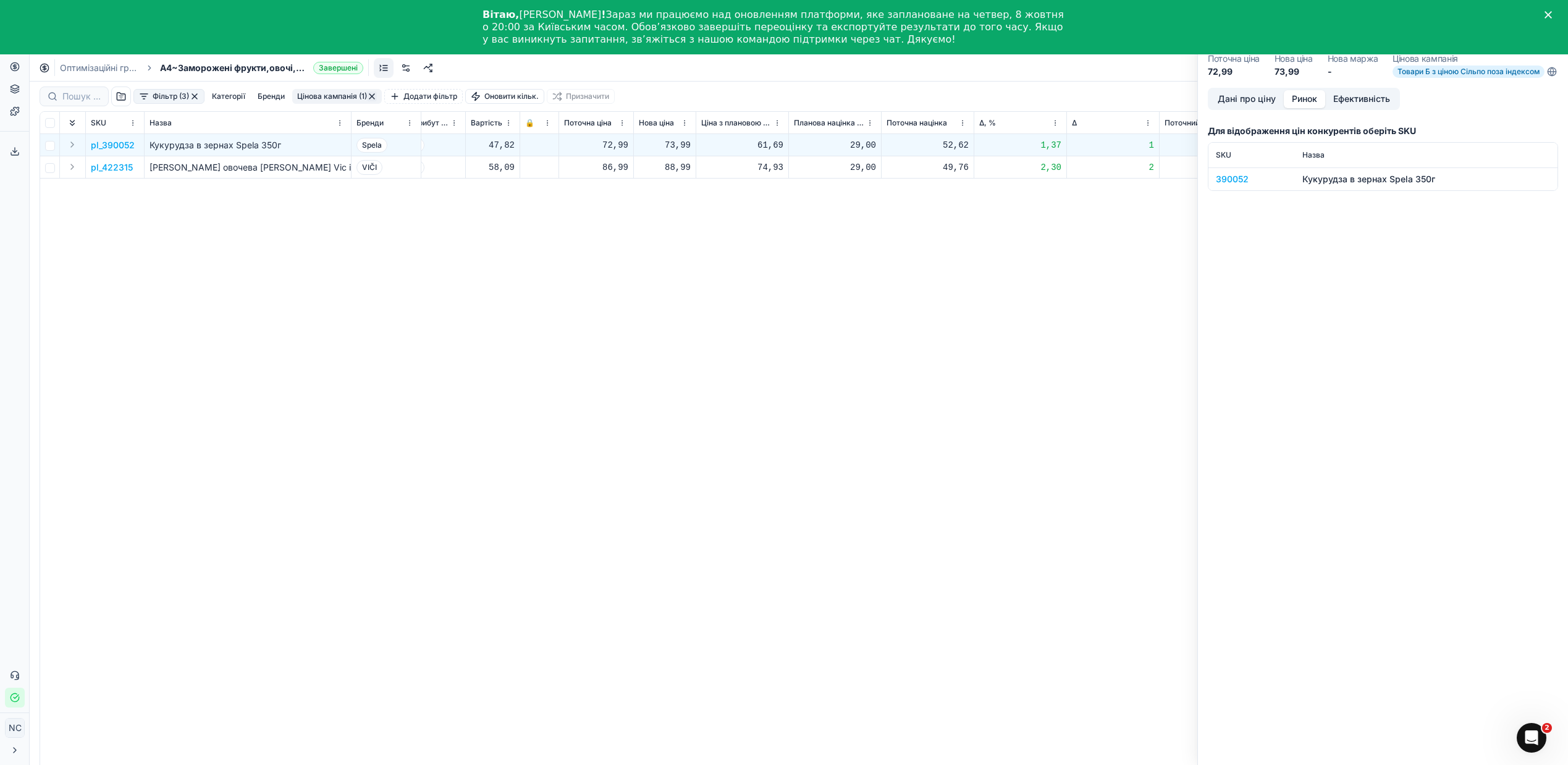
click at [1309, 108] on button "Ринок" at bounding box center [1304, 99] width 41 height 18
click at [1225, 185] on div "390052" at bounding box center [1252, 179] width 72 height 13
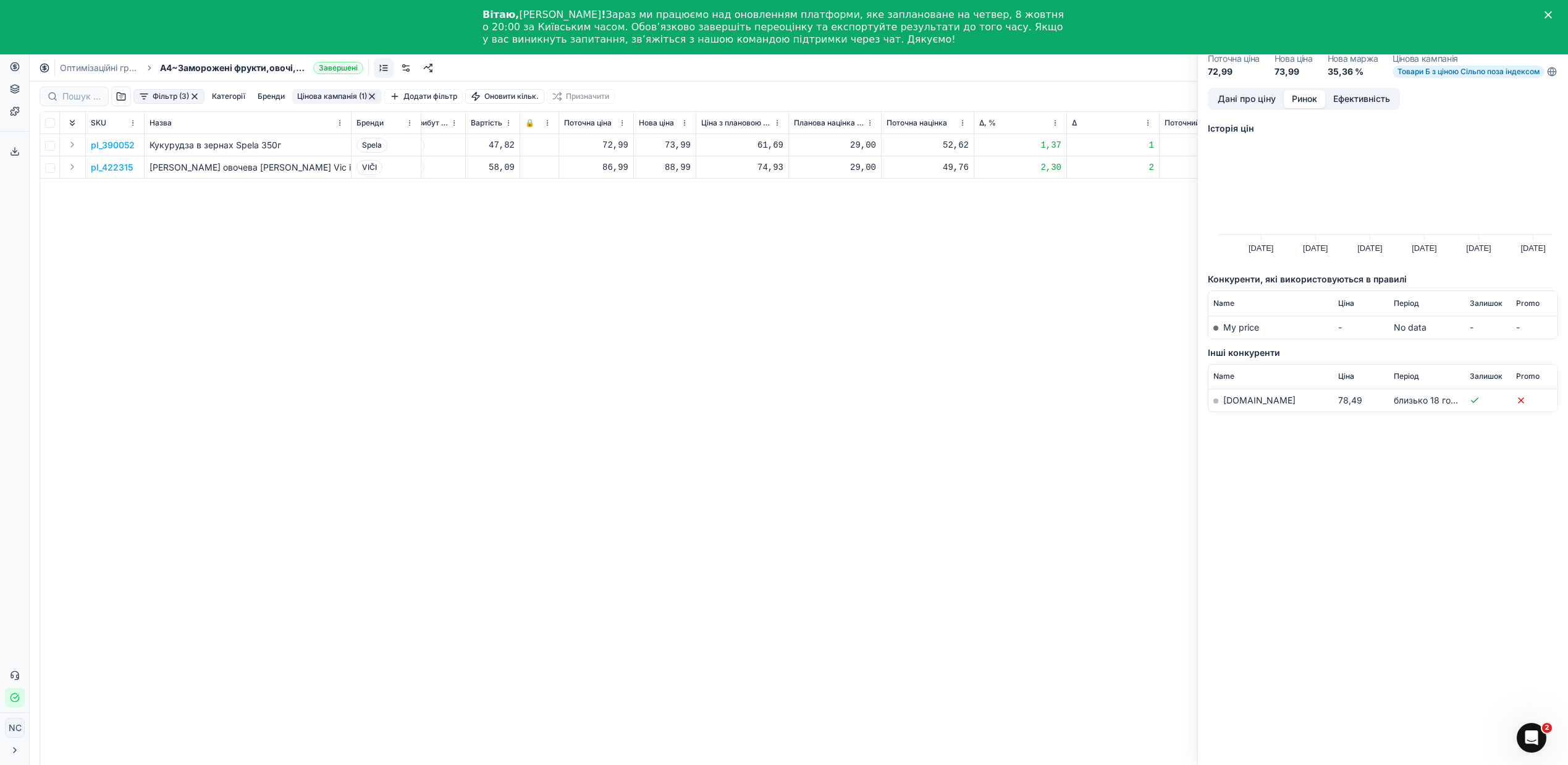
click at [1239, 405] on link "[DOMAIN_NAME]" at bounding box center [1259, 400] width 72 height 11
drag, startPoint x: 808, startPoint y: 377, endPoint x: 796, endPoint y: 375, distance: 12.2
click at [808, 377] on div "pl_390052 Кукурудза в зернах Spela 350г Spela шт [DATE] На основі попиту Товари…" at bounding box center [357, 467] width 1517 height 665
click at [112, 165] on p "pl_422315" at bounding box center [112, 168] width 42 height 13
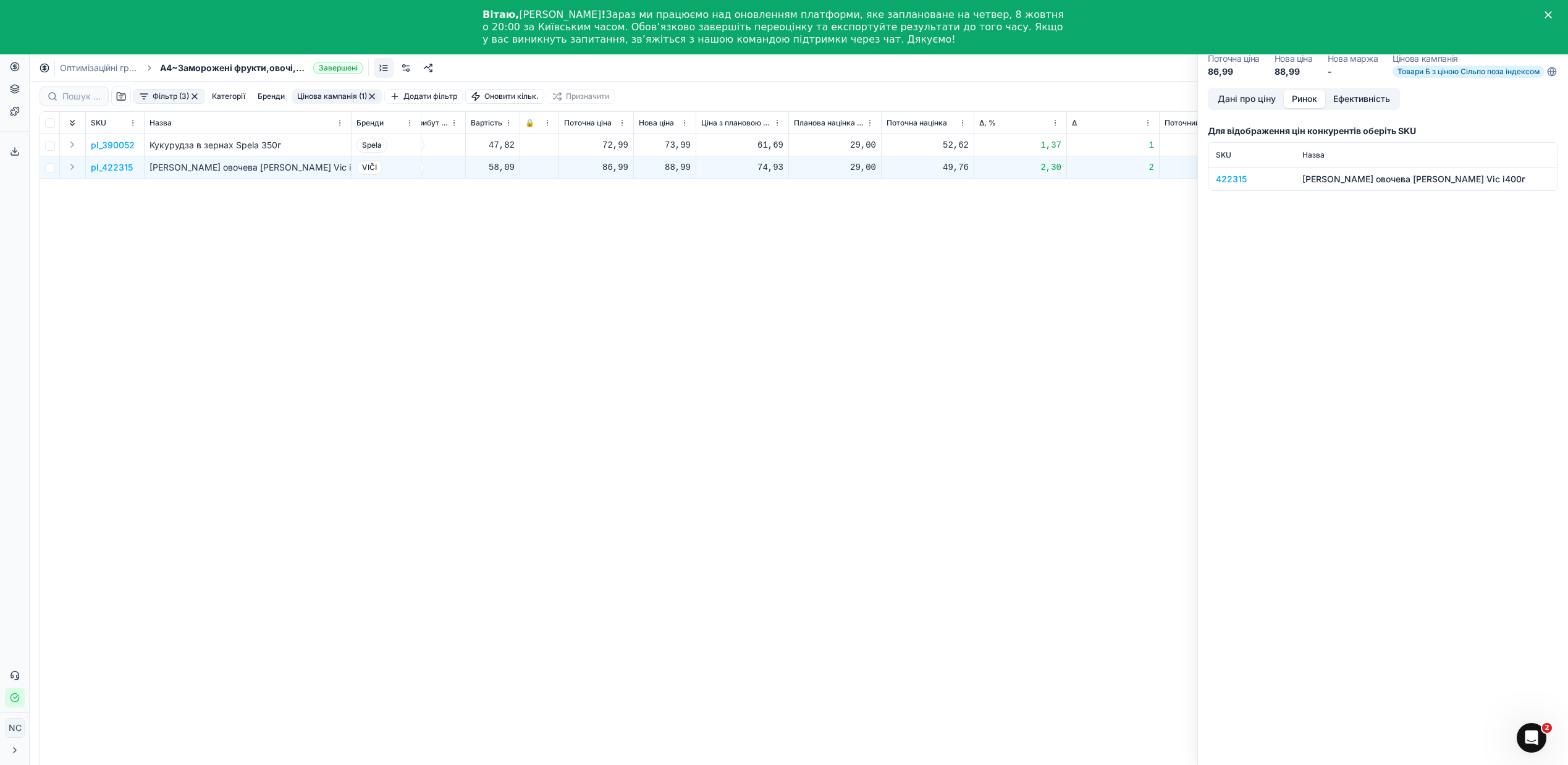
click at [1309, 108] on button "Ринок" at bounding box center [1304, 99] width 41 height 18
click at [1233, 185] on div "422315" at bounding box center [1252, 179] width 72 height 13
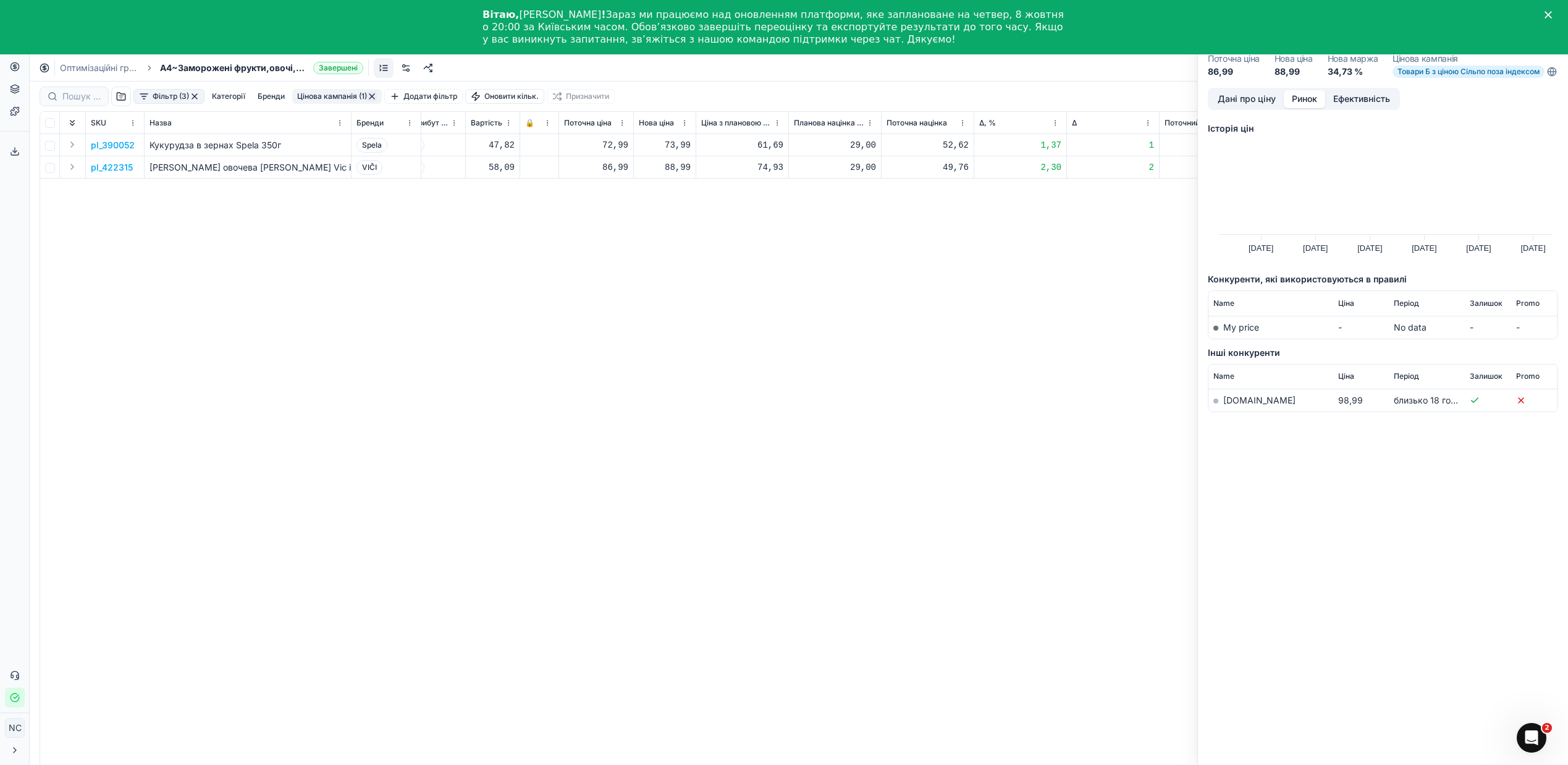
click at [1234, 405] on link "[DOMAIN_NAME]" at bounding box center [1259, 400] width 72 height 11
click at [398, 345] on div "pl_390052 Кукурудза в зернах Spela 350г Spela шт [DATE] На основі попиту Товари…" at bounding box center [357, 467] width 1517 height 665
click at [338, 97] on button "Цінова кампанія (1)" at bounding box center [337, 97] width 90 height 15
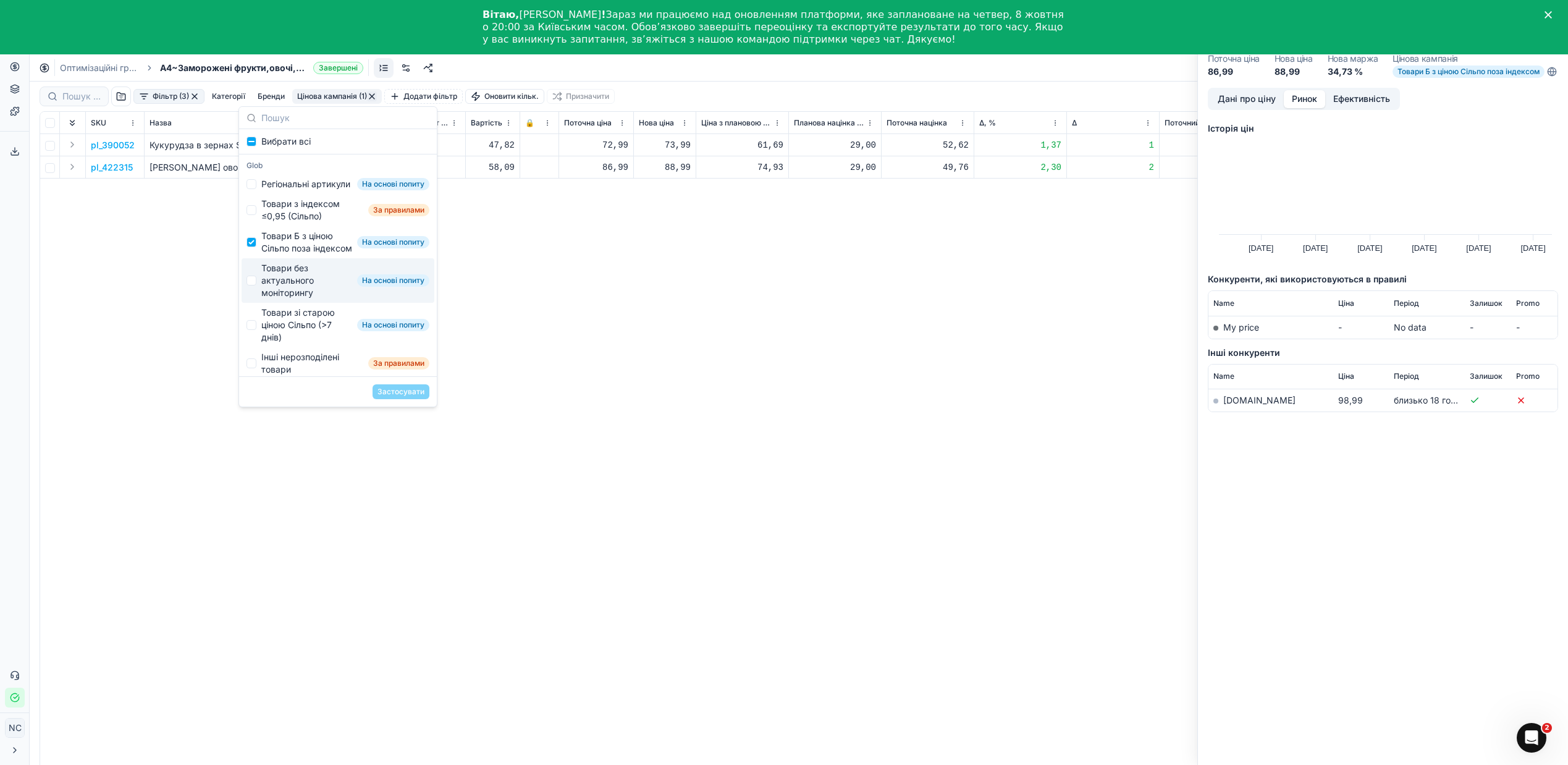
click at [279, 299] on div "Товари без актуального моніторингу" at bounding box center [307, 281] width 91 height 37
checkbox input "true"
click at [393, 390] on button "Застосувати" at bounding box center [401, 392] width 57 height 15
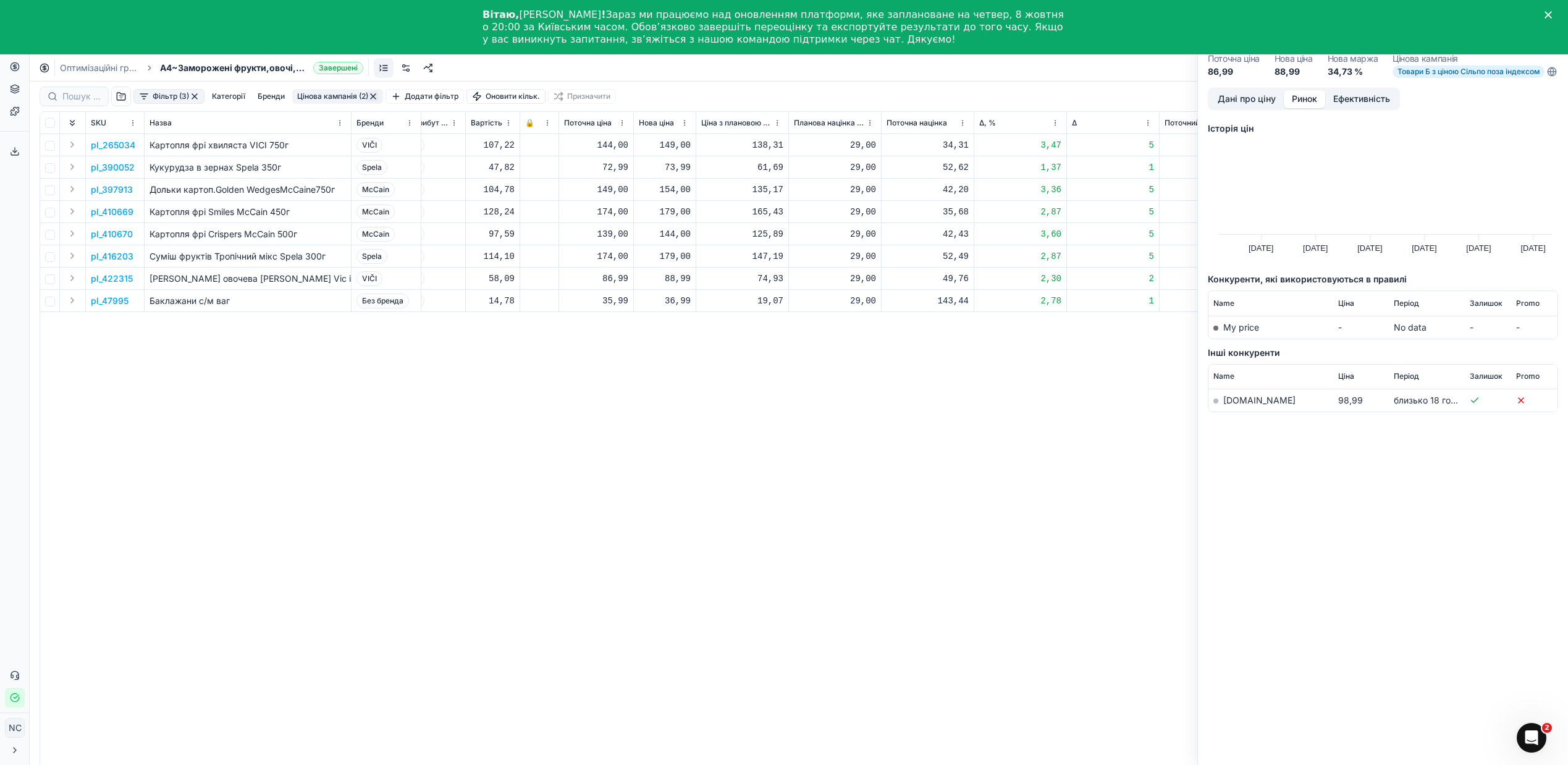
click at [1552, 13] on icon "Закрити" at bounding box center [1549, 15] width 8 height 8
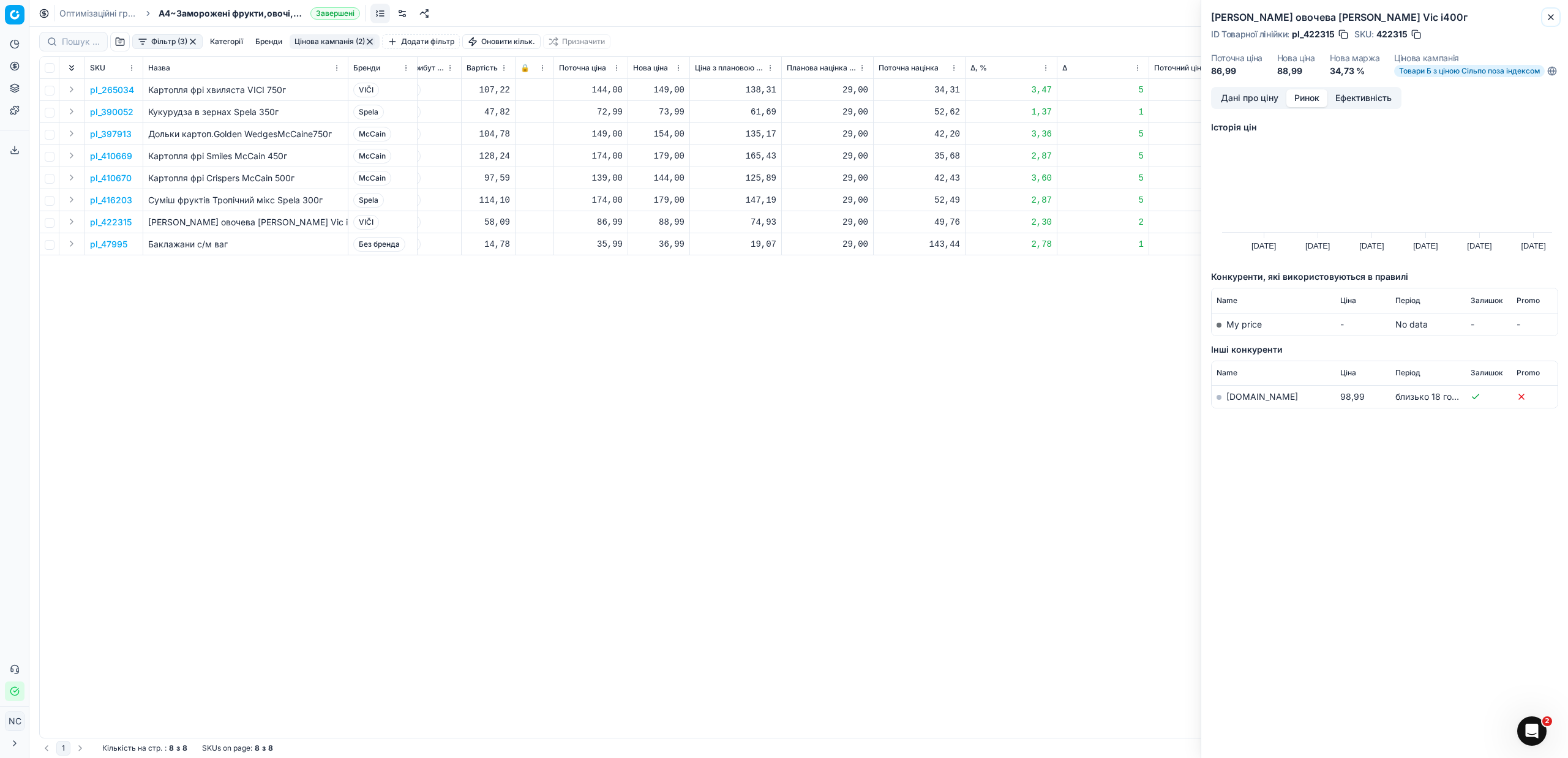
click at [1552, 13] on icon "button" at bounding box center [1551, 17] width 10 height 10
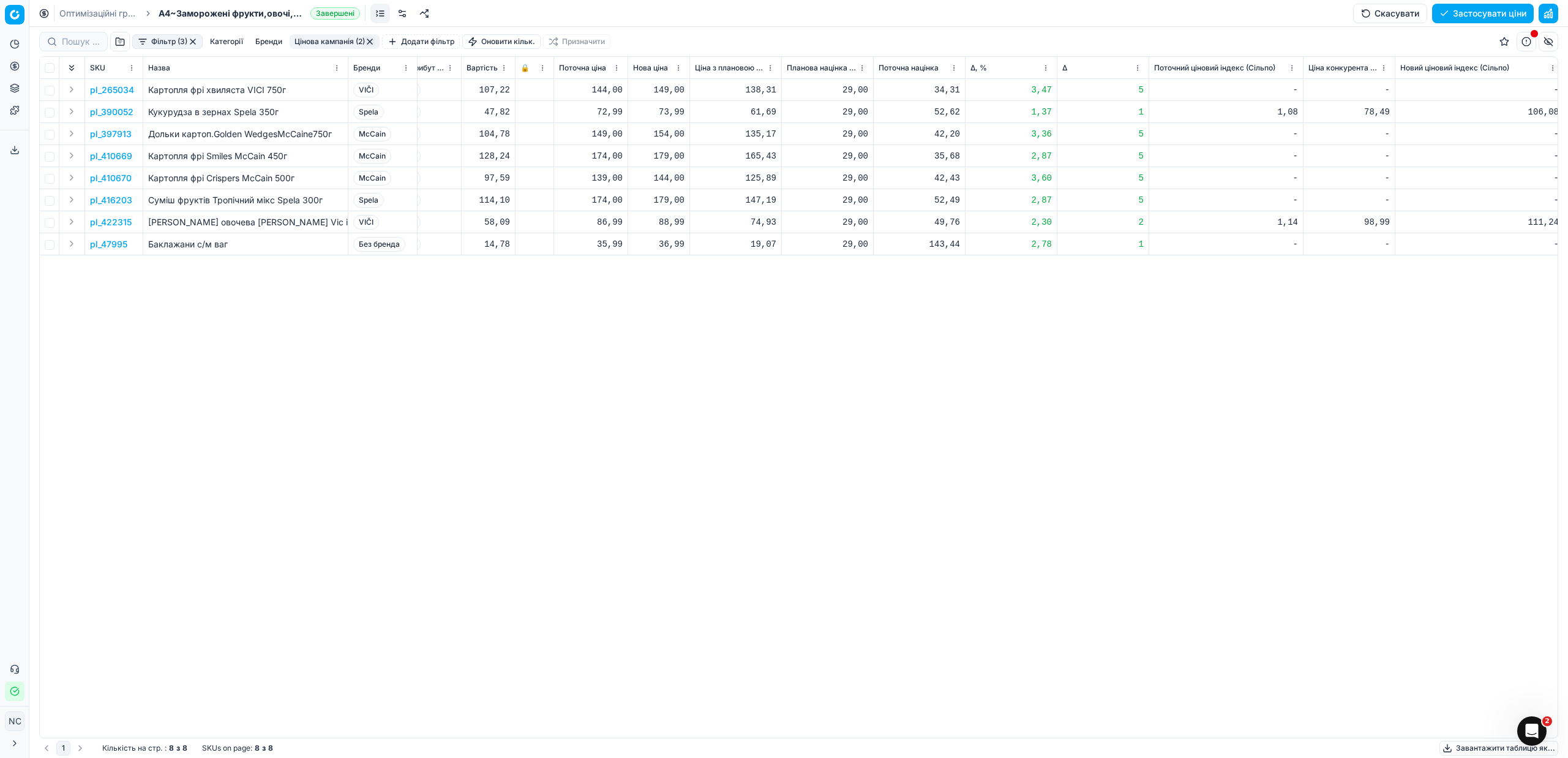
click at [350, 41] on button "Цінова кампанія (2)" at bounding box center [334, 42] width 90 height 15
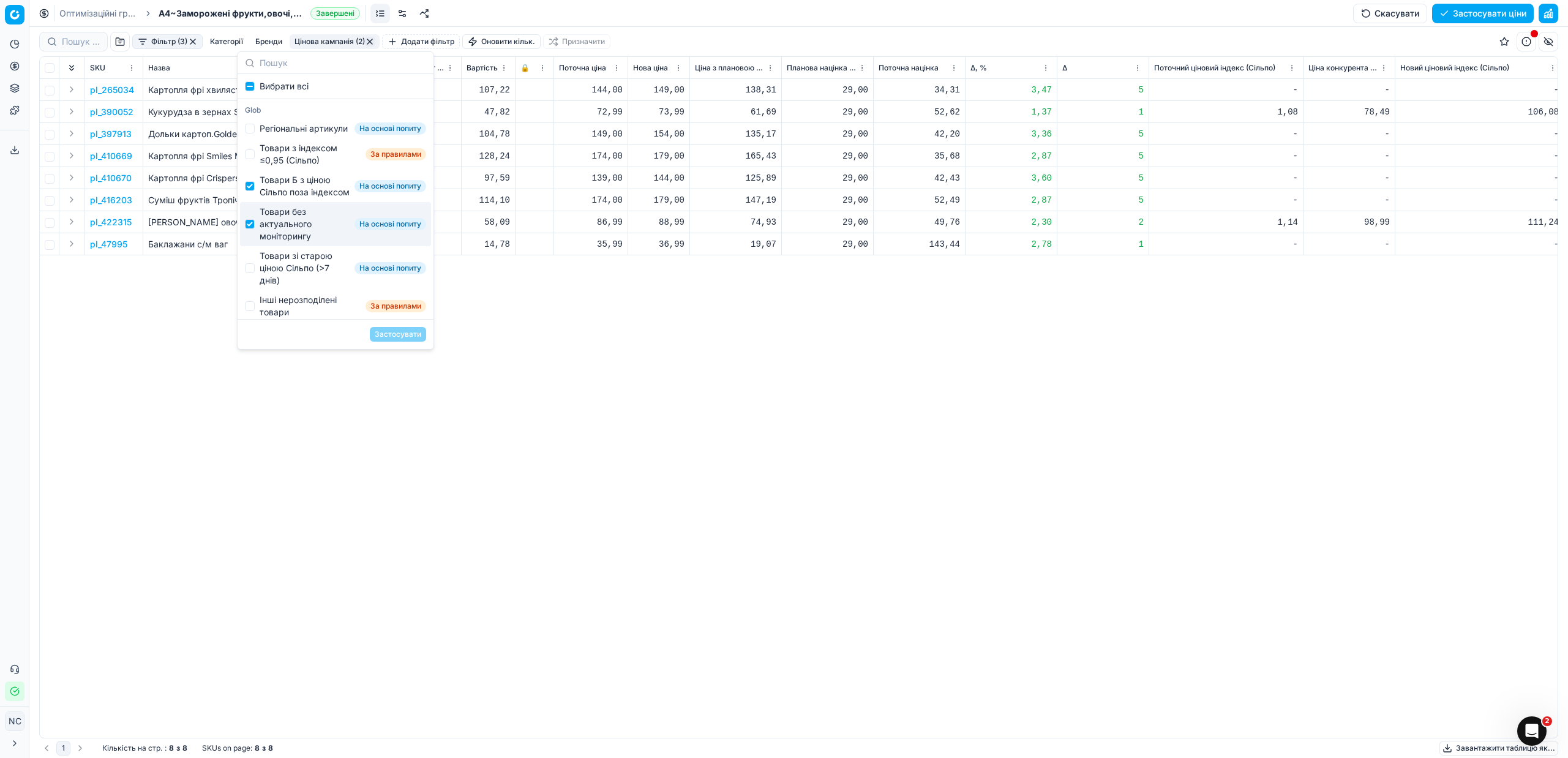
click at [285, 243] on div "Товари без актуального моніторингу" at bounding box center [305, 224] width 90 height 37
checkbox input "false"
click at [301, 287] on div "Товари зі старою ціною Сільпо (>7 днів)" at bounding box center [305, 268] width 90 height 37
checkbox input "true"
click at [407, 339] on button "Застосувати" at bounding box center [398, 335] width 57 height 15
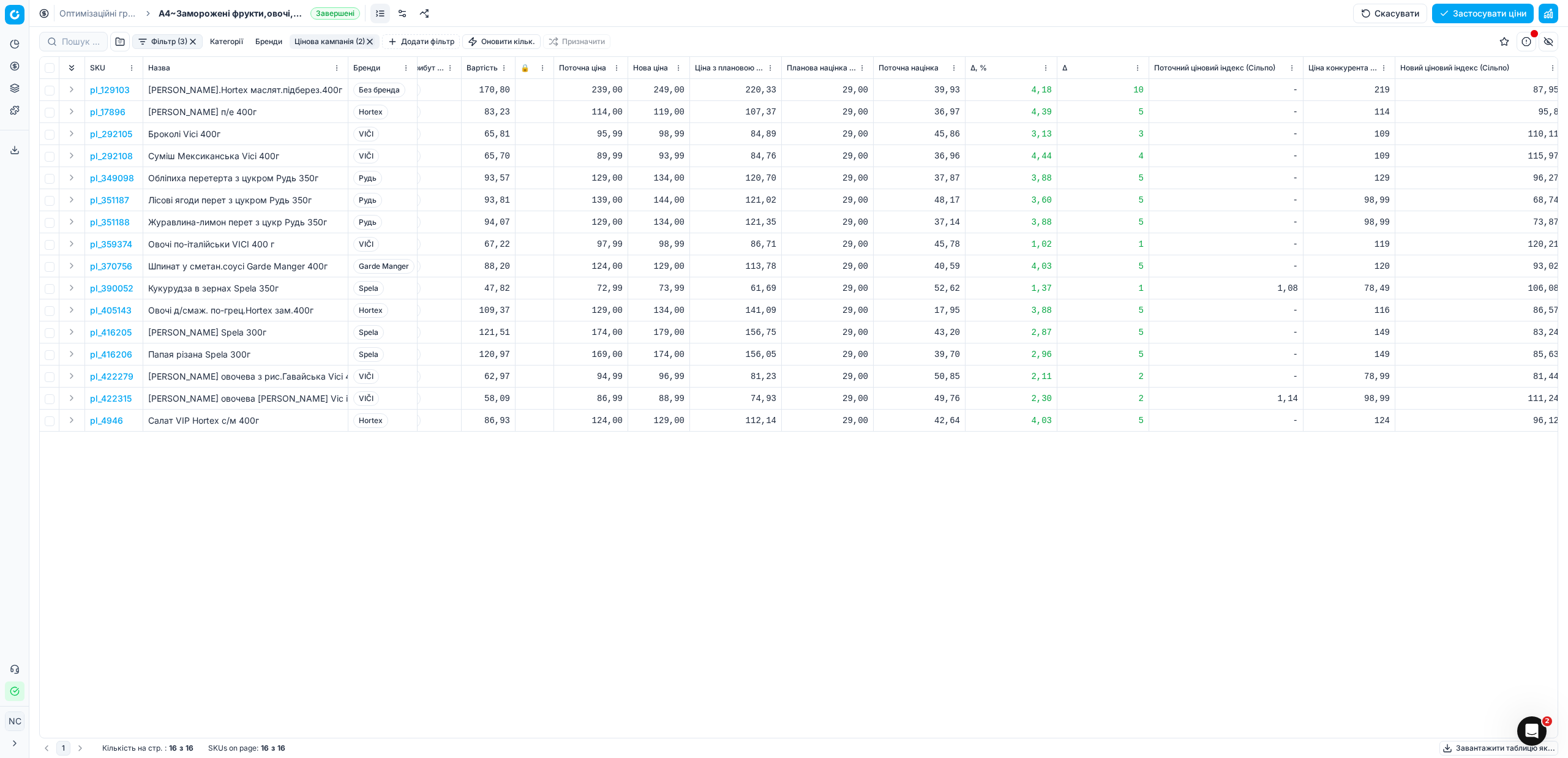
click at [122, 88] on p "pl_129103" at bounding box center [110, 90] width 40 height 12
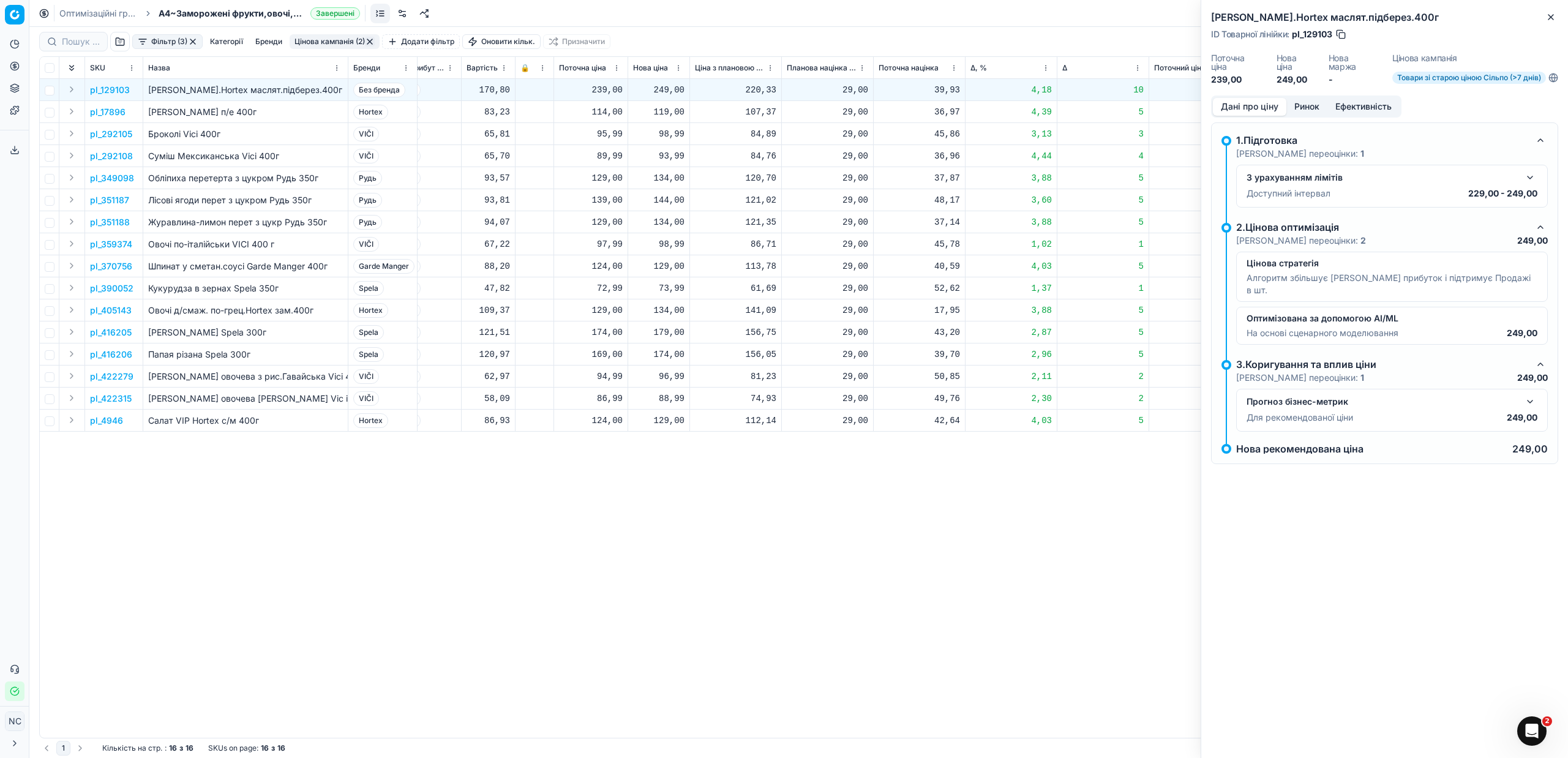
click at [1312, 109] on button "Ринок" at bounding box center [1307, 107] width 41 height 18
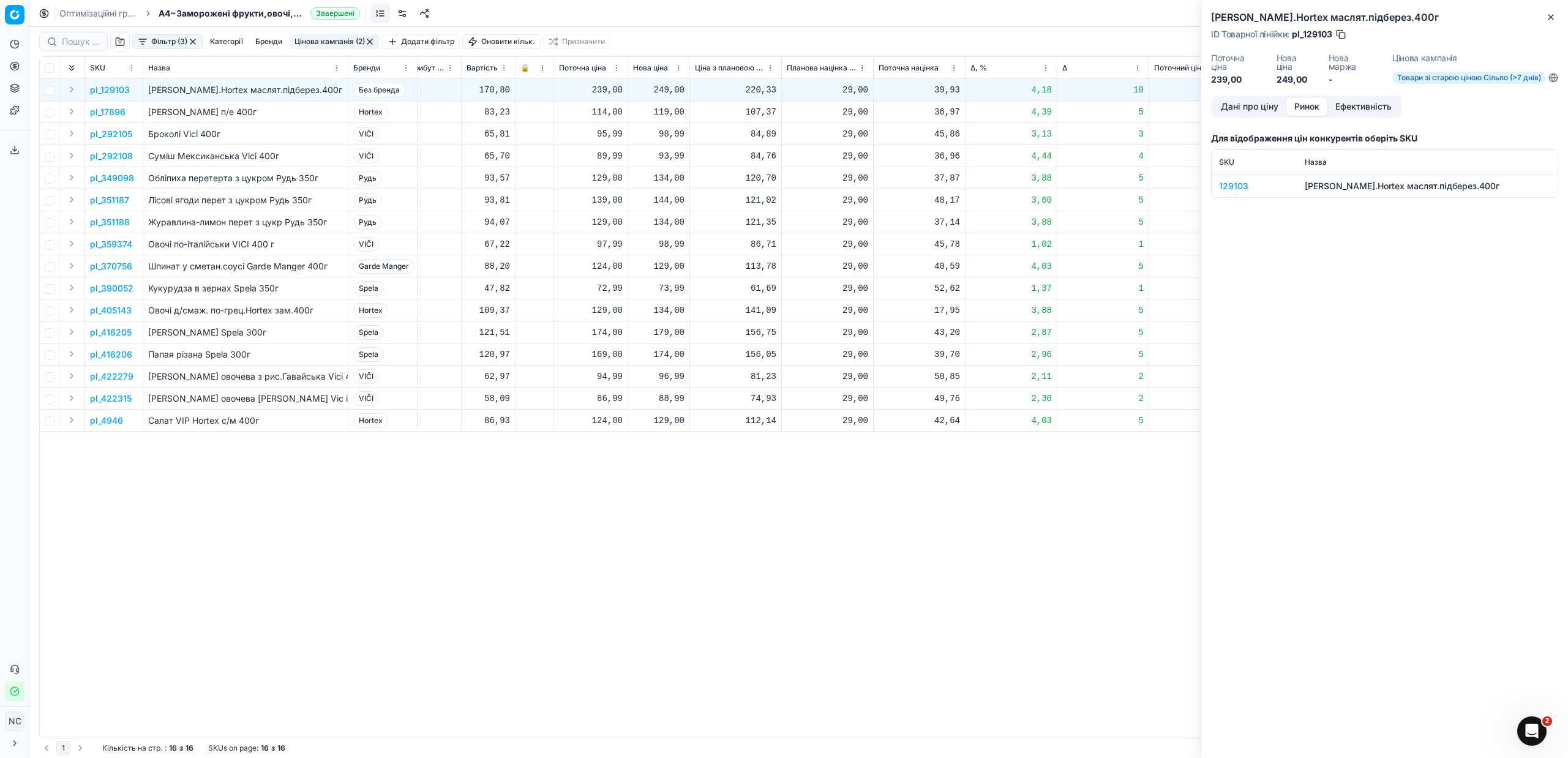
click at [1239, 186] on div "129103" at bounding box center [1255, 186] width 71 height 12
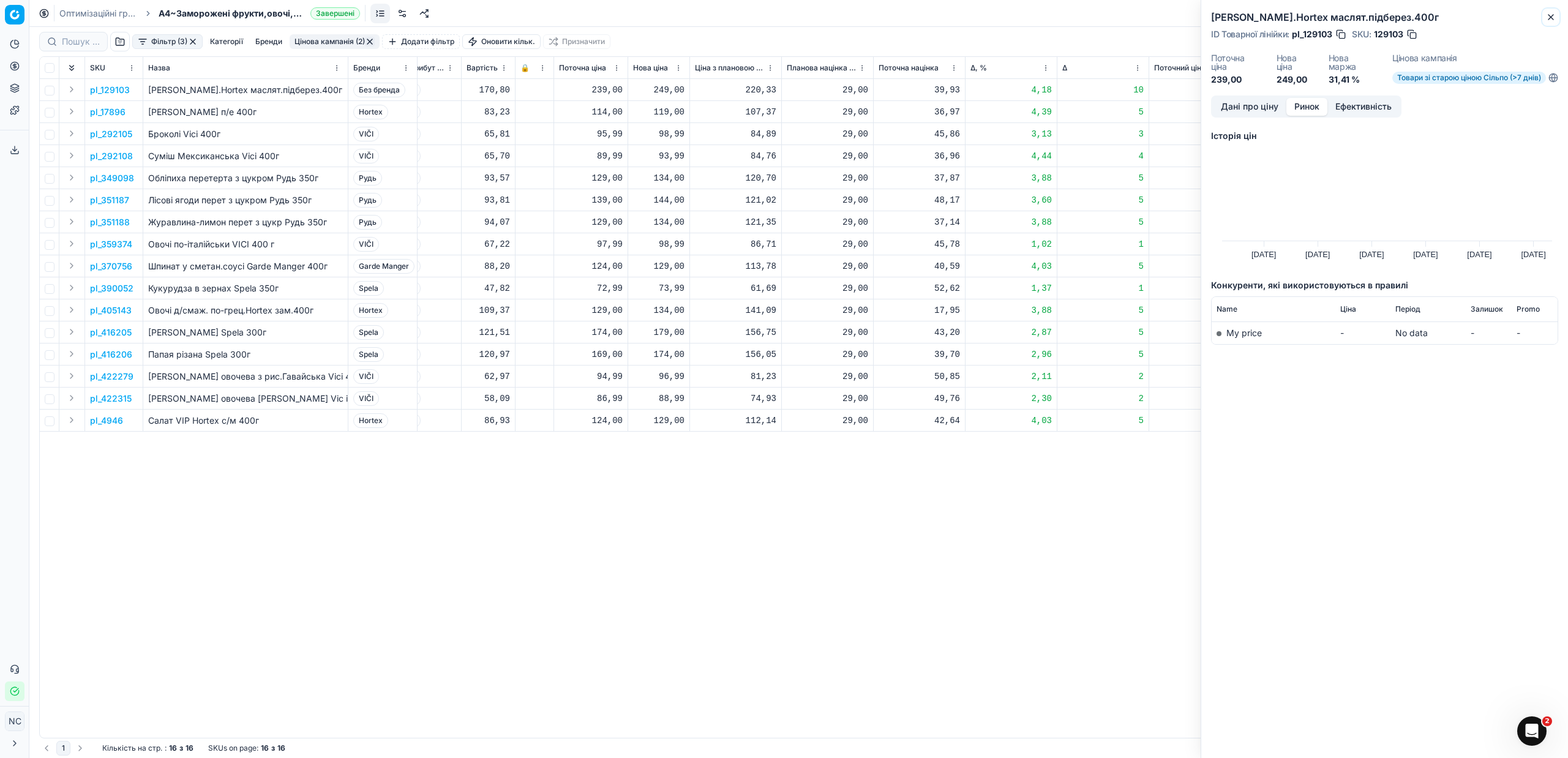
click at [1550, 19] on icon "button" at bounding box center [1551, 17] width 10 height 10
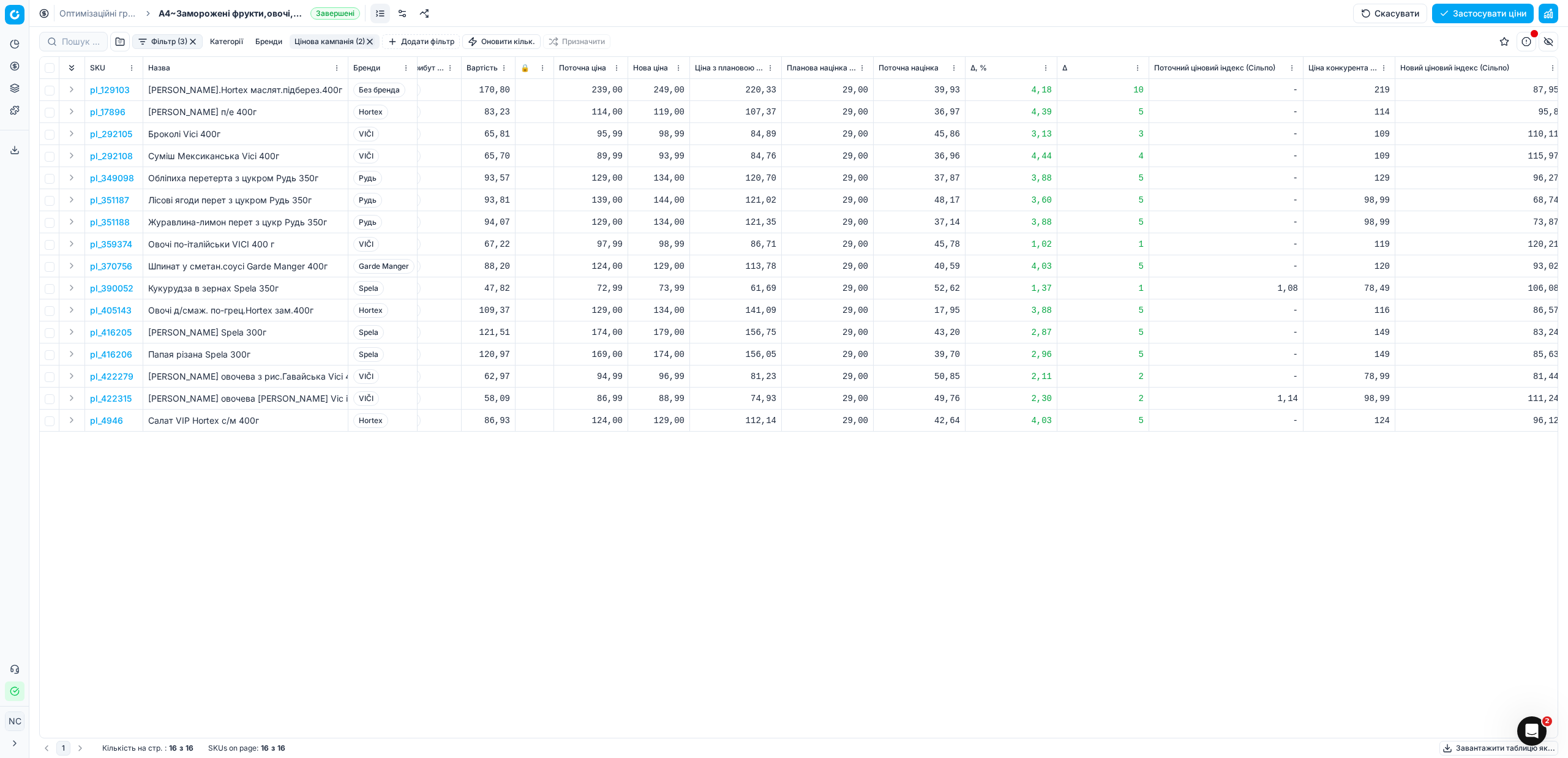
click at [141, 39] on button "Фільтр (3)" at bounding box center [167, 42] width 70 height 15
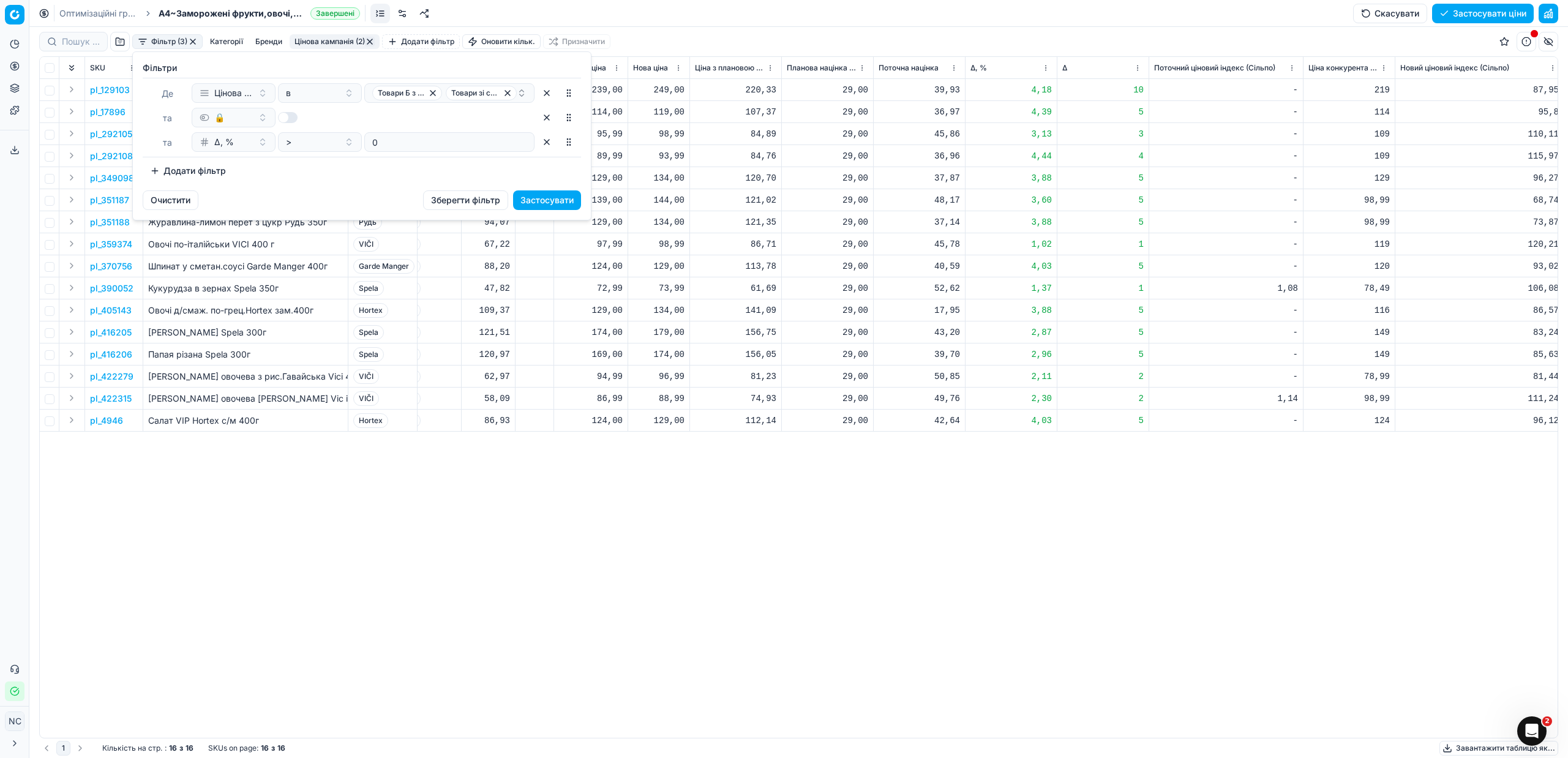
click at [734, 511] on html "Pricing platform Аналітика Цінова оптимізація Асортимент продукції Шаблони Серв…" at bounding box center [784, 379] width 1568 height 758
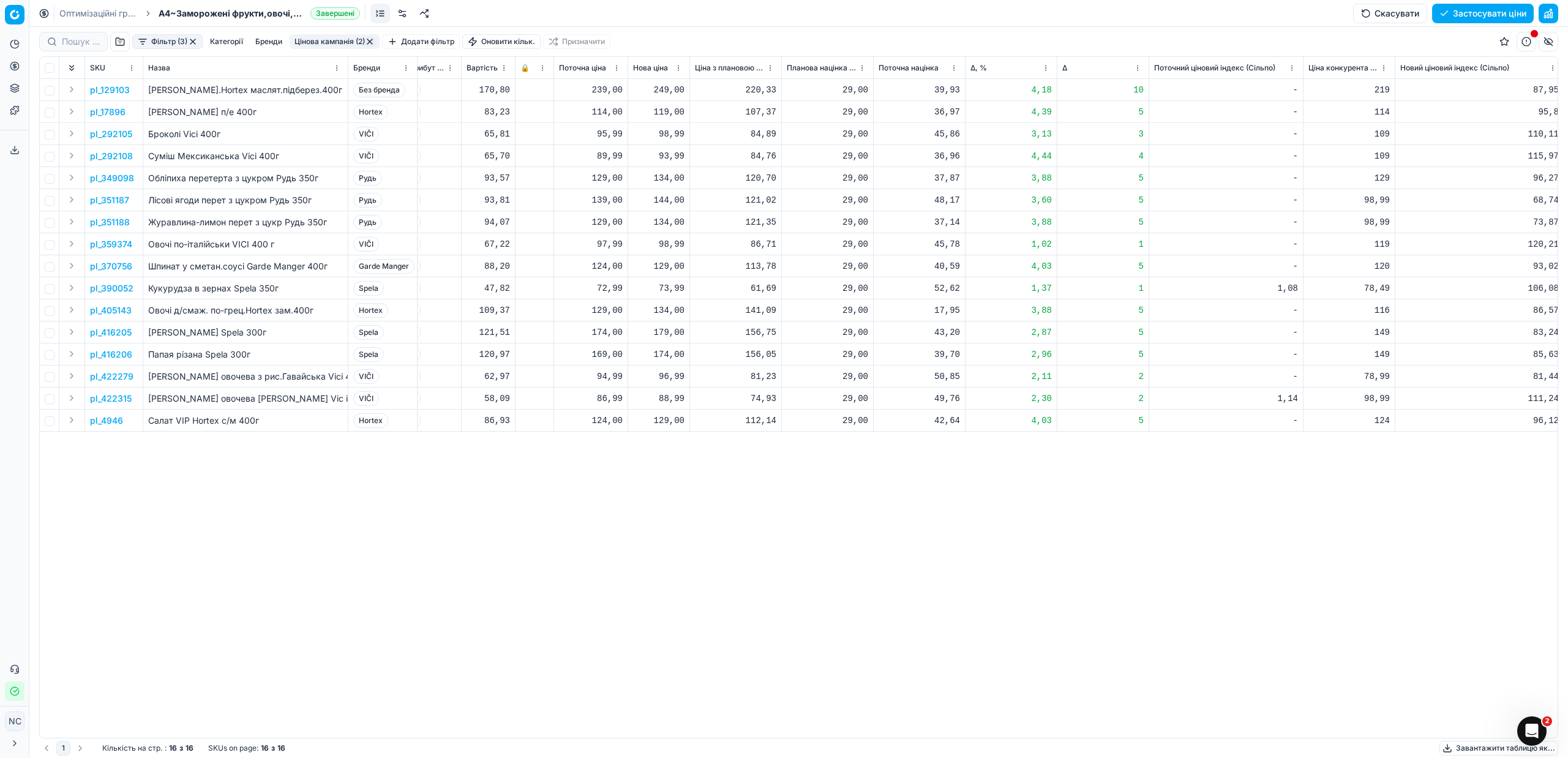
click at [304, 37] on button "Цінова кампанія (2)" at bounding box center [334, 42] width 90 height 15
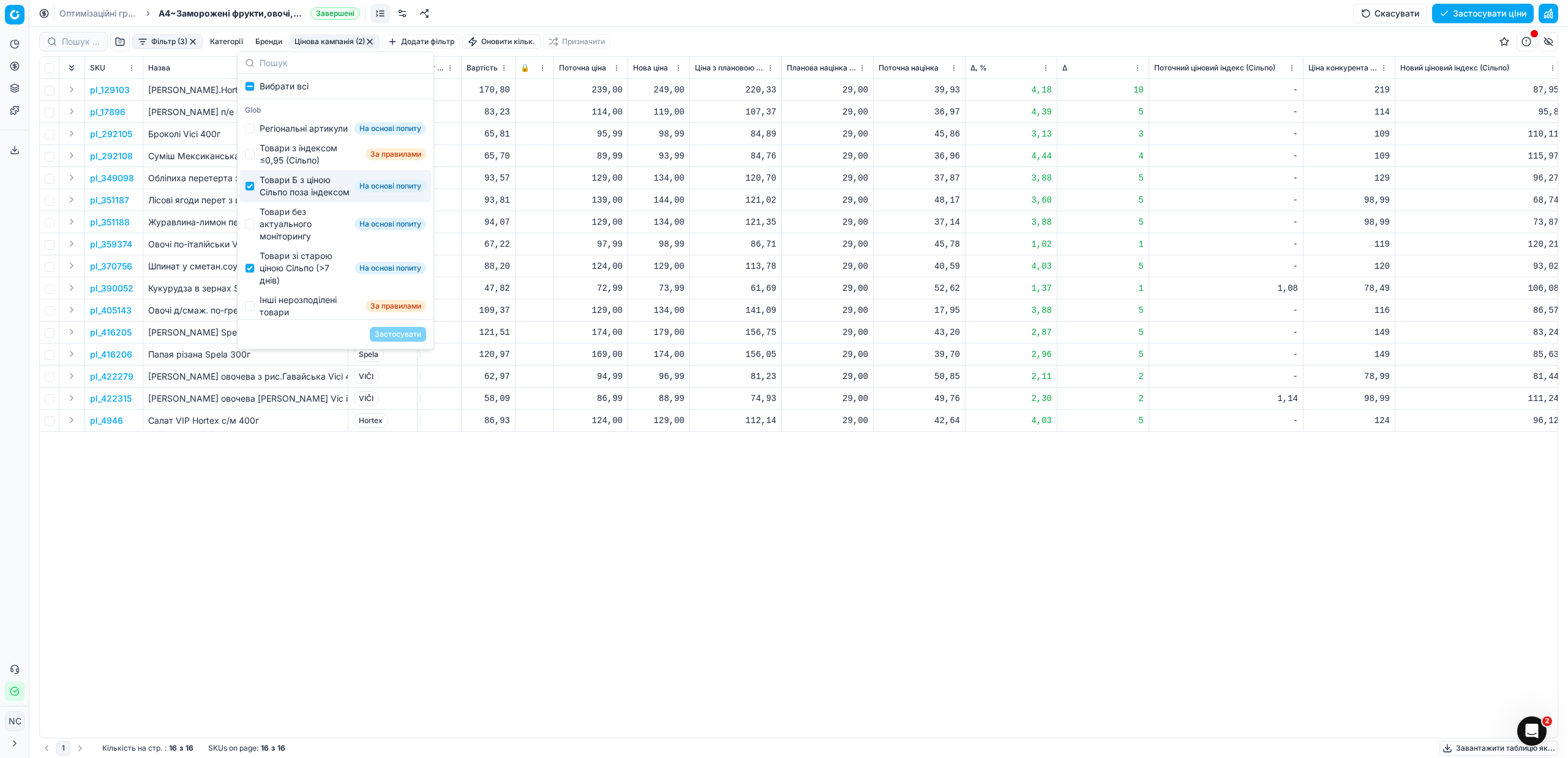
click at [277, 198] on div "Товари Б з ціною Сільпо поза індексом" at bounding box center [305, 186] width 90 height 24
checkbox input "false"
click at [400, 335] on button "Застосувати" at bounding box center [398, 335] width 57 height 15
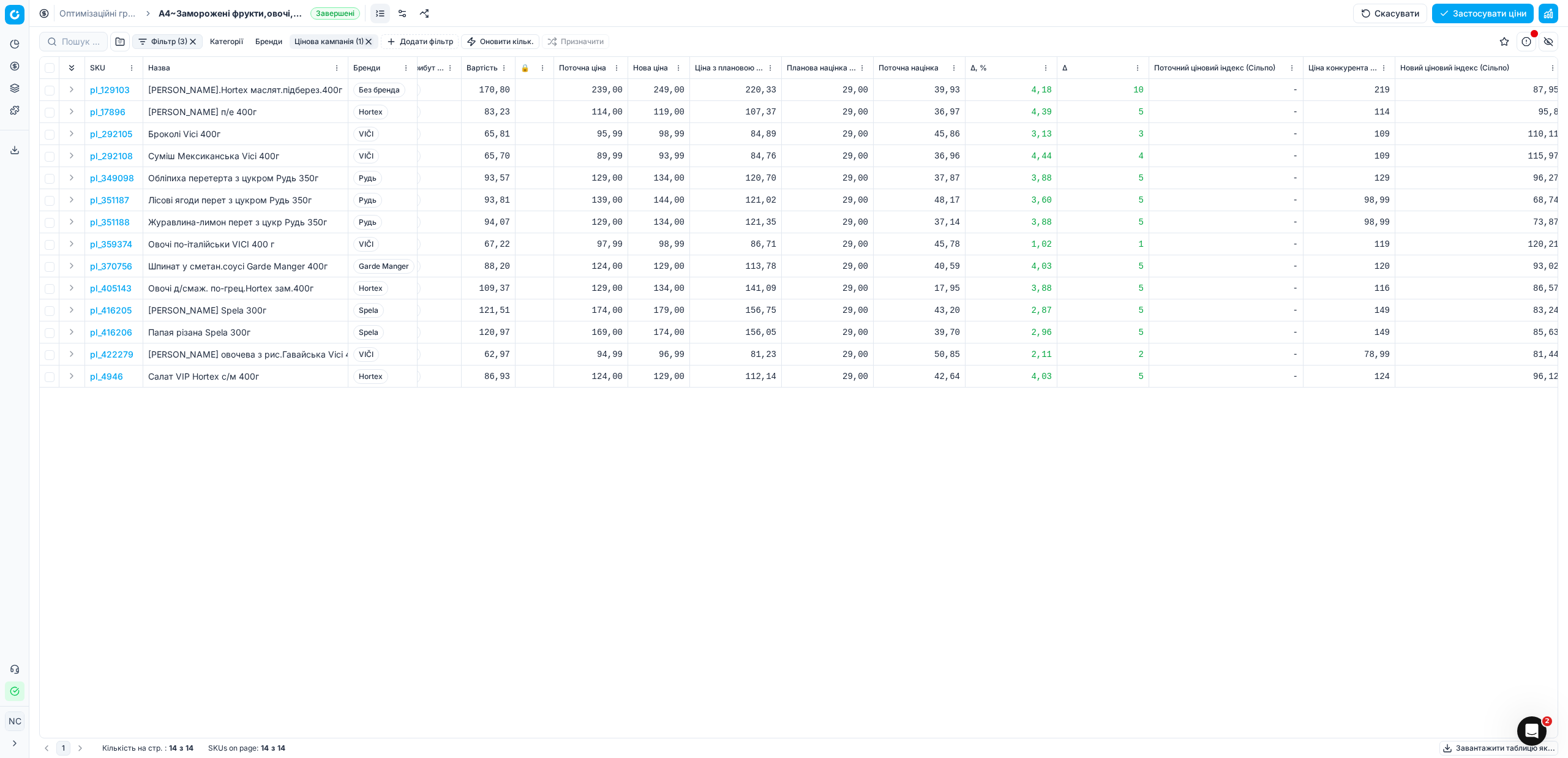
click at [312, 39] on button "Цінова кампанія (1)" at bounding box center [334, 42] width 89 height 15
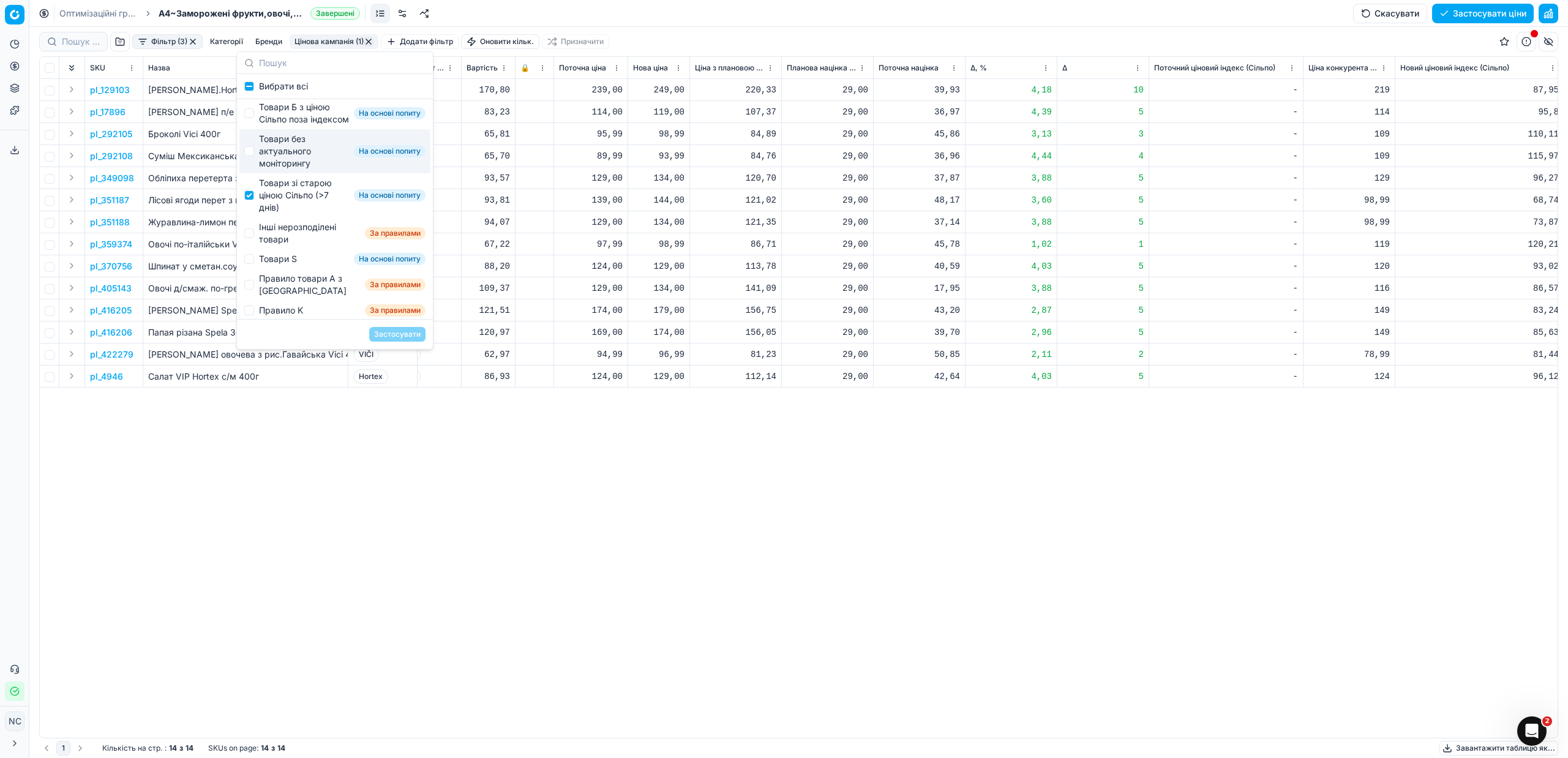
scroll to position [183, 0]
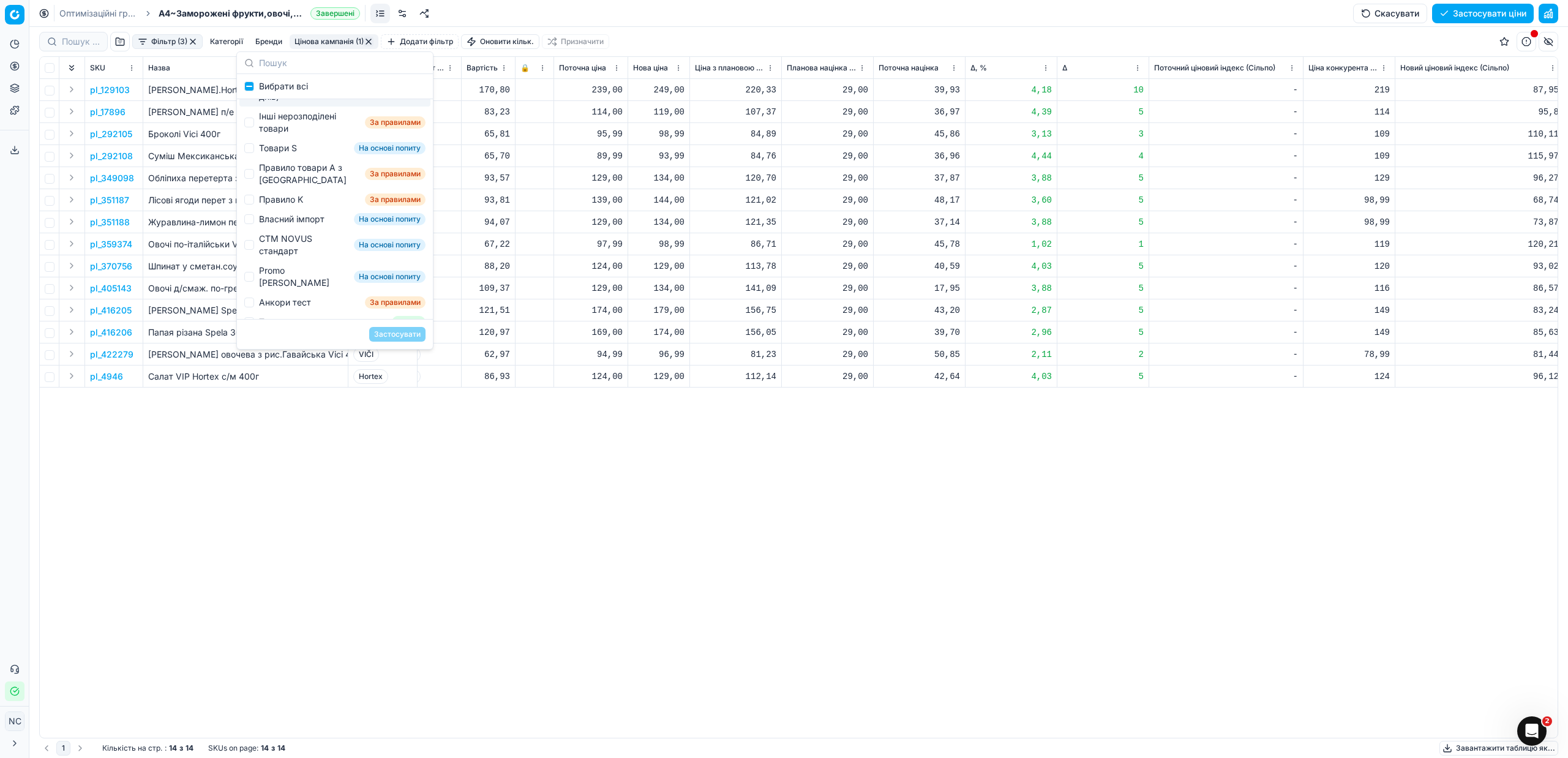
click at [280, 103] on div "Товари зі старою ціною Сільпо (>7 днів)" at bounding box center [304, 84] width 90 height 37
checkbox input "false"
click at [287, 135] on div "Інші нерозподілені товари" at bounding box center [310, 122] width 101 height 24
checkbox input "true"
click at [390, 332] on button "Застосувати" at bounding box center [397, 335] width 57 height 15
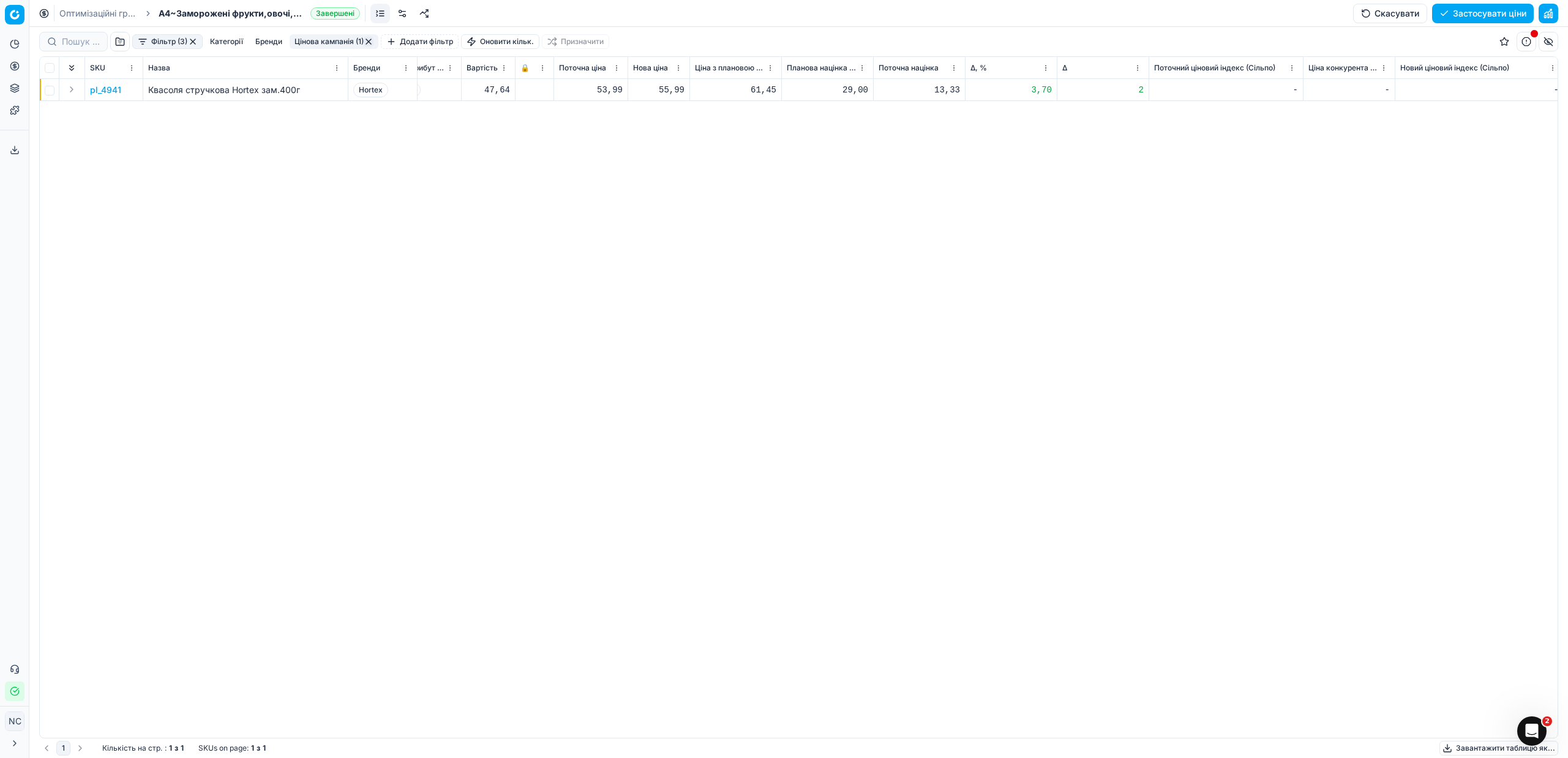
click at [369, 43] on button "button" at bounding box center [369, 42] width 10 height 10
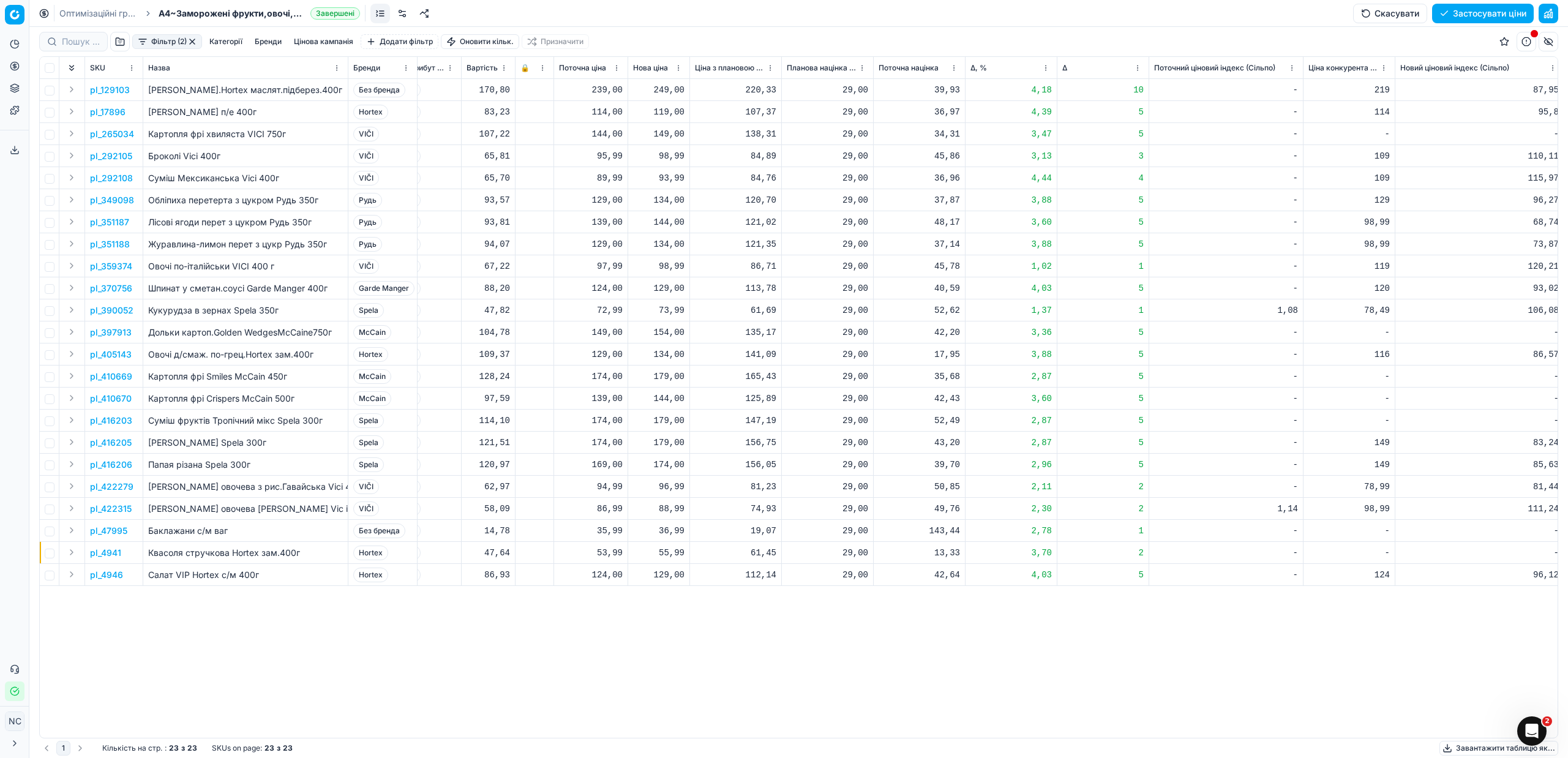
click at [191, 42] on button "button" at bounding box center [192, 42] width 10 height 10
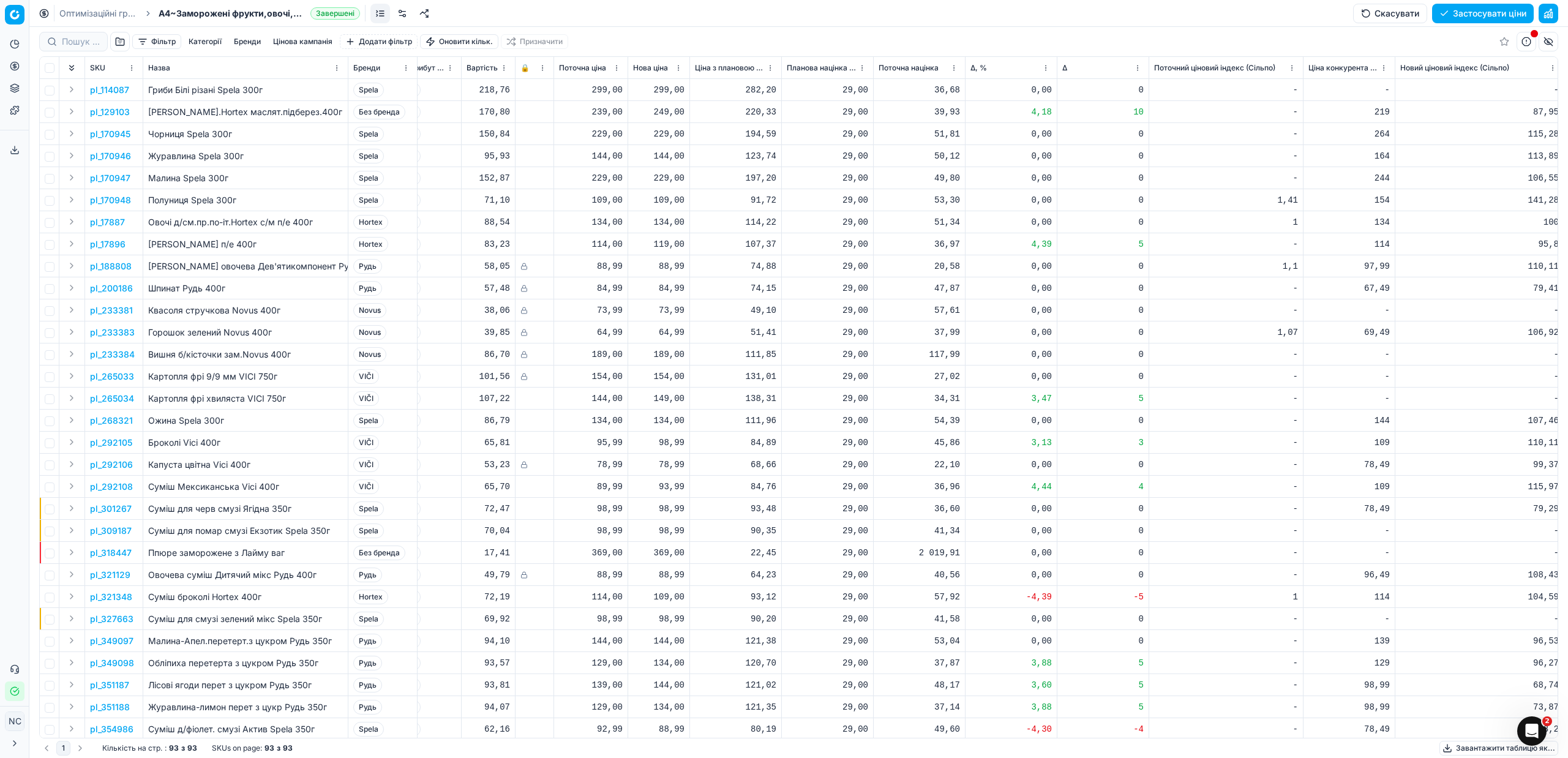
click at [117, 42] on button "button" at bounding box center [120, 42] width 20 height 20
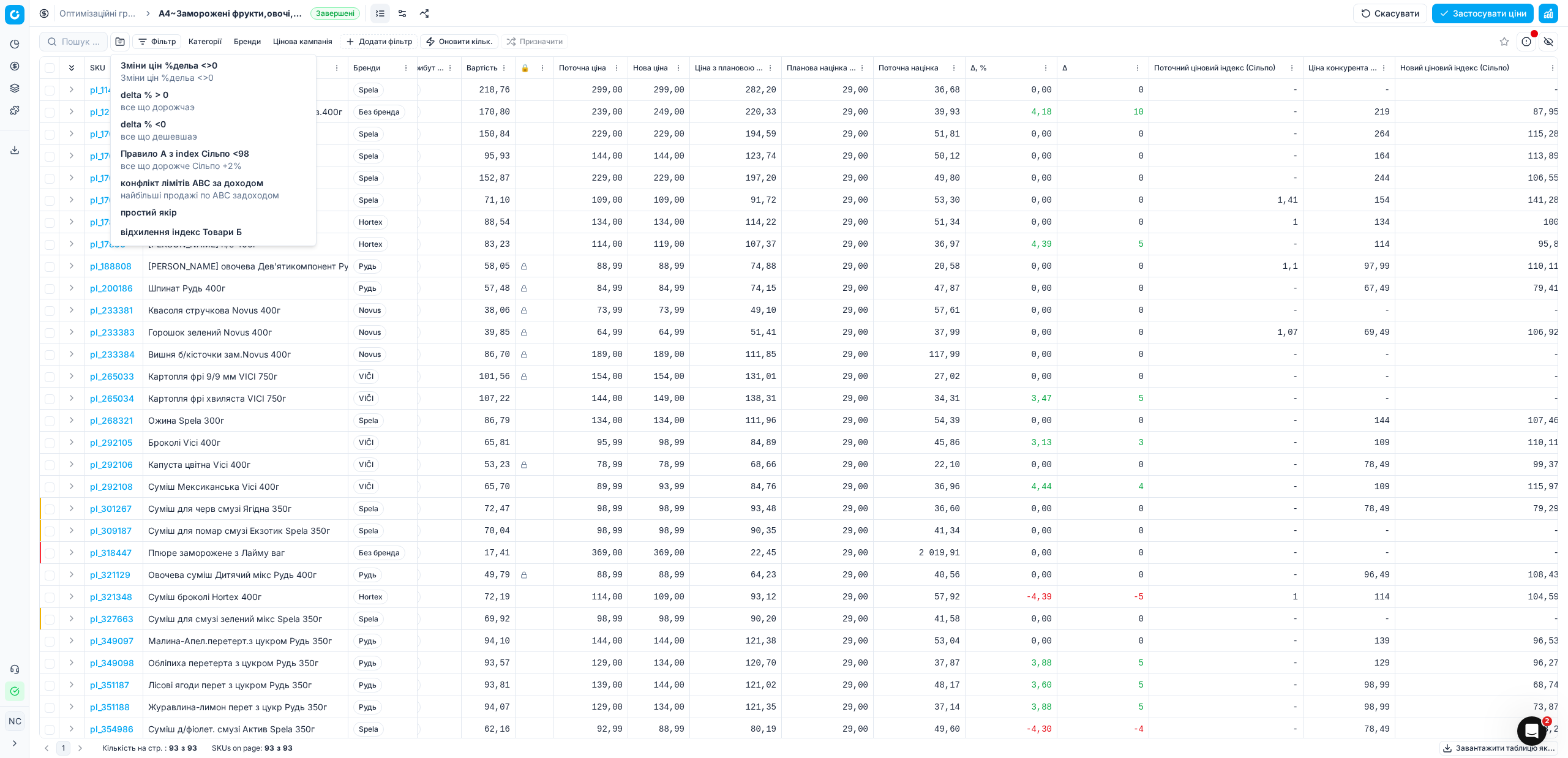
click at [156, 134] on span "все що дешевшаэ" at bounding box center [159, 137] width 76 height 12
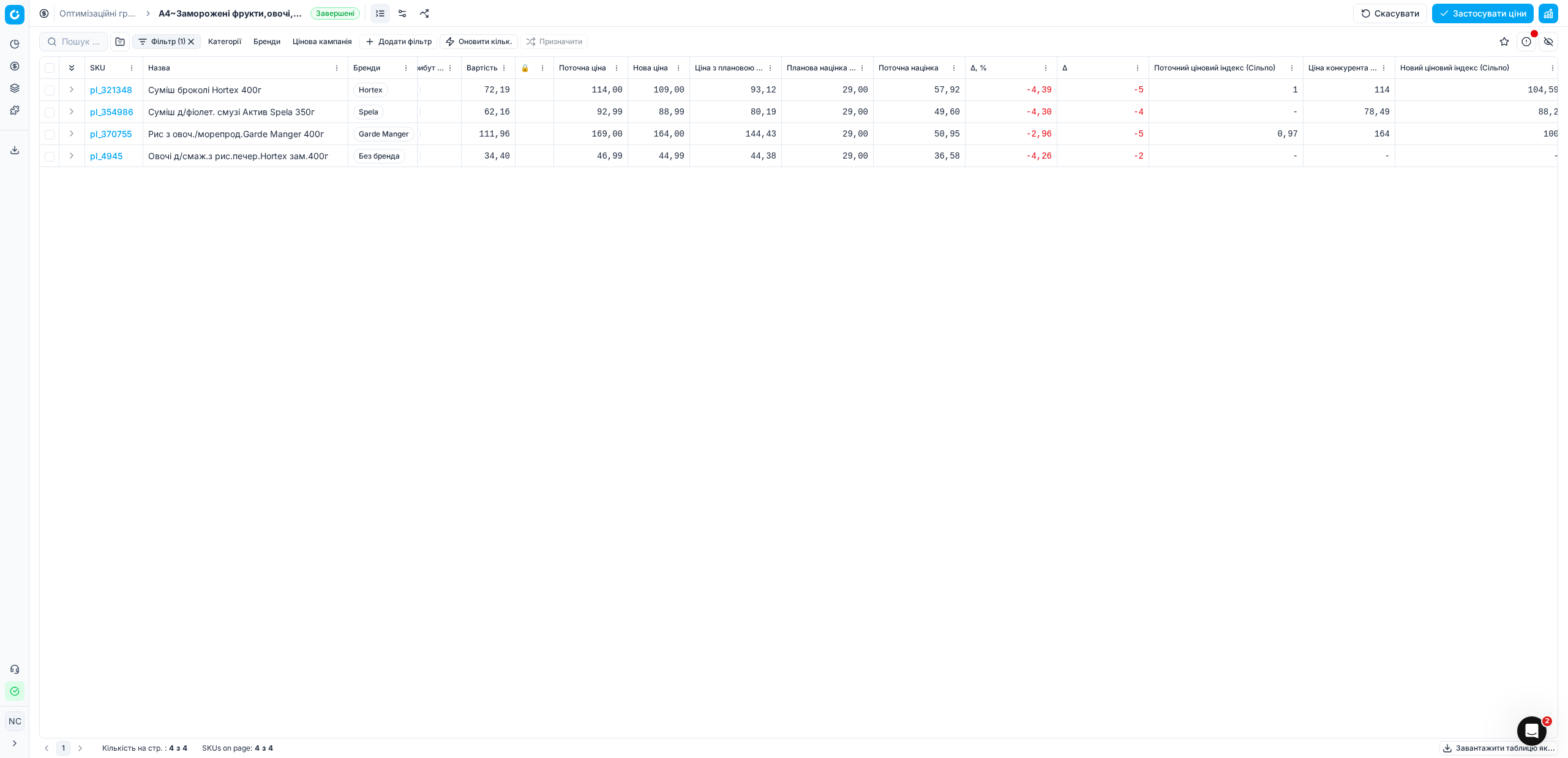
click at [123, 90] on p "pl_321348" at bounding box center [111, 90] width 42 height 12
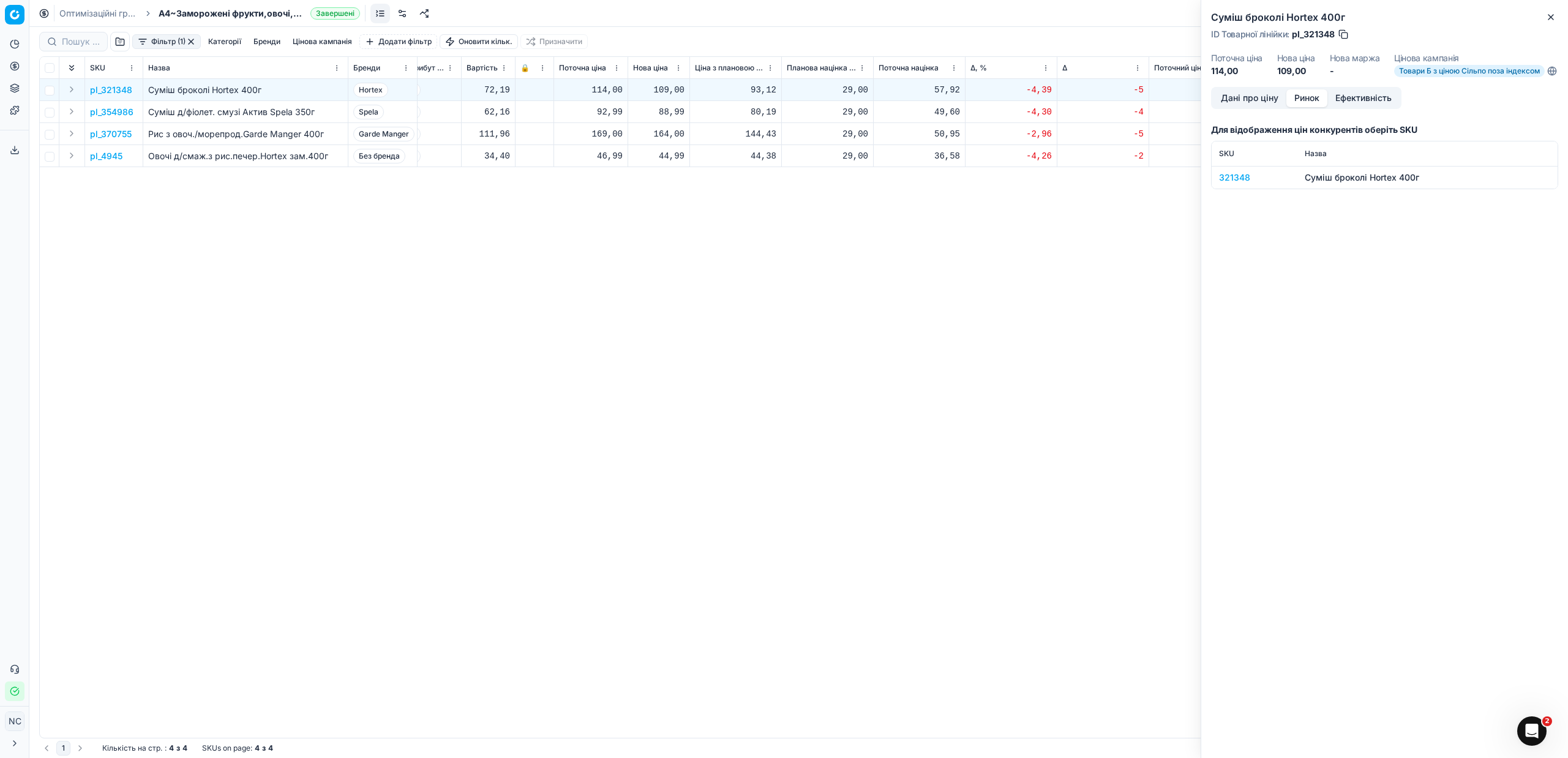
click at [1316, 100] on button "Ринок" at bounding box center [1307, 98] width 41 height 18
click at [1234, 183] on div "321348" at bounding box center [1255, 178] width 71 height 12
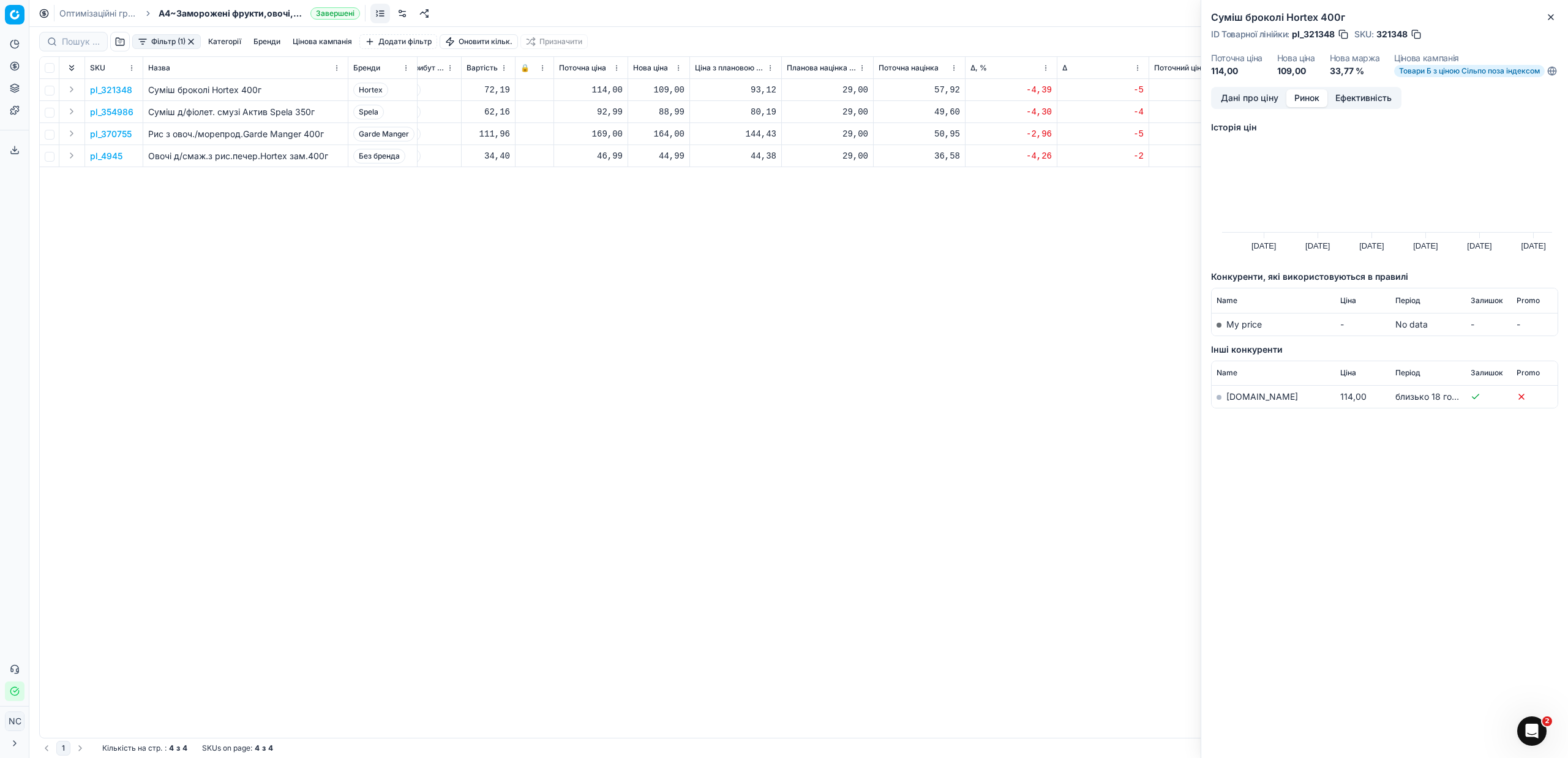
click at [1234, 402] on link "[DOMAIN_NAME]" at bounding box center [1261, 396] width 71 height 11
click at [1554, 16] on icon "button" at bounding box center [1551, 17] width 10 height 10
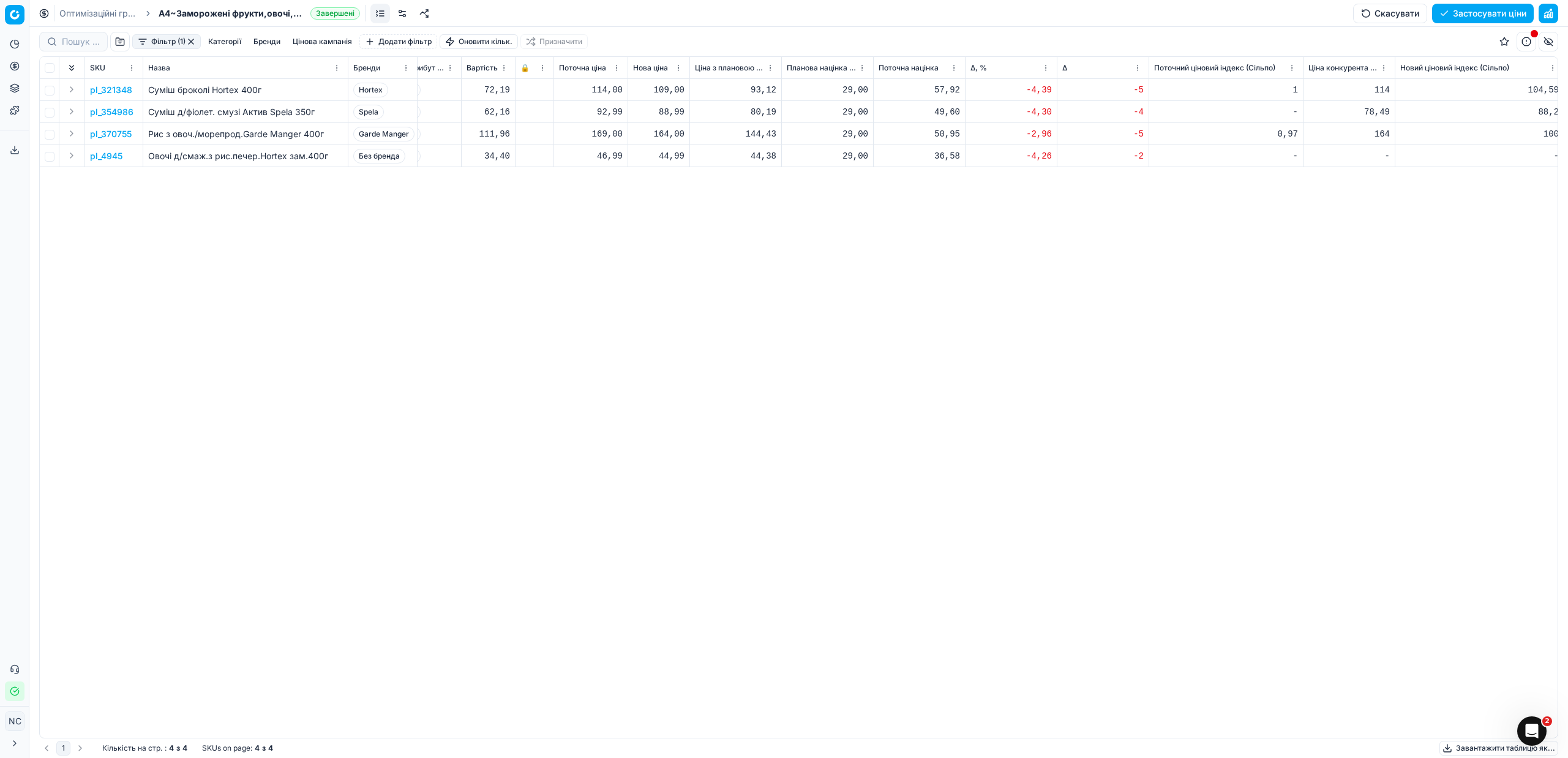
click at [197, 42] on button "Фільтр (1)" at bounding box center [167, 42] width 68 height 15
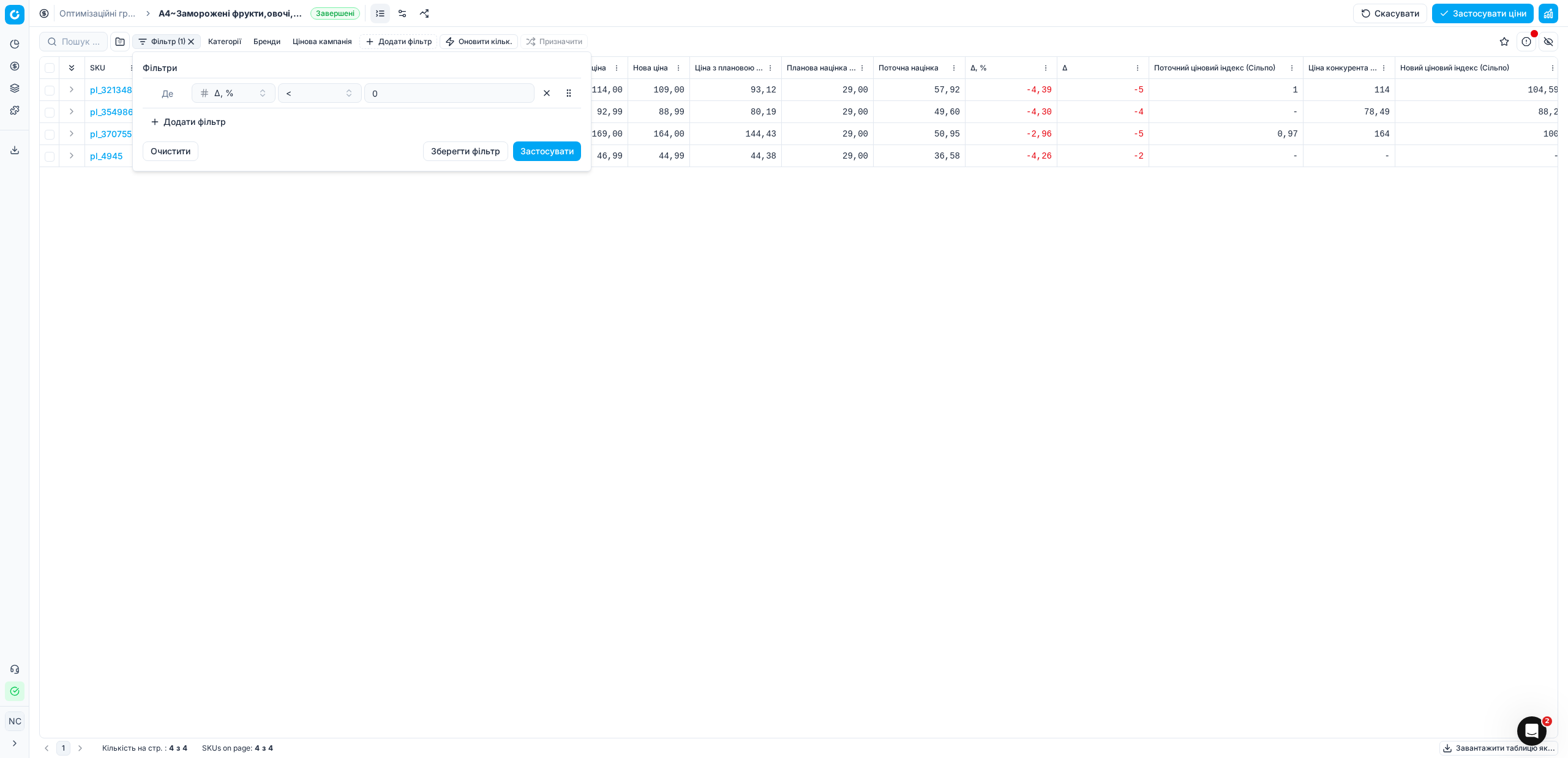
click at [517, 262] on html "Pricing platform Аналітика Цінова оптимізація Асортимент продукції Шаблони Серв…" at bounding box center [784, 379] width 1568 height 758
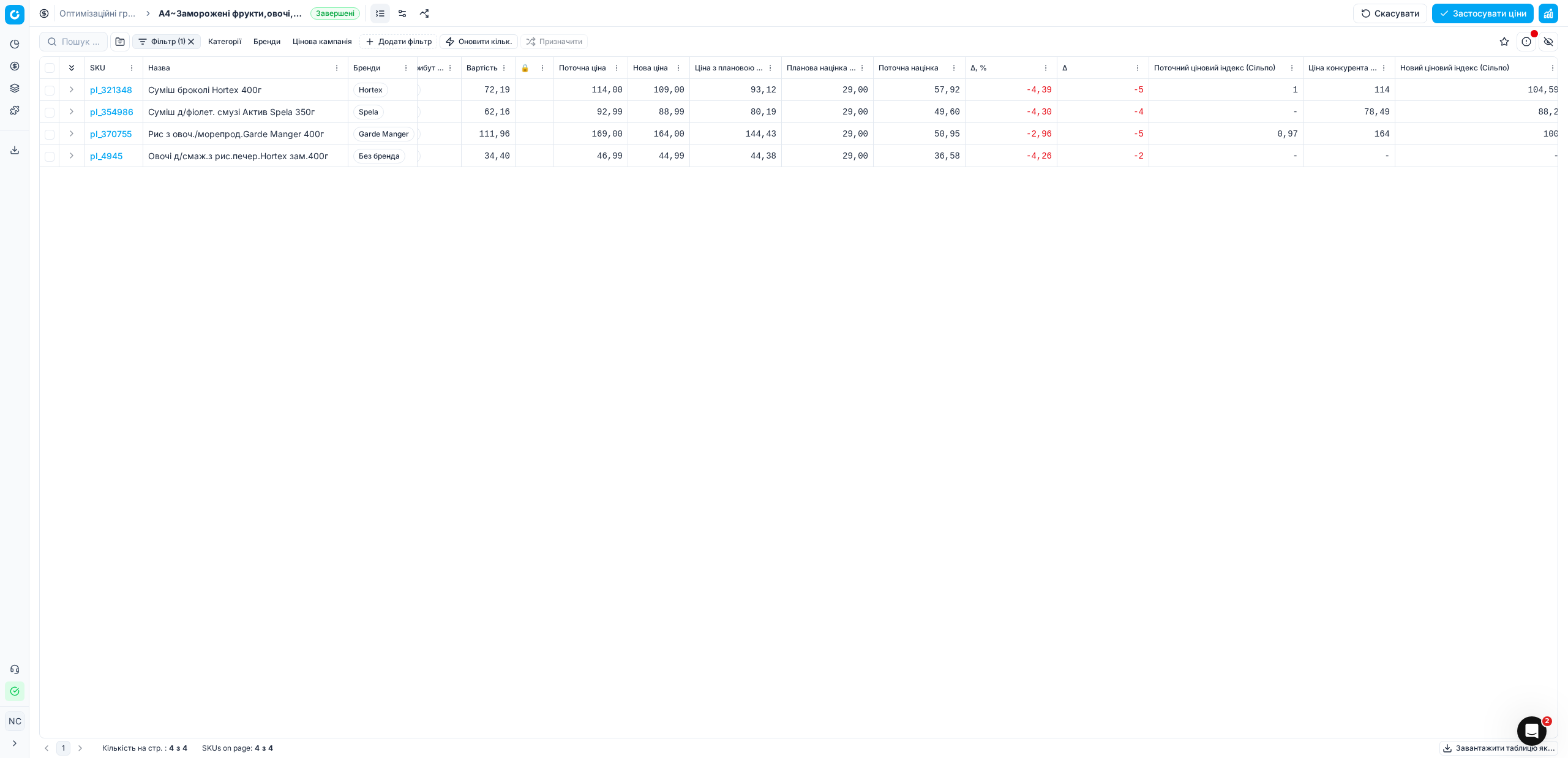
click at [189, 42] on button "button" at bounding box center [191, 42] width 10 height 10
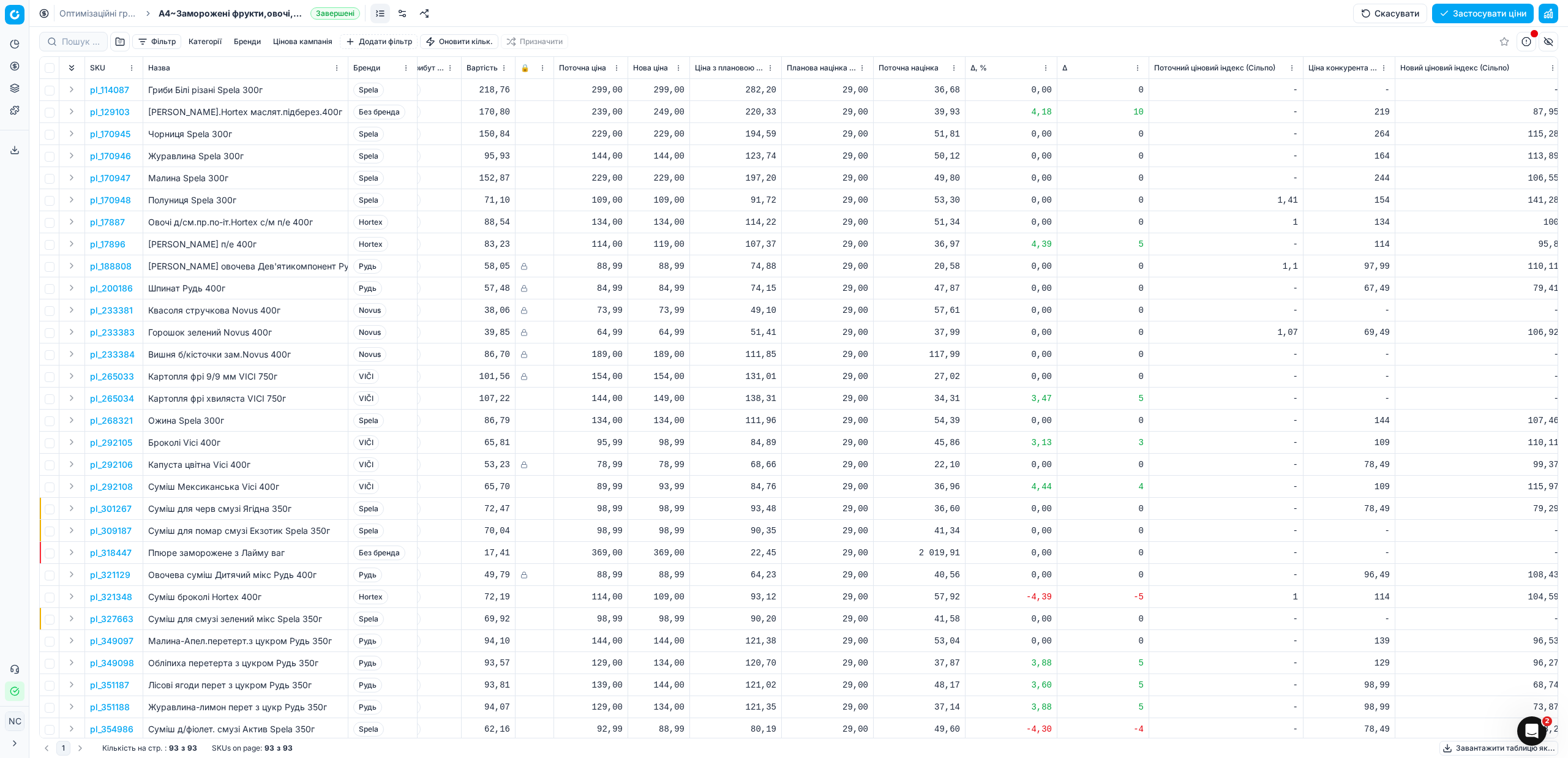
click at [116, 41] on button "button" at bounding box center [120, 42] width 20 height 20
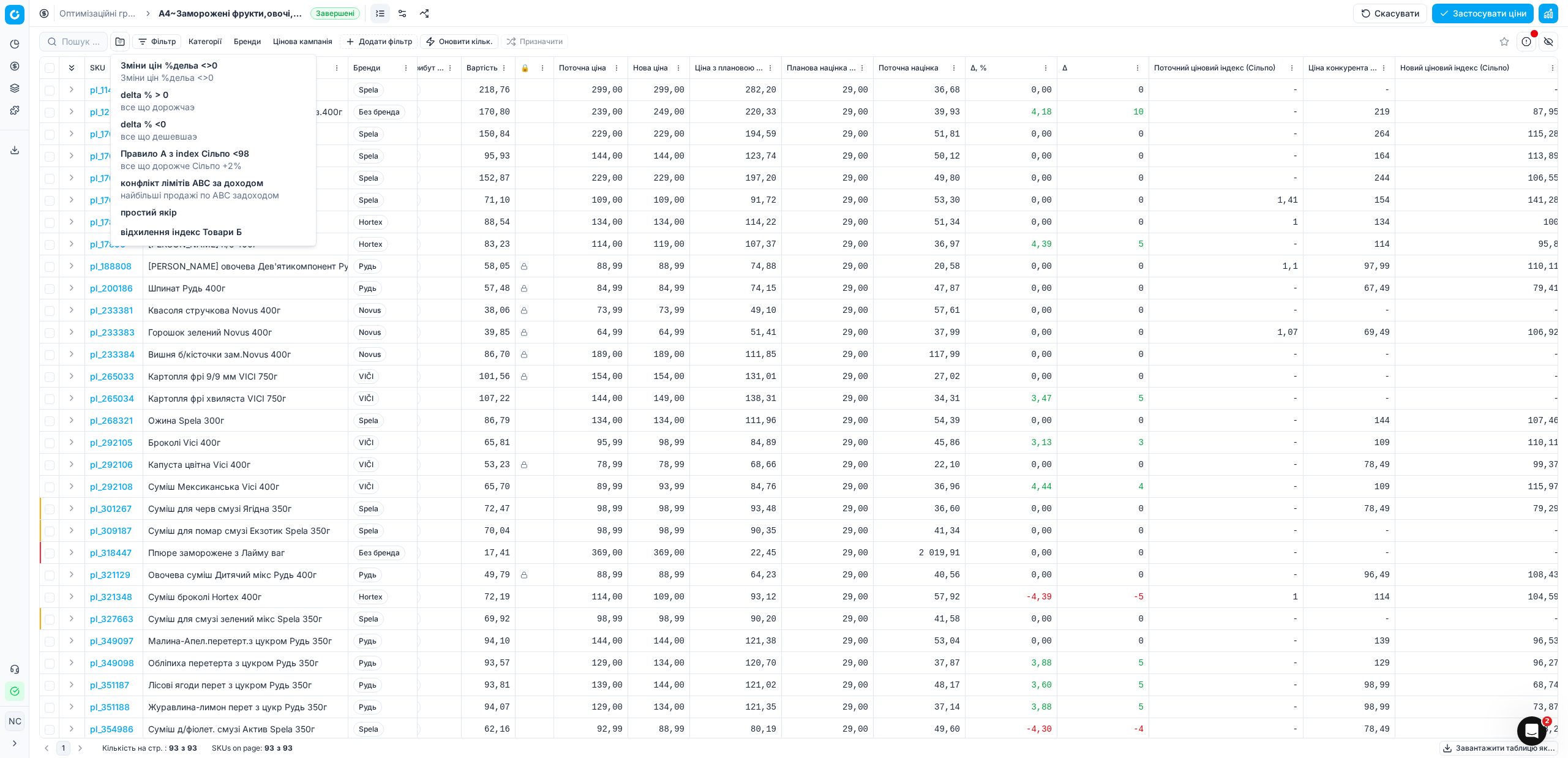
click at [167, 160] on span "все що дорожче Сільпо +2%" at bounding box center [185, 166] width 129 height 12
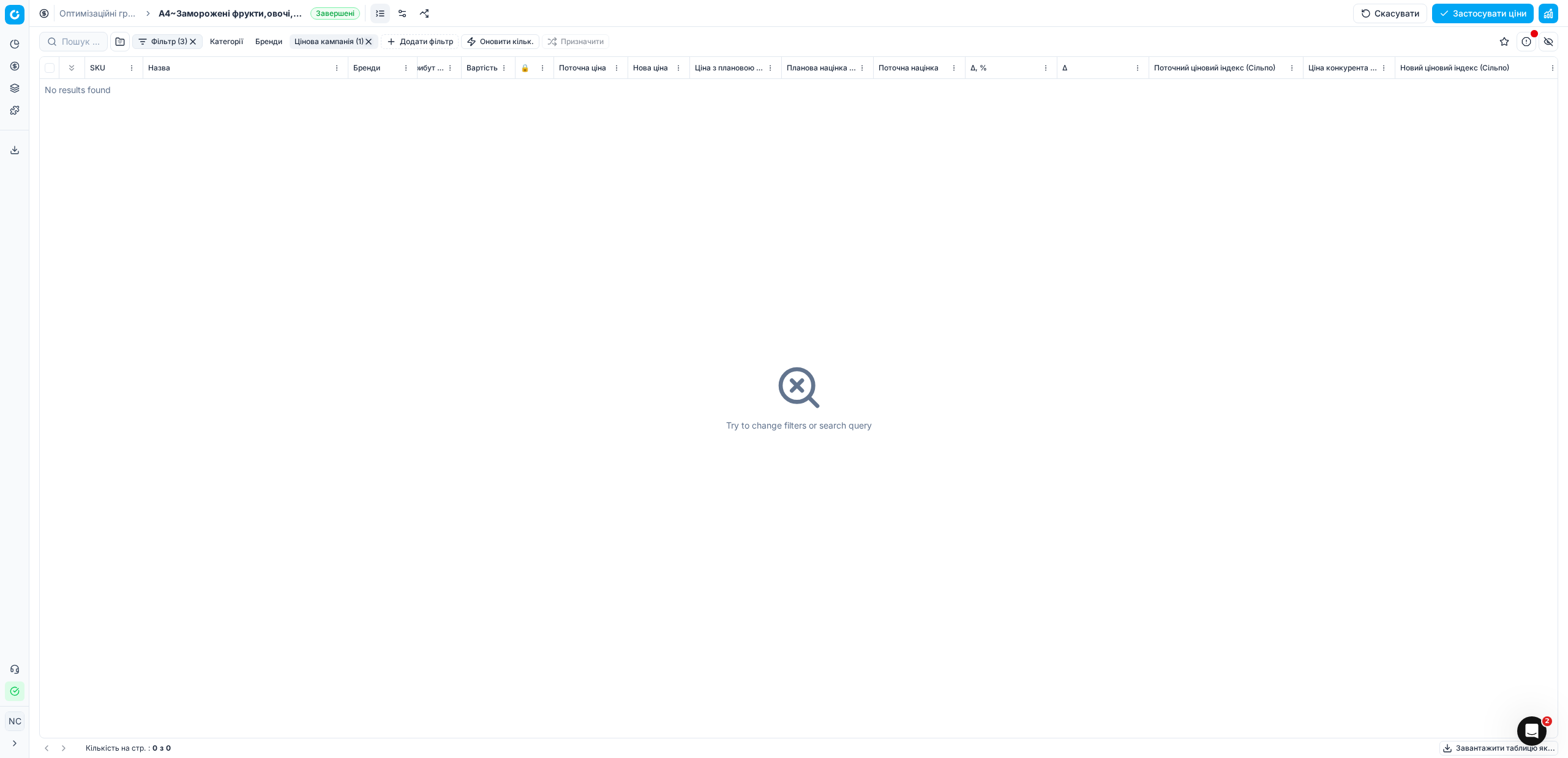
click at [198, 42] on button "button" at bounding box center [193, 42] width 10 height 10
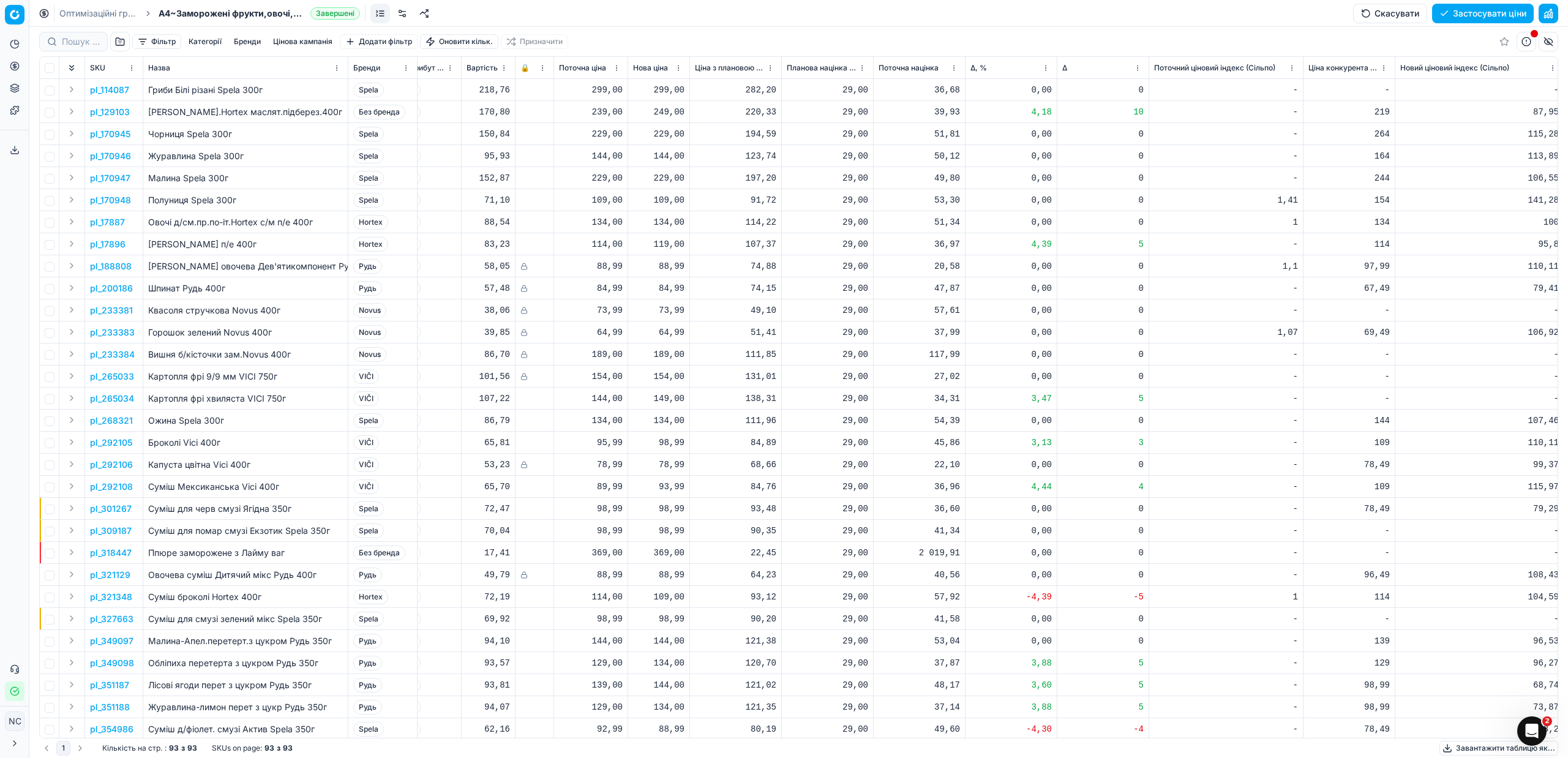
click at [120, 44] on button "button" at bounding box center [120, 42] width 20 height 20
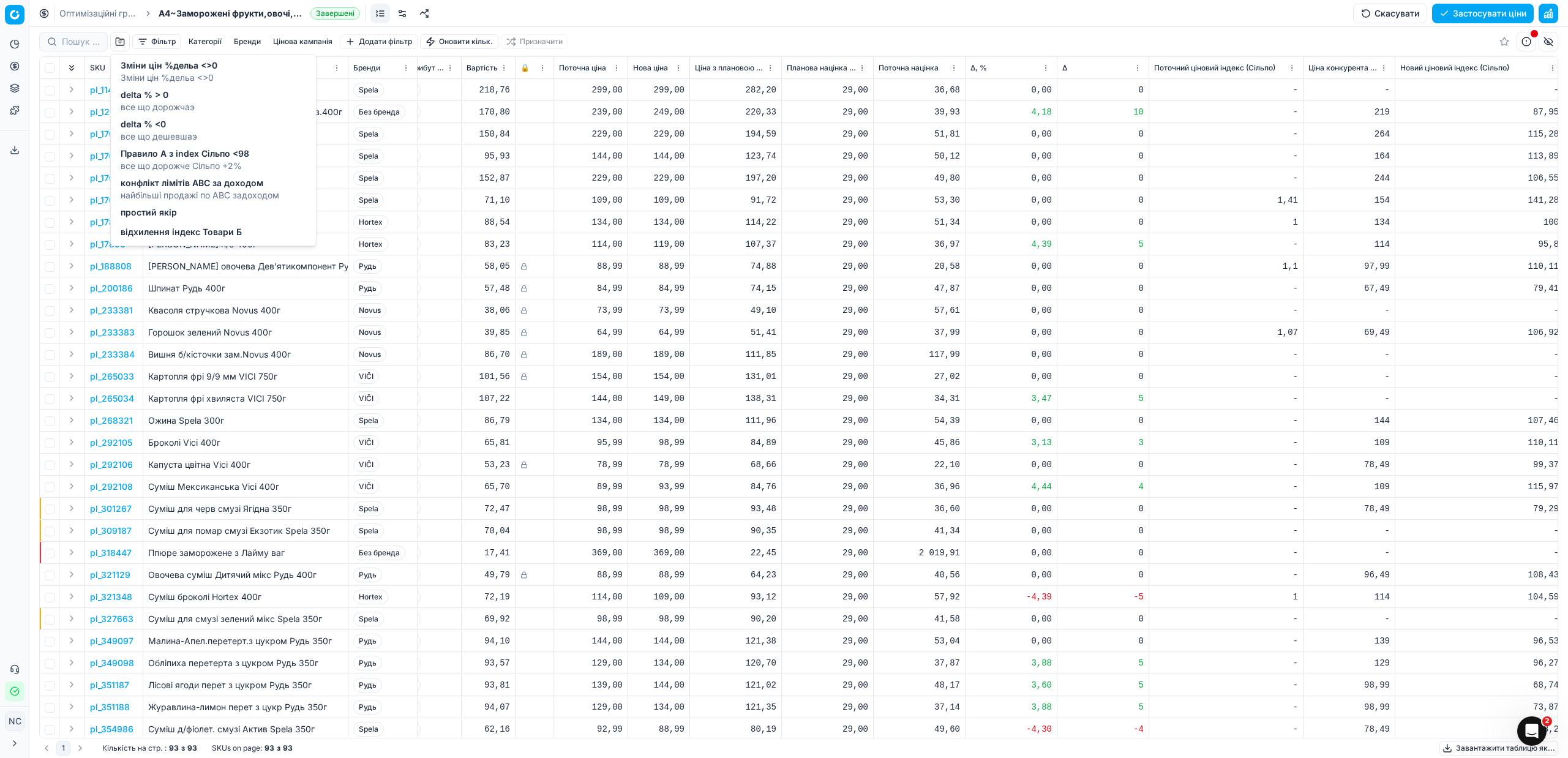
click at [139, 185] on span "конфлікт лімітів ABC за доходом" at bounding box center [200, 183] width 159 height 12
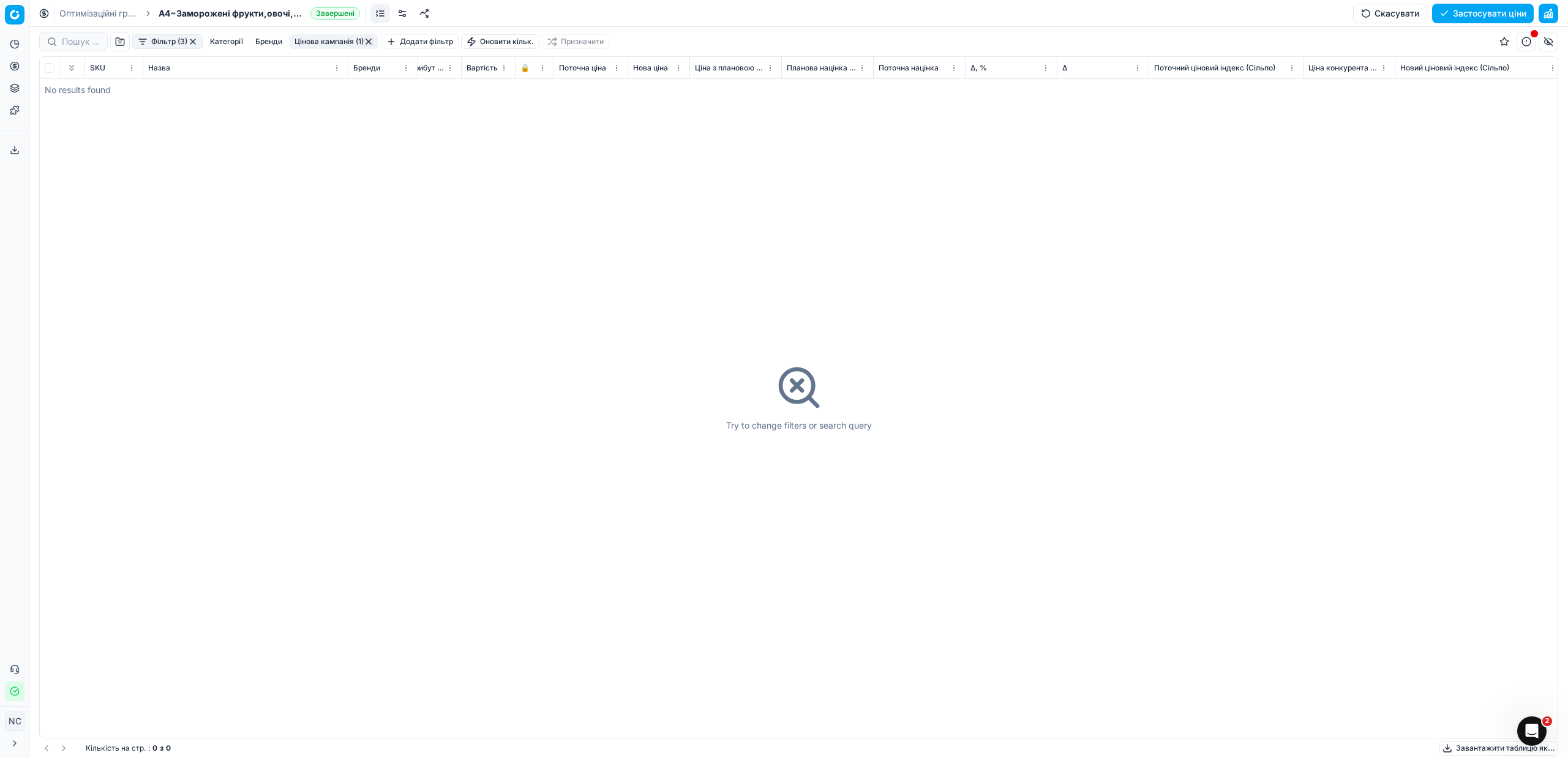
click at [193, 39] on button "button" at bounding box center [193, 42] width 10 height 10
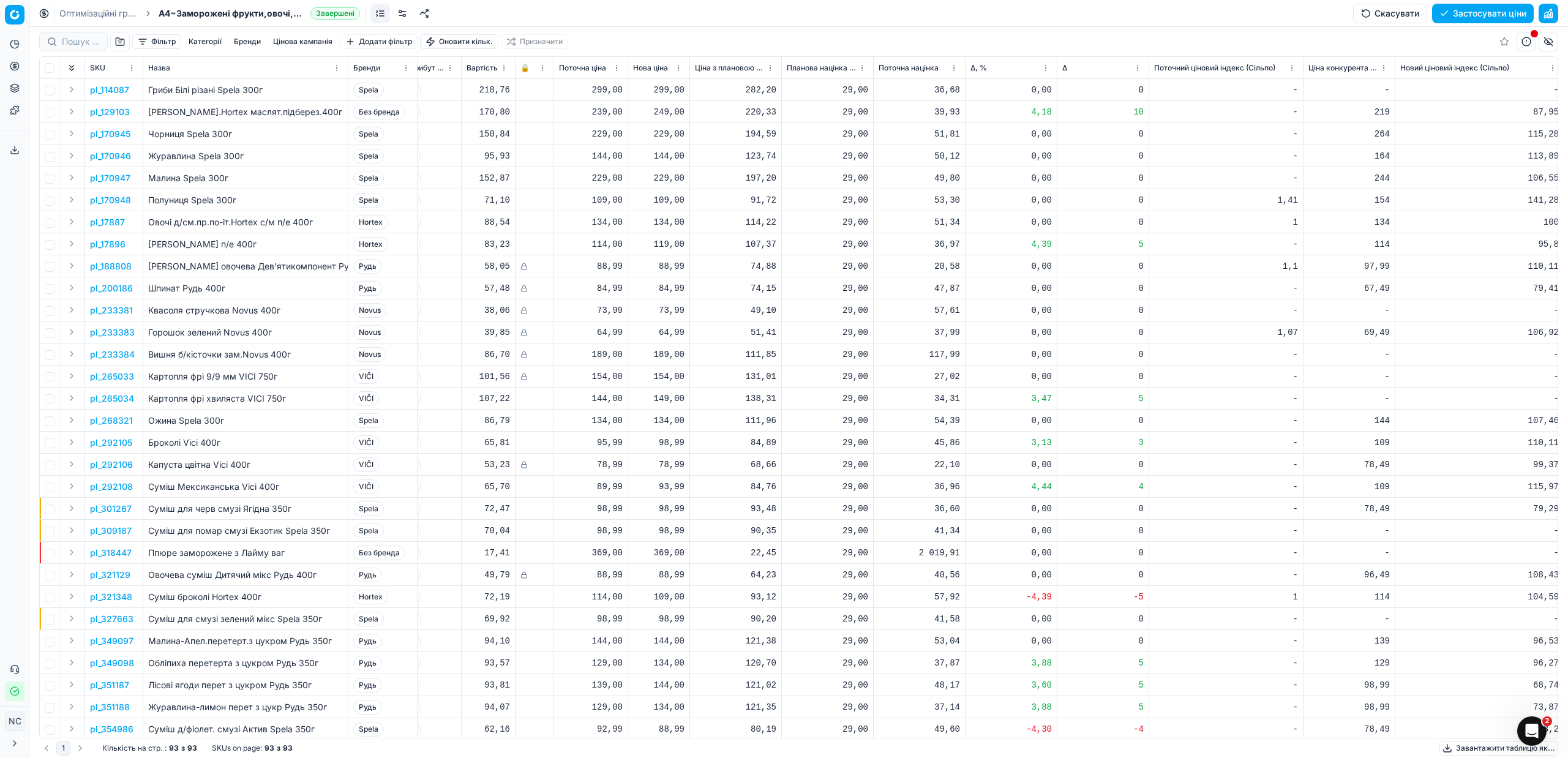
click at [122, 44] on button "button" at bounding box center [120, 42] width 20 height 20
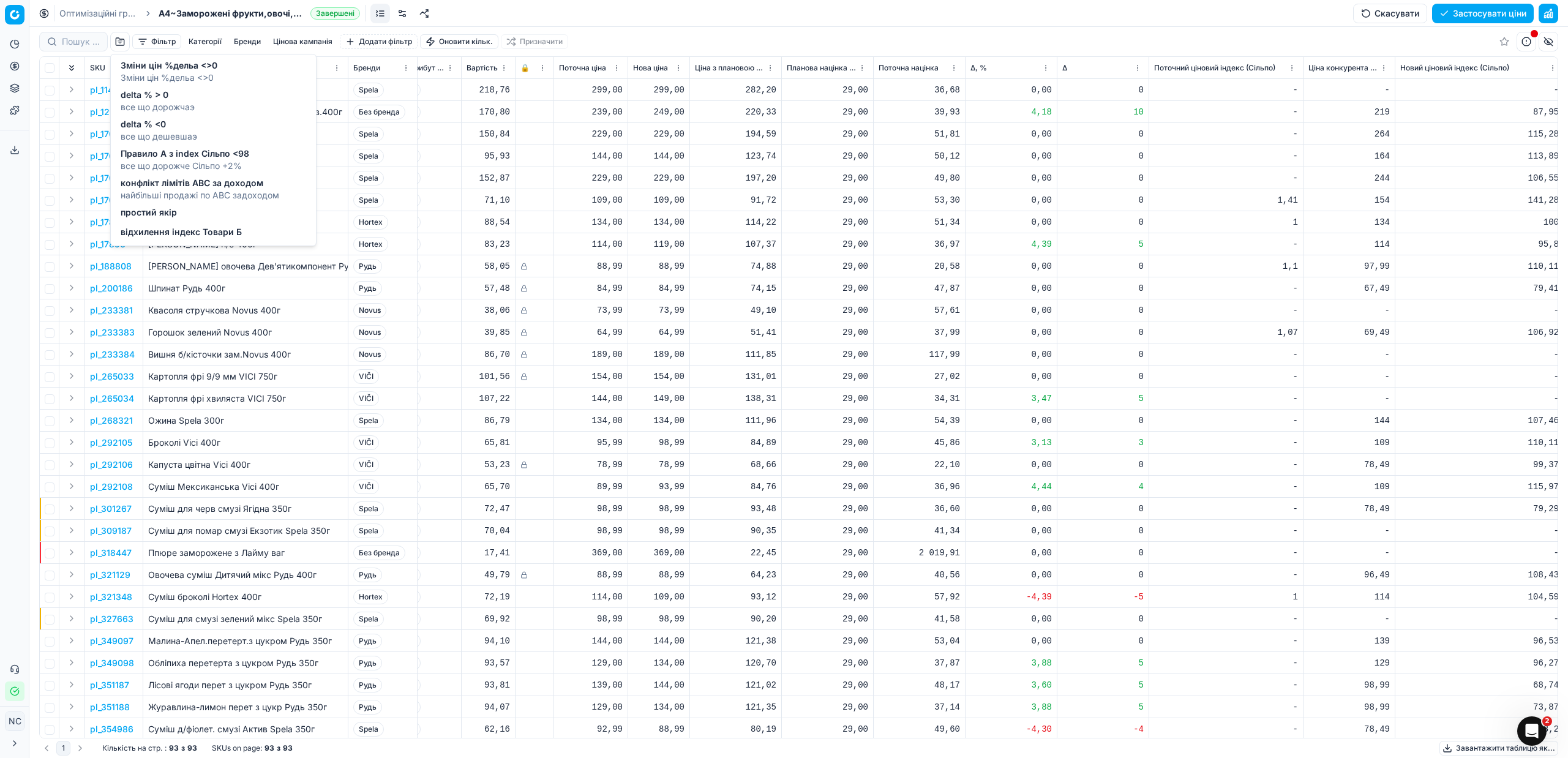
click at [190, 239] on div "відхилення індекс Товари Б" at bounding box center [181, 233] width 121 height 15
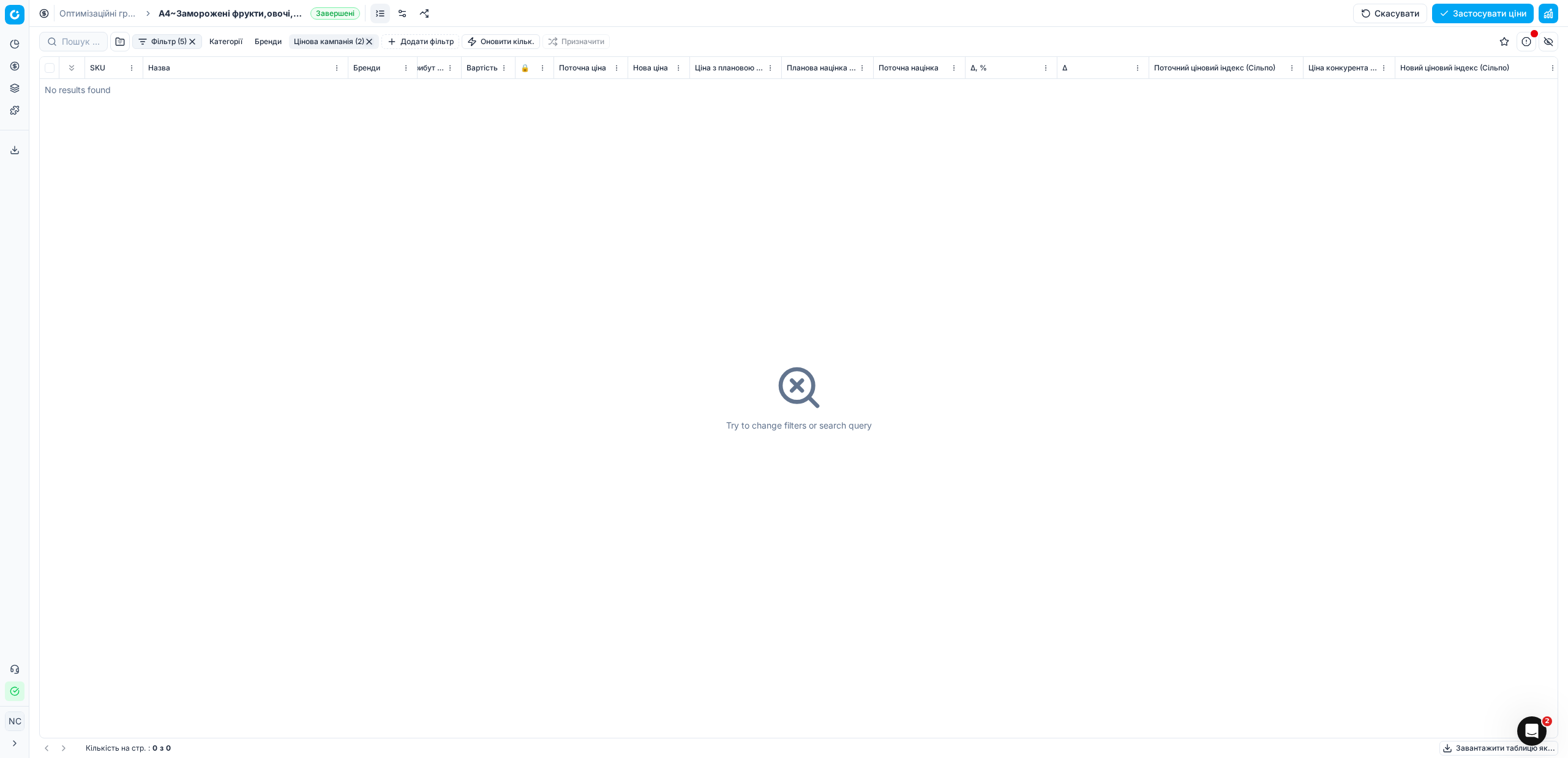
click at [196, 42] on button "button" at bounding box center [192, 42] width 10 height 10
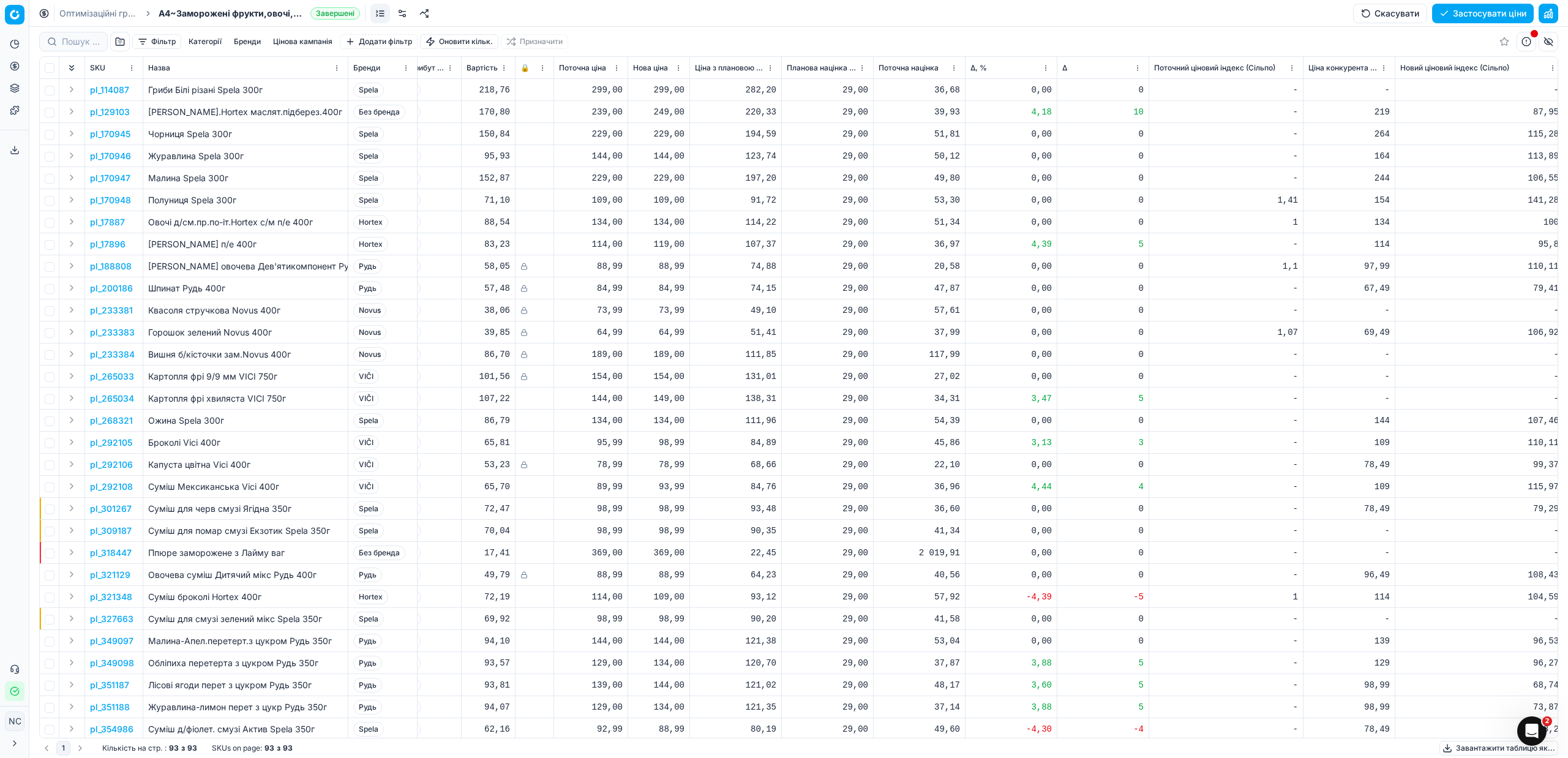
click at [1482, 12] on button "Застосувати ціни" at bounding box center [1482, 14] width 101 height 20
click at [1468, 14] on button "Завантажити звіт" at bounding box center [1482, 14] width 103 height 20
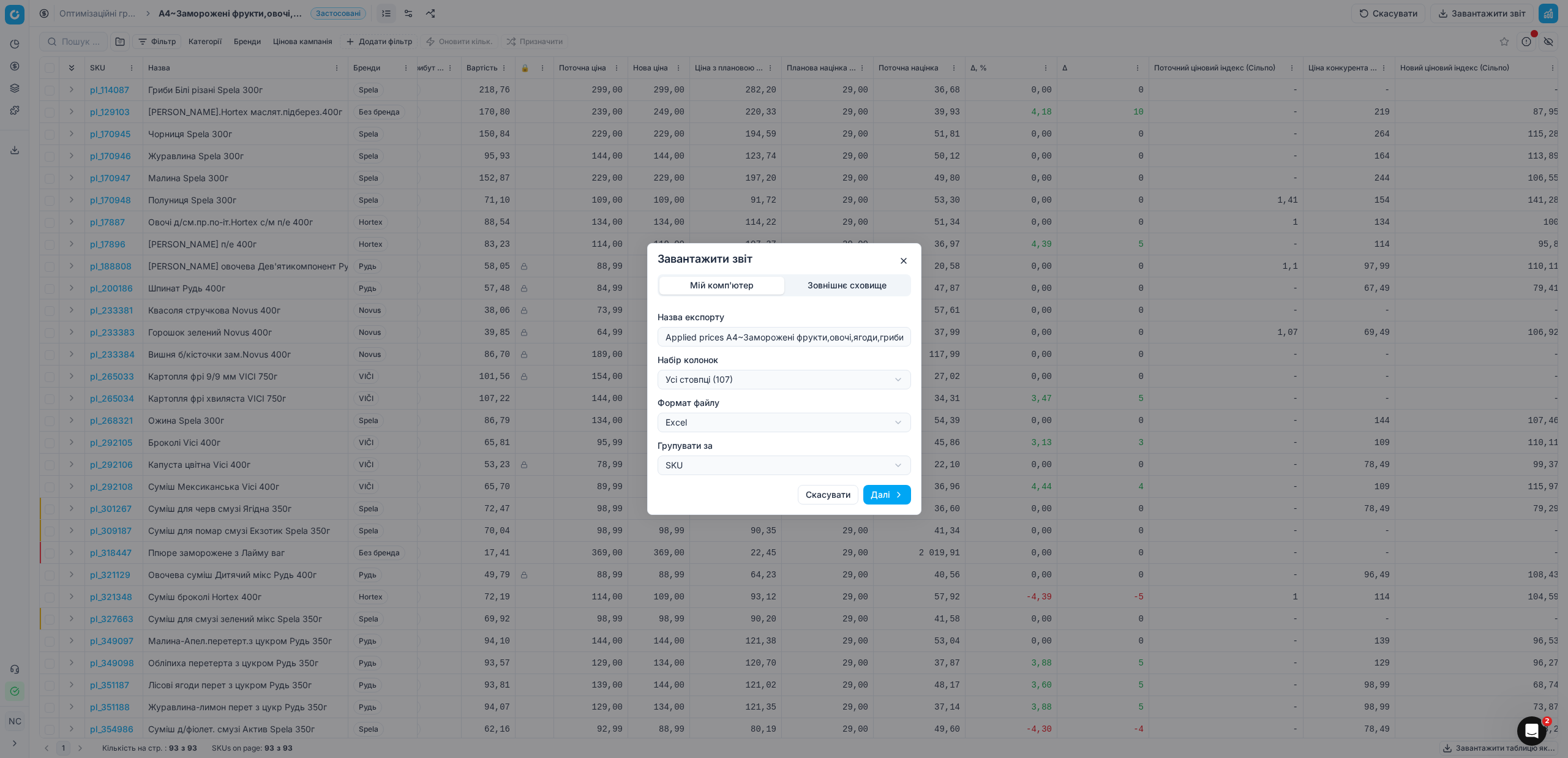
click at [900, 380] on div "Завантажити звіт Мій комп'ютер Зовнішнє сховище Назва експорту Applied prices A…" at bounding box center [784, 379] width 1568 height 758
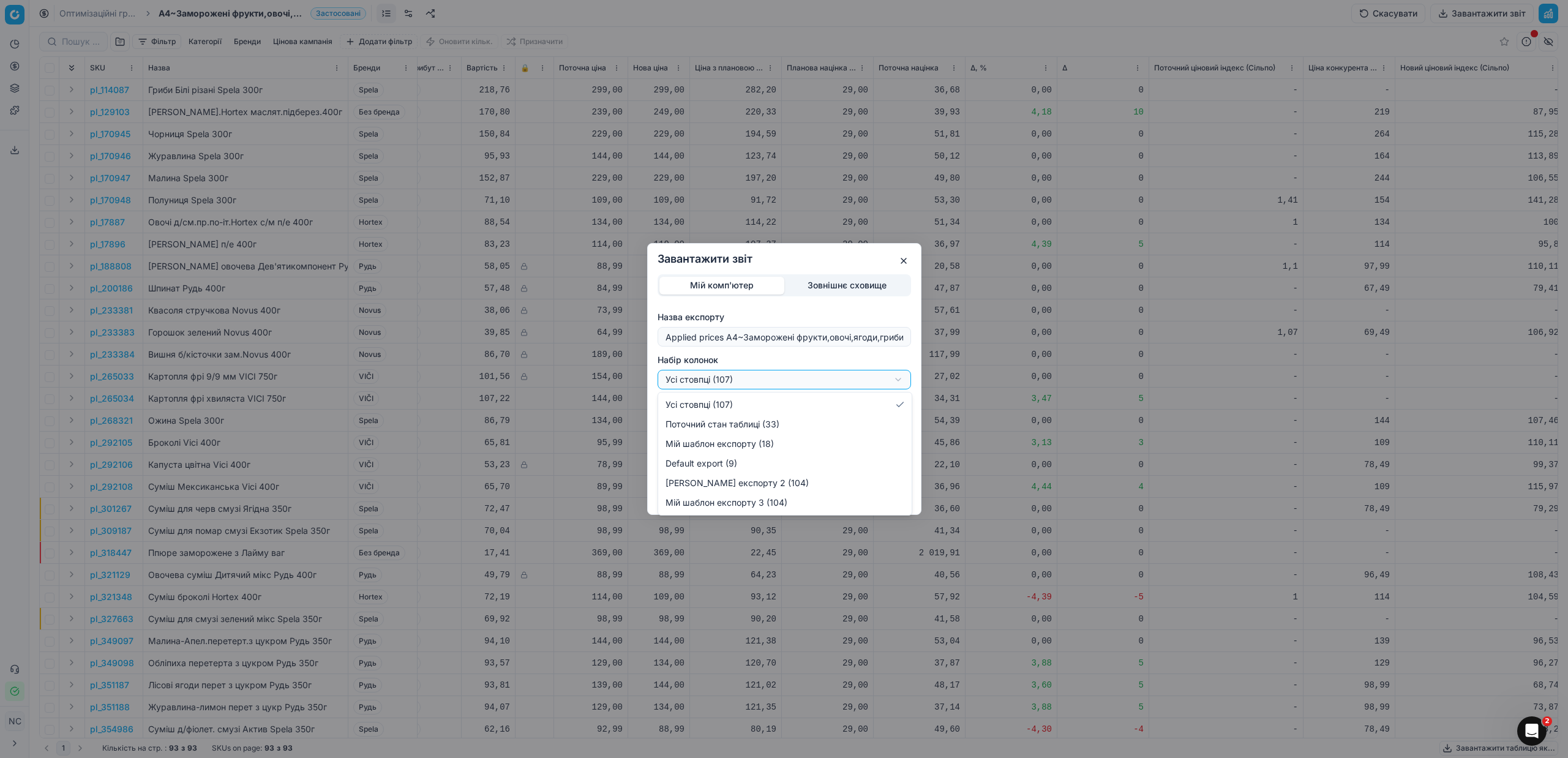
select select "custom"
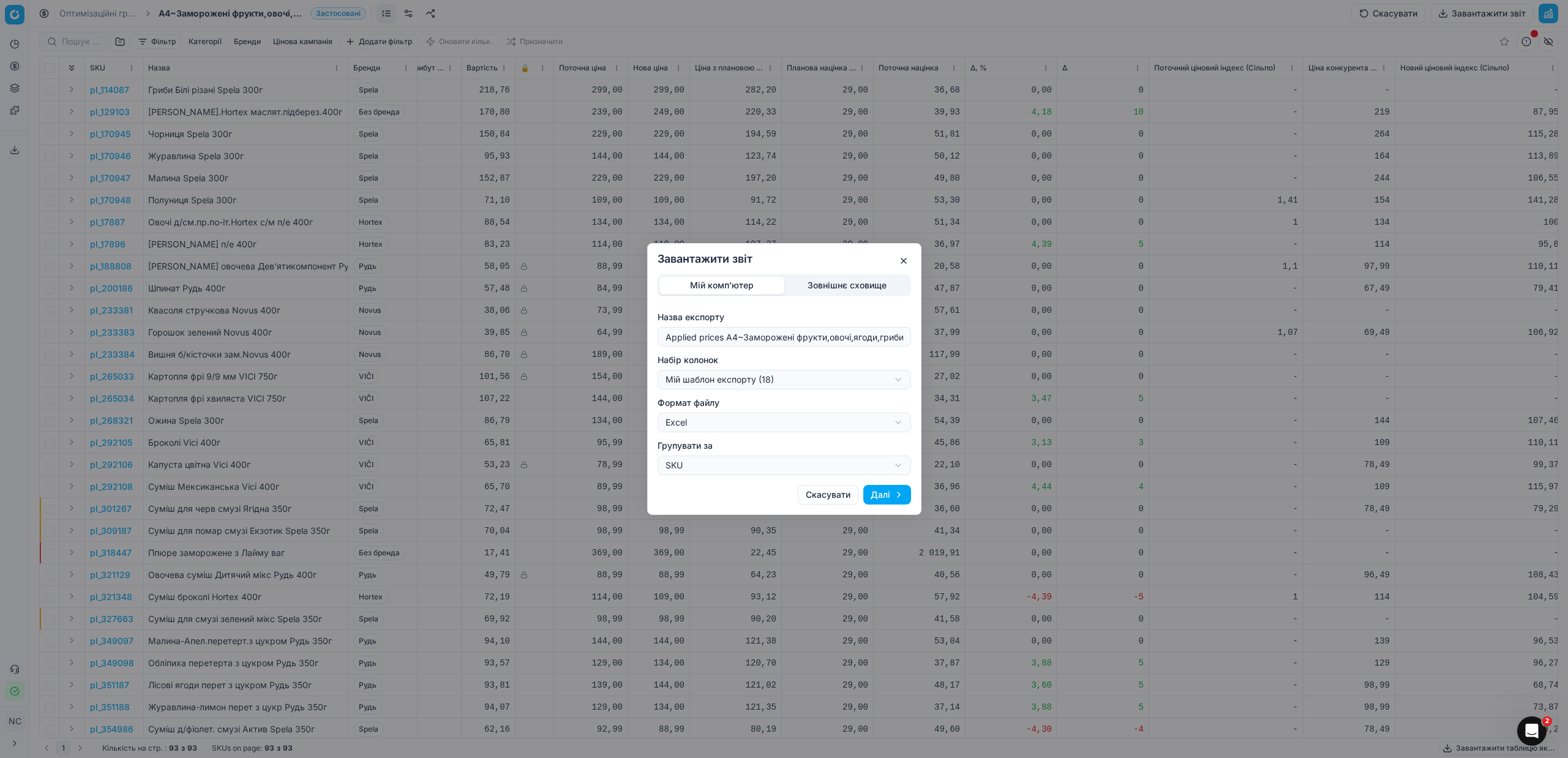
click at [885, 496] on button "Далі" at bounding box center [887, 495] width 48 height 20
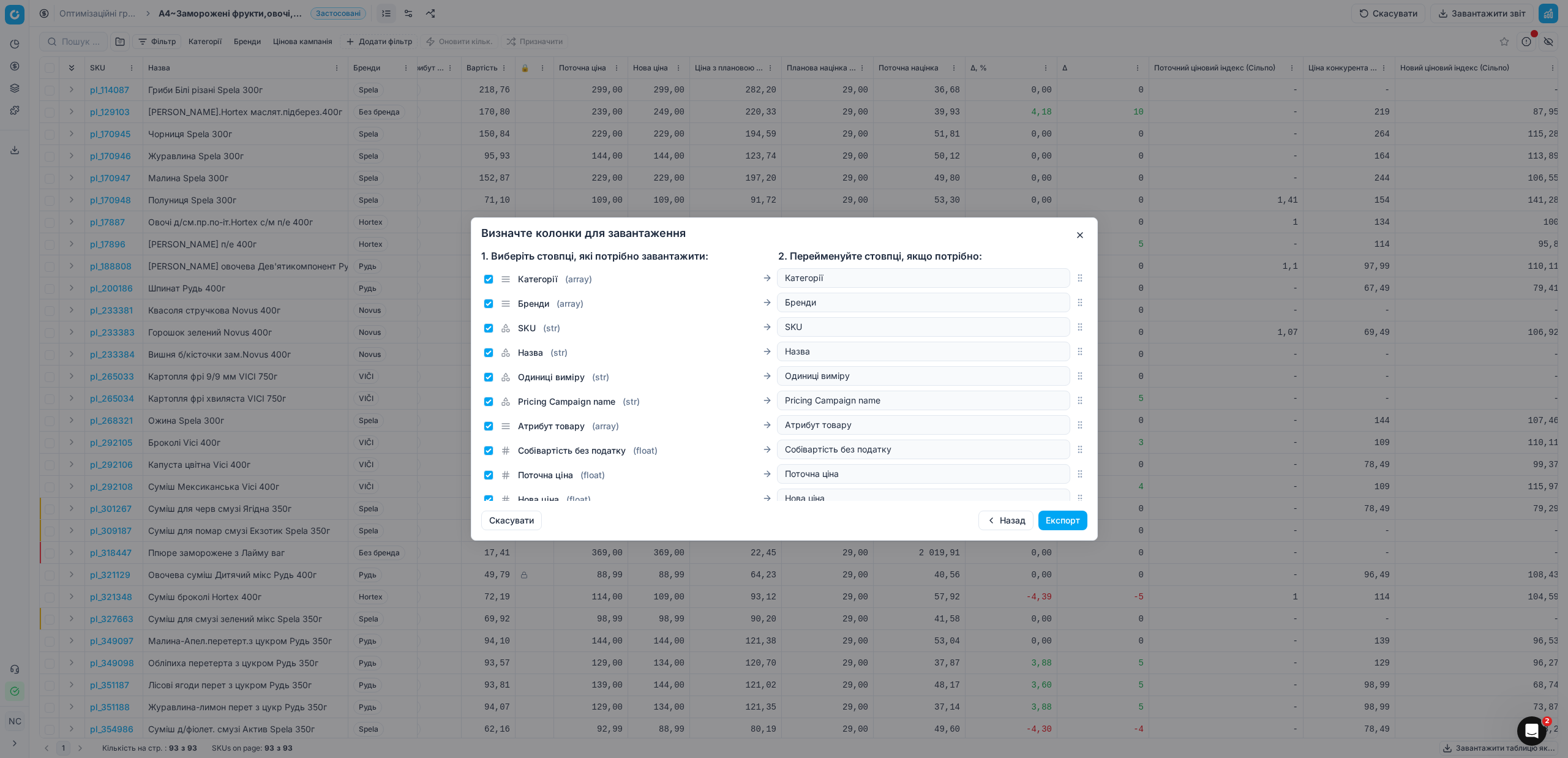
click at [1075, 519] on button "Експорт" at bounding box center [1063, 520] width 49 height 20
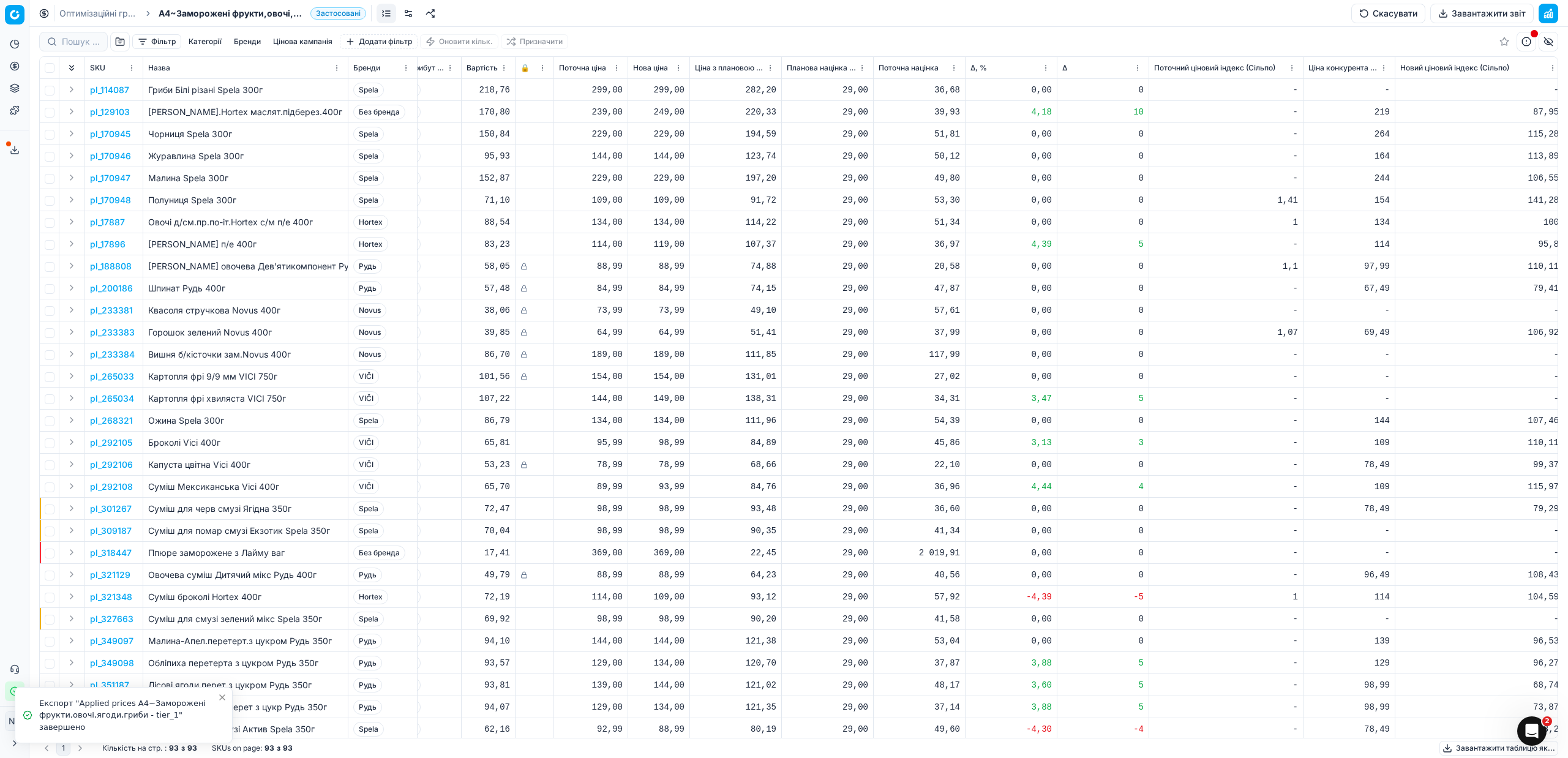
click at [19, 147] on icon at bounding box center [15, 150] width 10 height 10
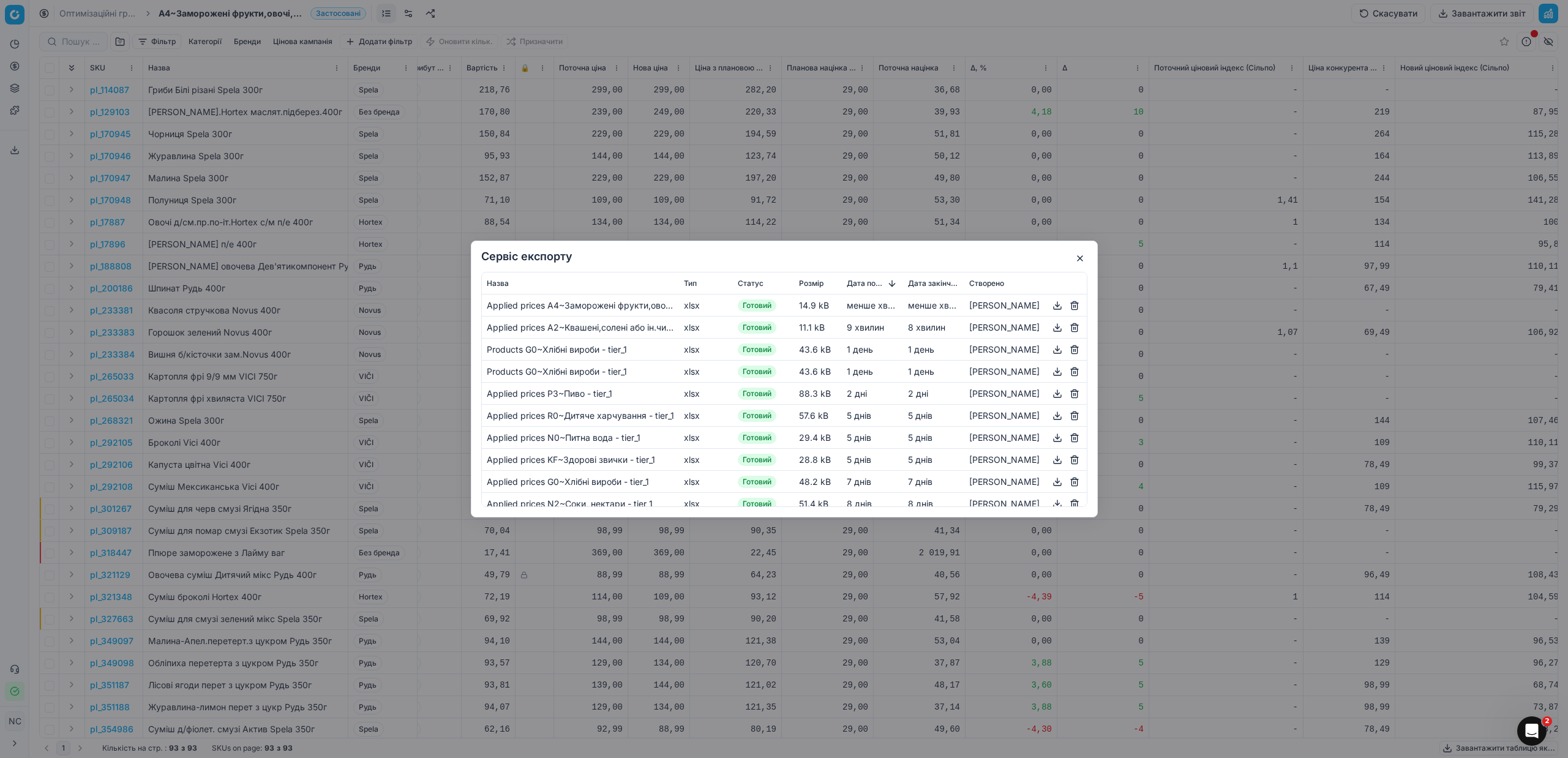
click at [1060, 307] on button "button" at bounding box center [1058, 306] width 15 height 15
click at [1084, 259] on button "button" at bounding box center [1080, 259] width 15 height 15
